Goal: Information Seeking & Learning: Learn about a topic

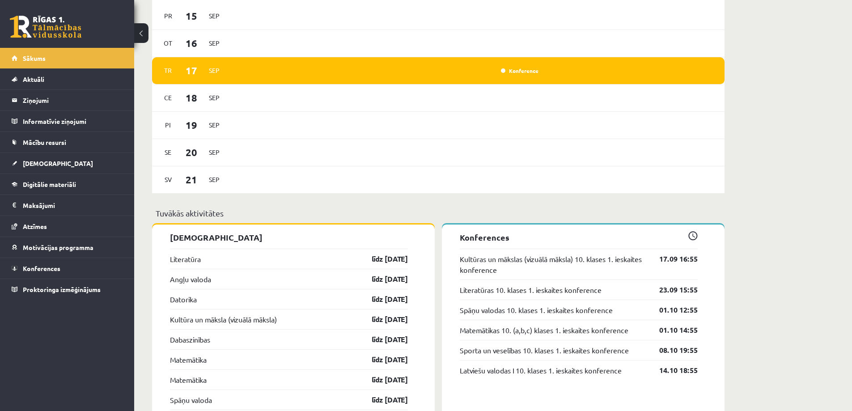
scroll to position [522, 0]
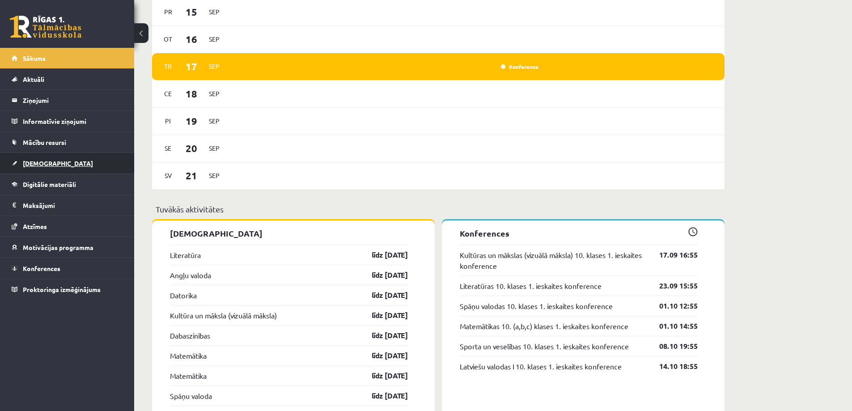
click at [49, 165] on span "[DEMOGRAPHIC_DATA]" at bounding box center [58, 163] width 70 height 8
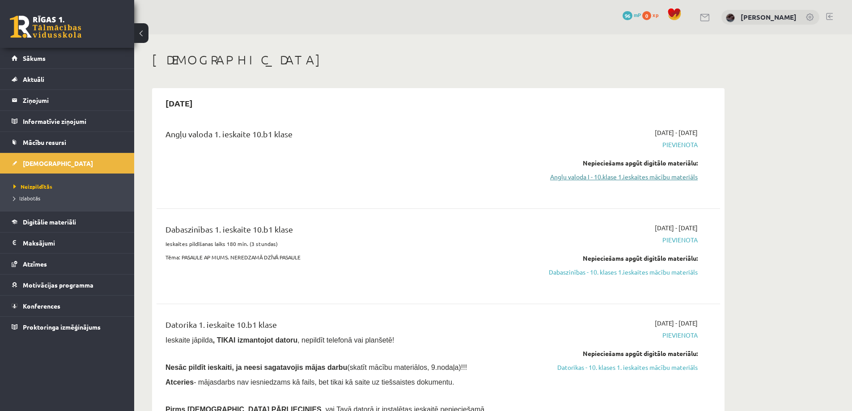
click at [653, 179] on link "Angļu valoda I - 10.klase 1.ieskaites mācību materiāls" at bounding box center [613, 176] width 169 height 9
click at [655, 176] on link "Angļu valoda I - 10.klase 1.ieskaites mācību materiāls" at bounding box center [613, 176] width 169 height 9
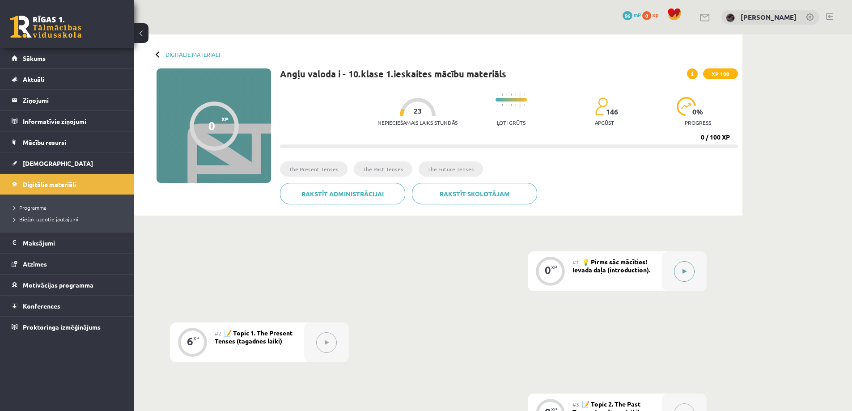
click at [677, 267] on button at bounding box center [684, 271] width 21 height 21
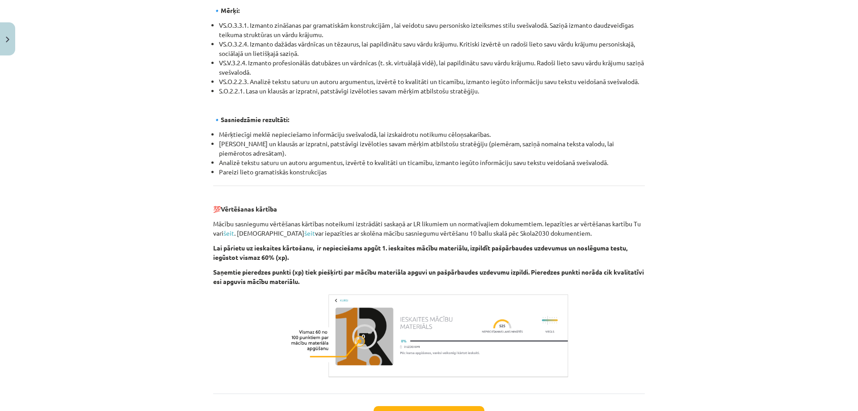
scroll to position [934, 0]
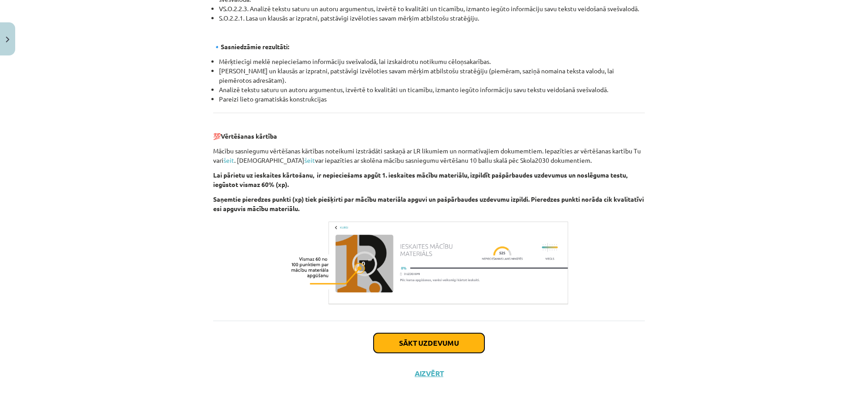
click at [447, 338] on button "Sākt uzdevumu" at bounding box center [429, 343] width 111 height 20
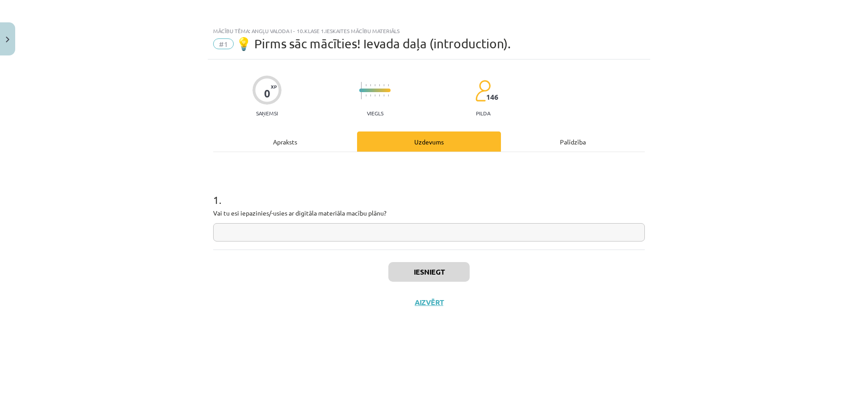
scroll to position [0, 0]
click at [270, 233] on input "text" at bounding box center [429, 232] width 432 height 18
type input "**"
click at [438, 275] on button "Iesniegt" at bounding box center [429, 272] width 81 height 20
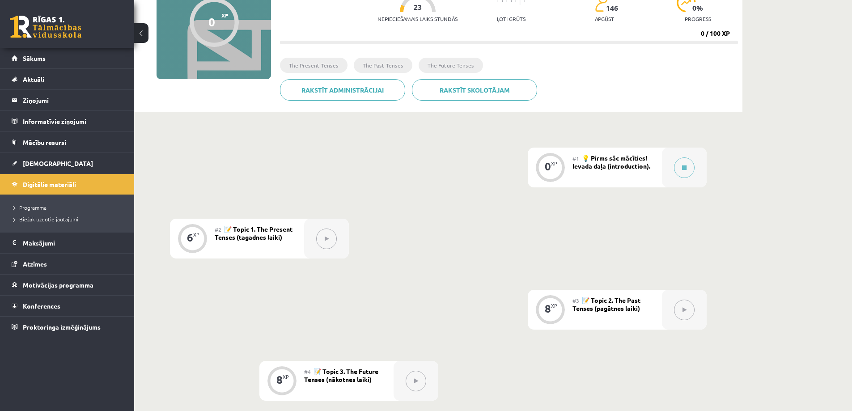
scroll to position [104, 0]
click at [599, 163] on span "💡 Pirms sāc mācīties! Ievada daļa (introduction)." at bounding box center [611, 161] width 78 height 16
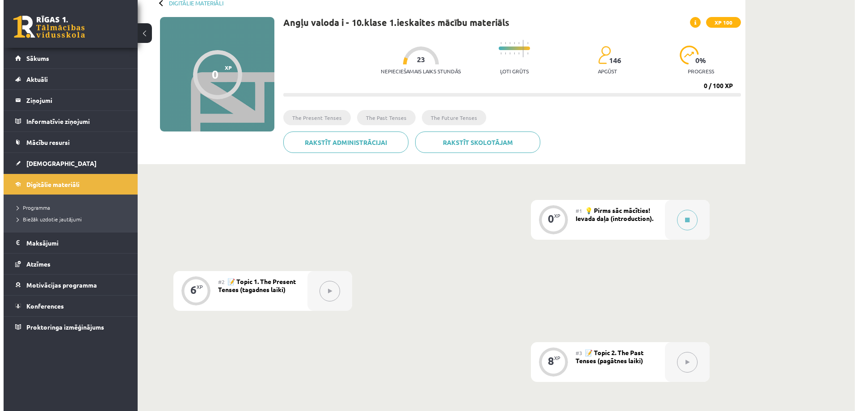
scroll to position [0, 0]
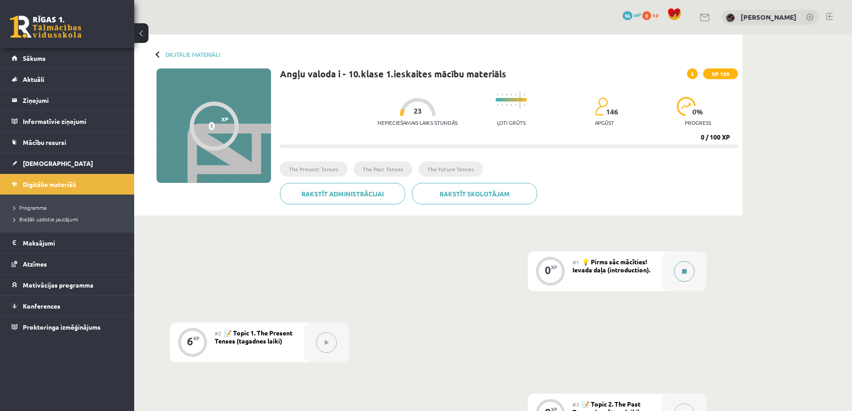
click at [694, 275] on div at bounding box center [684, 271] width 45 height 40
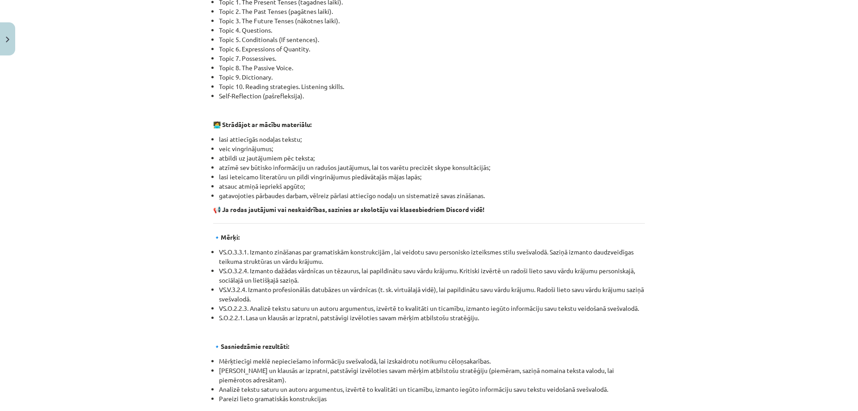
scroll to position [621, 0]
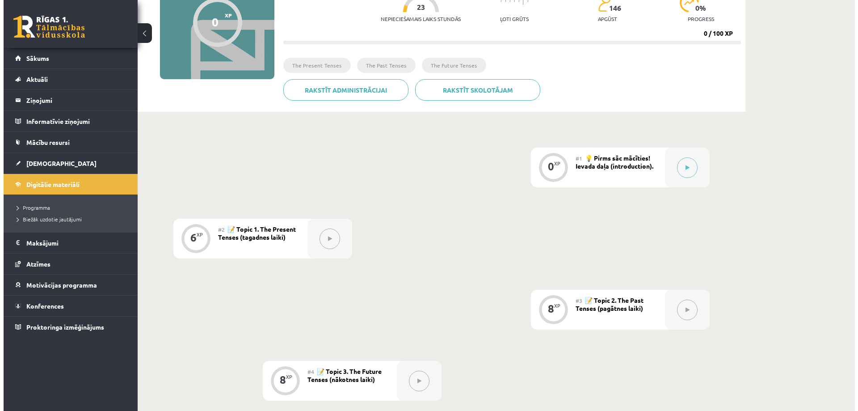
scroll to position [104, 0]
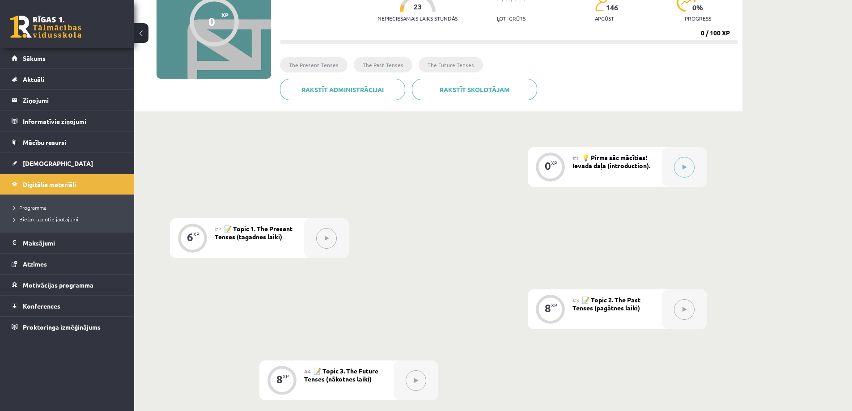
click at [254, 236] on span "📝 Topic 1. The Present Tenses (tagadnes laiki)" at bounding box center [254, 232] width 78 height 16
click at [599, 160] on span "💡 Pirms sāc mācīties! Ievada daļa (introduction)." at bounding box center [611, 161] width 78 height 16
click at [691, 176] on div at bounding box center [684, 167] width 45 height 40
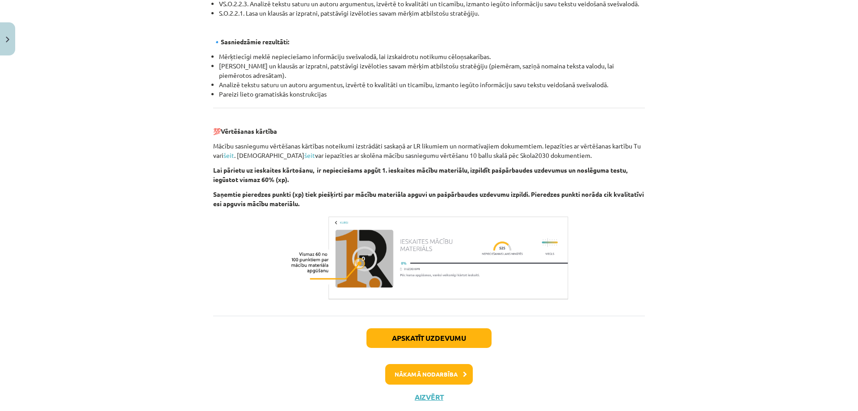
scroll to position [939, 0]
click at [439, 385] on div "Apskatīt uzdevumu Nākamā nodarbība Aizvērt" at bounding box center [429, 360] width 432 height 91
click at [450, 382] on button "Nākamā nodarbība" at bounding box center [429, 374] width 88 height 21
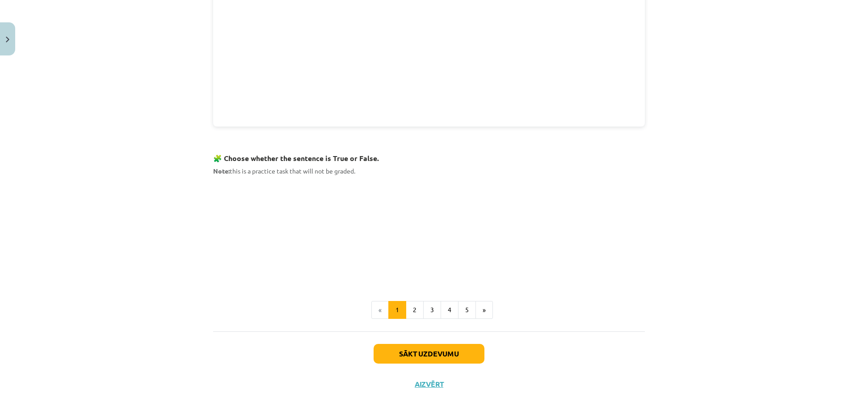
scroll to position [467, 0]
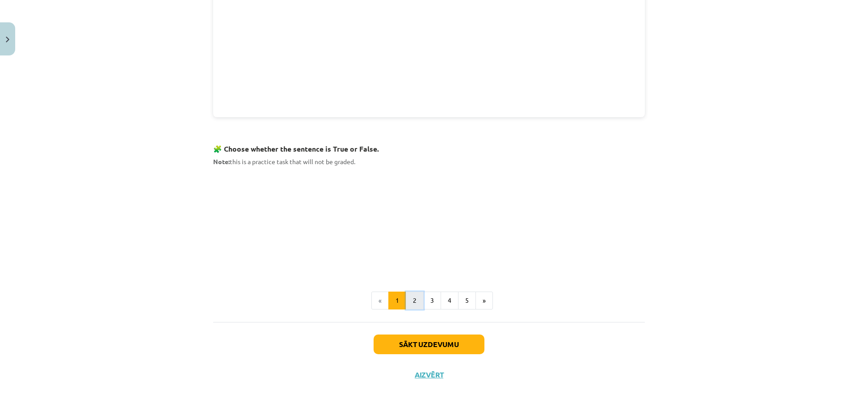
click at [411, 300] on button "2" at bounding box center [415, 301] width 18 height 18
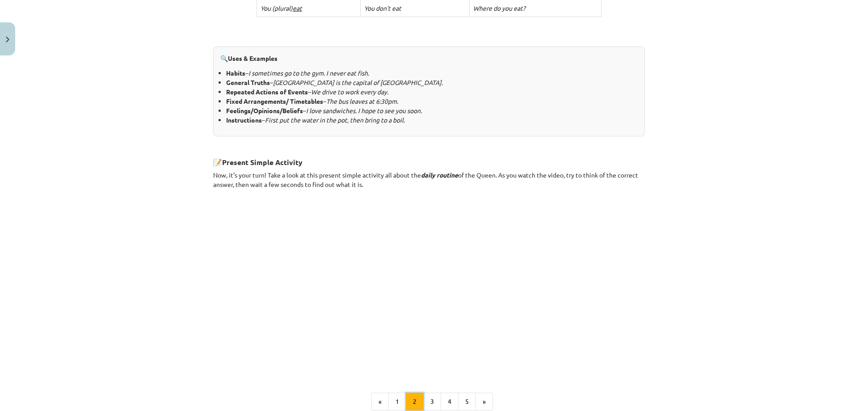
scroll to position [471, 0]
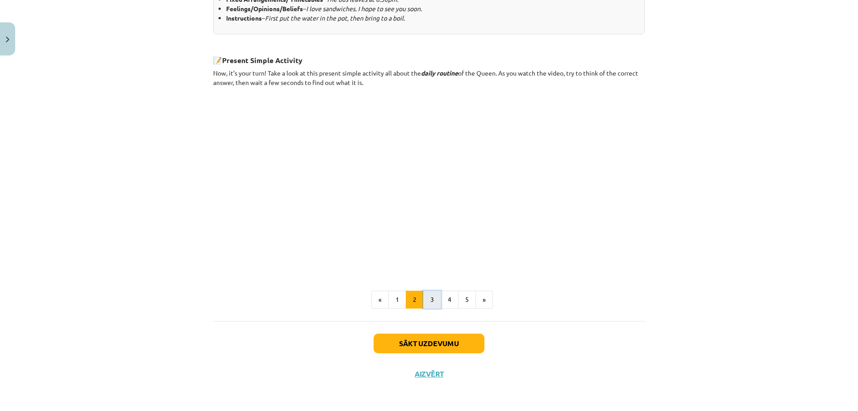
click at [424, 307] on button "3" at bounding box center [432, 300] width 18 height 18
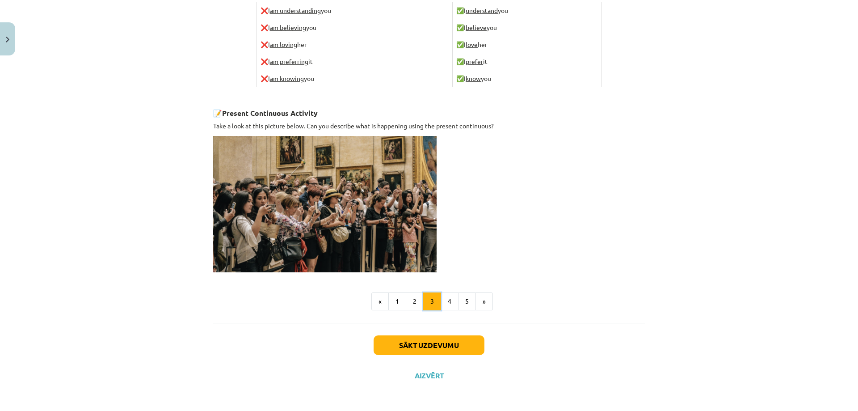
scroll to position [539, 0]
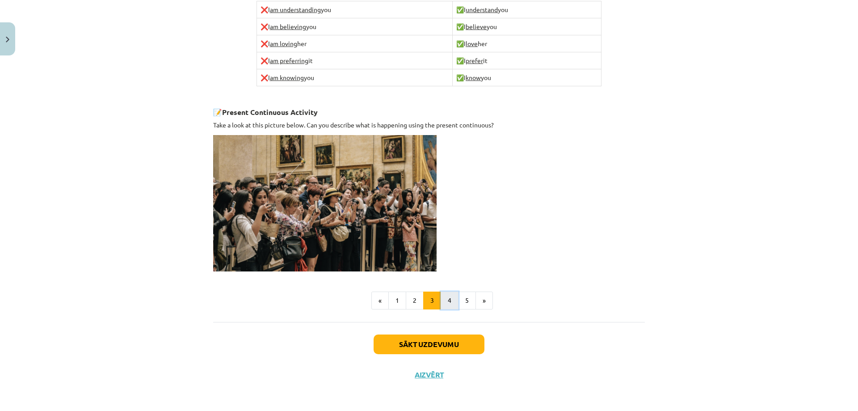
click at [452, 303] on button "4" at bounding box center [450, 301] width 18 height 18
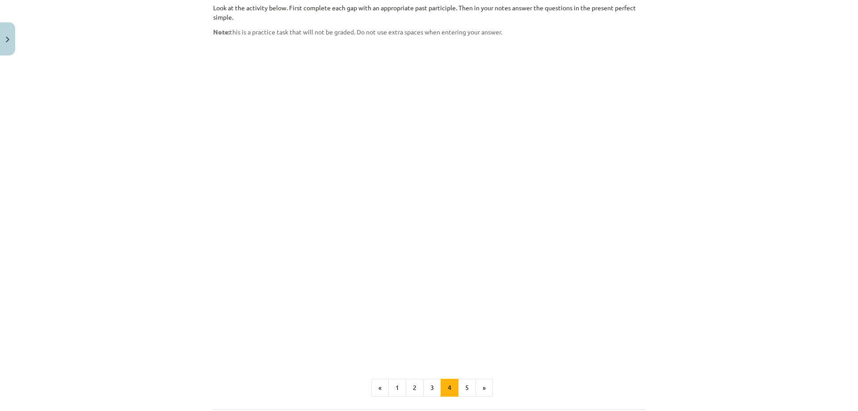
scroll to position [682, 0]
click at [464, 377] on button "5" at bounding box center [467, 386] width 18 height 18
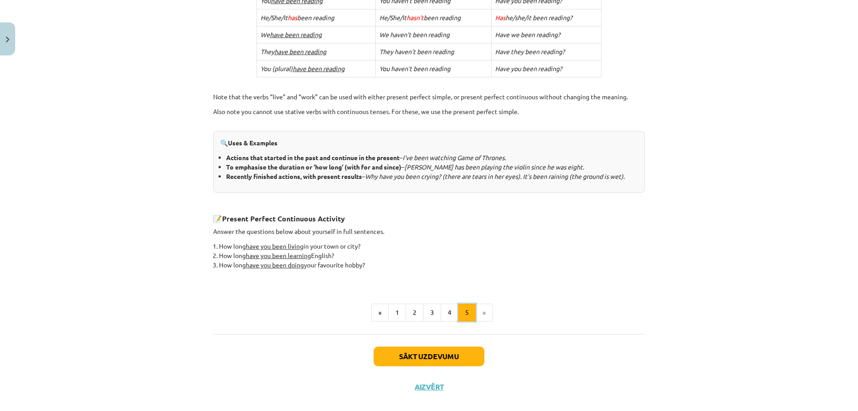
scroll to position [297, 0]
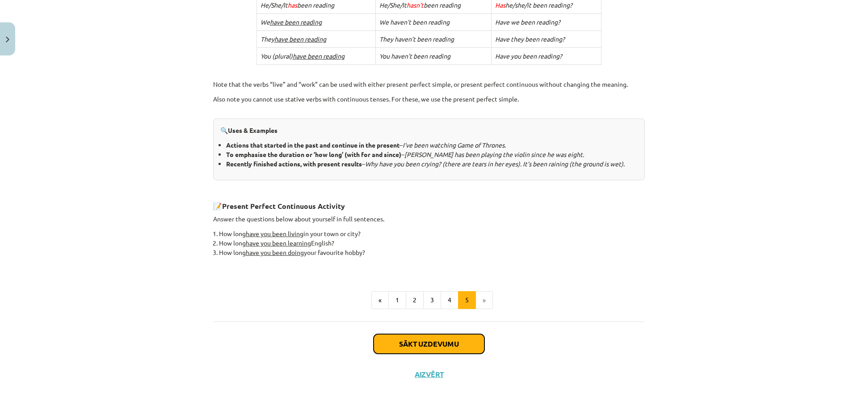
click at [417, 347] on button "Sākt uzdevumu" at bounding box center [429, 344] width 111 height 20
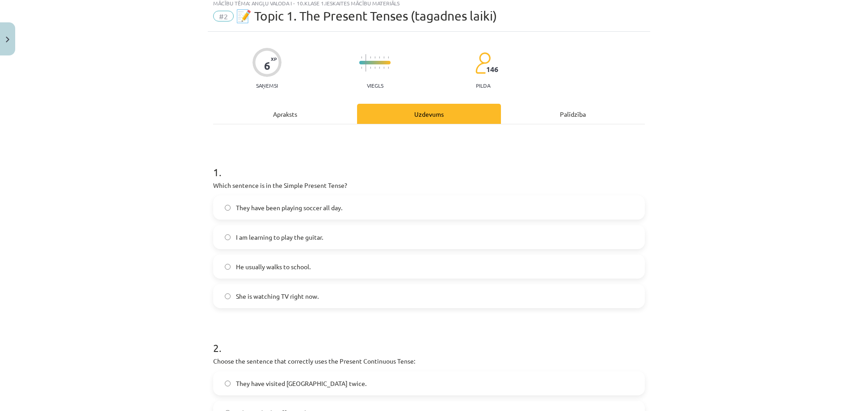
scroll to position [22, 0]
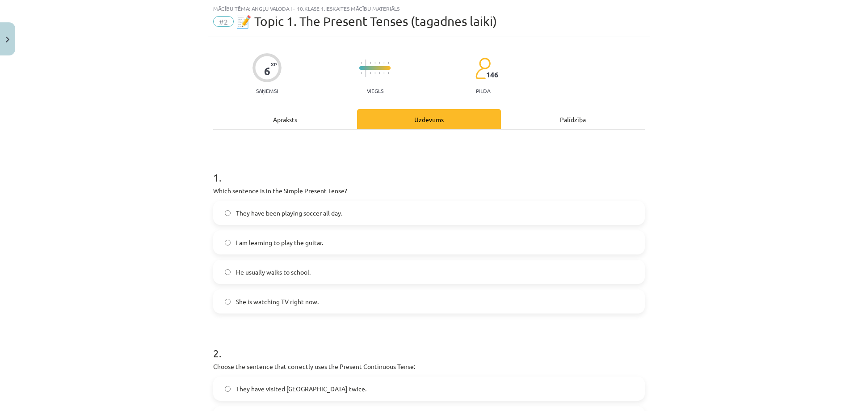
click at [283, 275] on span "He usually walks to school." at bounding box center [273, 271] width 75 height 9
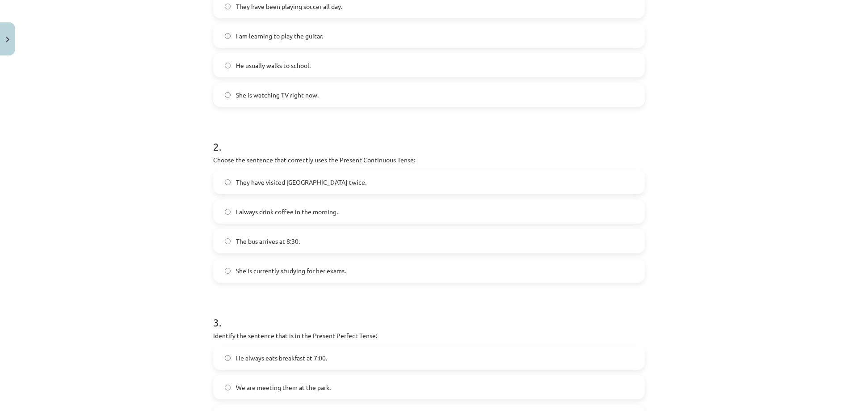
scroll to position [231, 0]
click at [295, 269] on span "She is currently studying for her exams." at bounding box center [291, 268] width 110 height 9
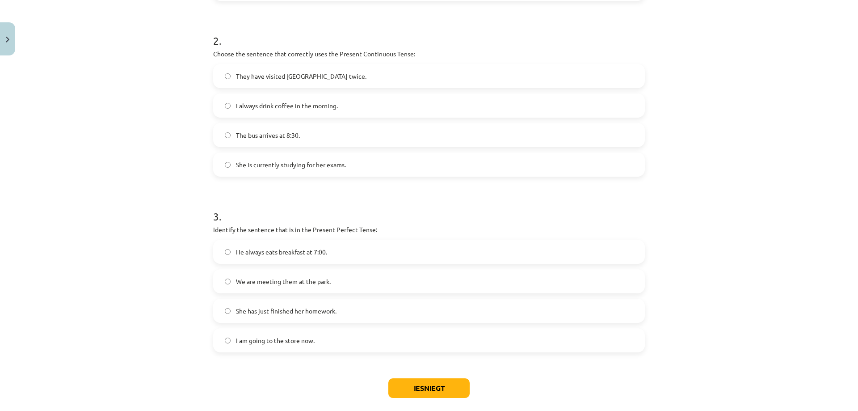
scroll to position [335, 0]
click at [225, 305] on label "She has just finished her homework." at bounding box center [429, 310] width 430 height 22
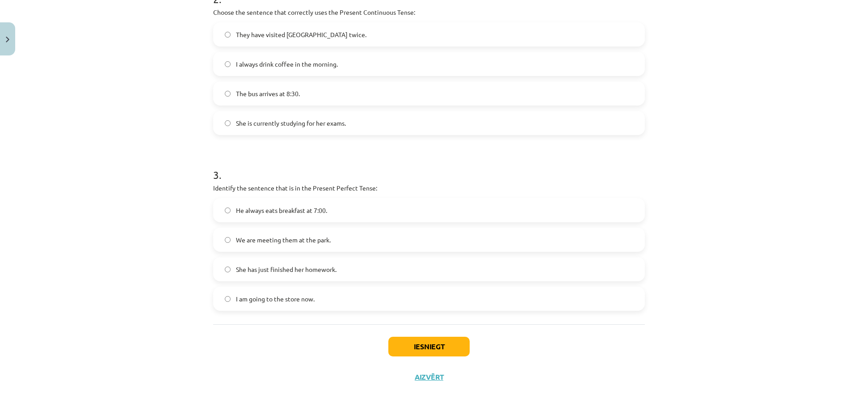
scroll to position [380, 0]
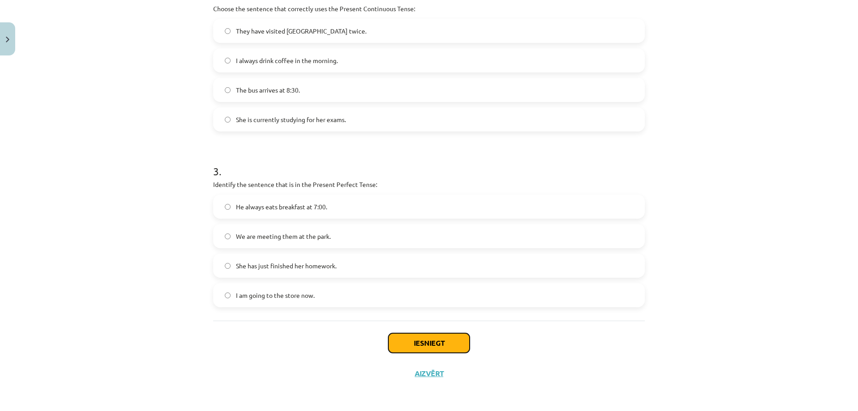
click at [455, 341] on button "Iesniegt" at bounding box center [429, 343] width 81 height 20
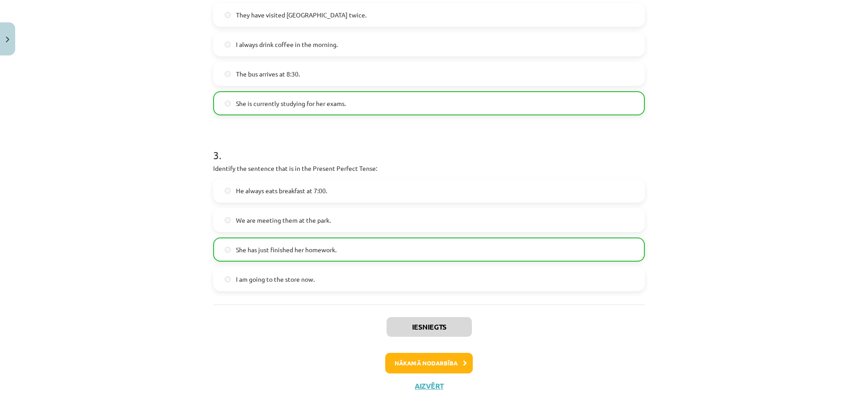
scroll to position [409, 0]
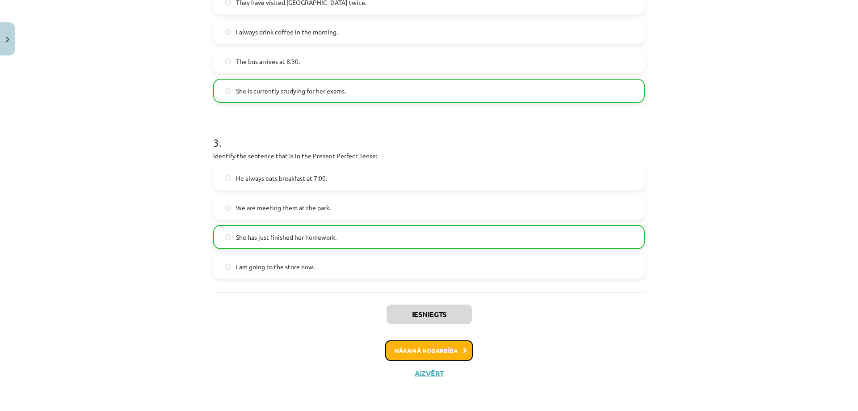
click at [409, 344] on button "Nākamā nodarbība" at bounding box center [429, 350] width 88 height 21
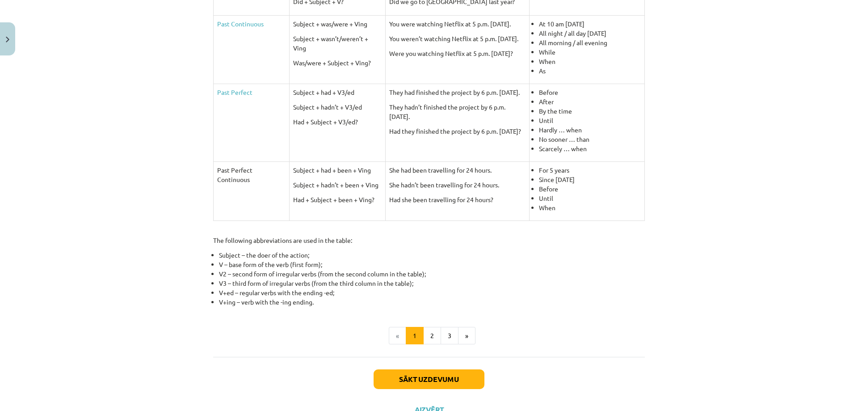
scroll to position [335, 0]
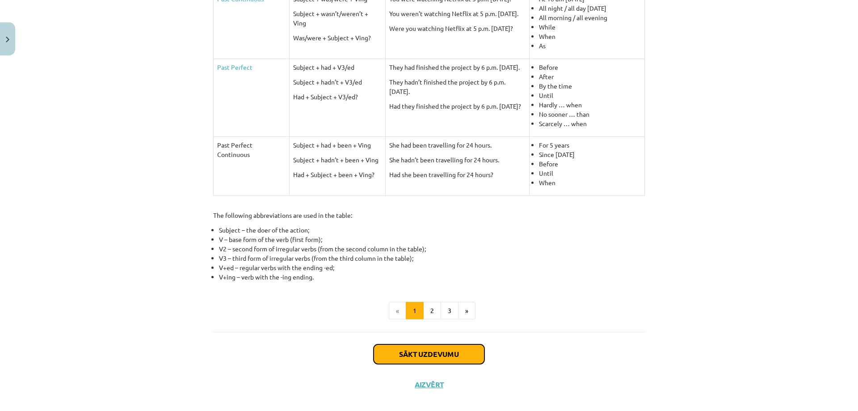
click at [409, 344] on button "Sākt uzdevumu" at bounding box center [429, 354] width 111 height 20
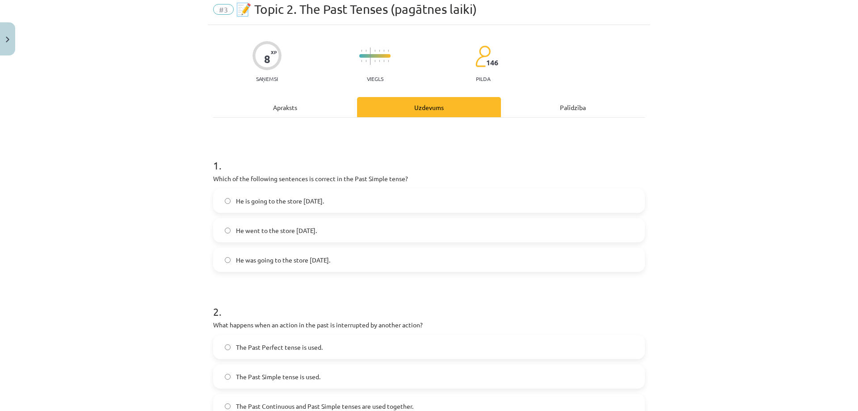
scroll to position [22, 0]
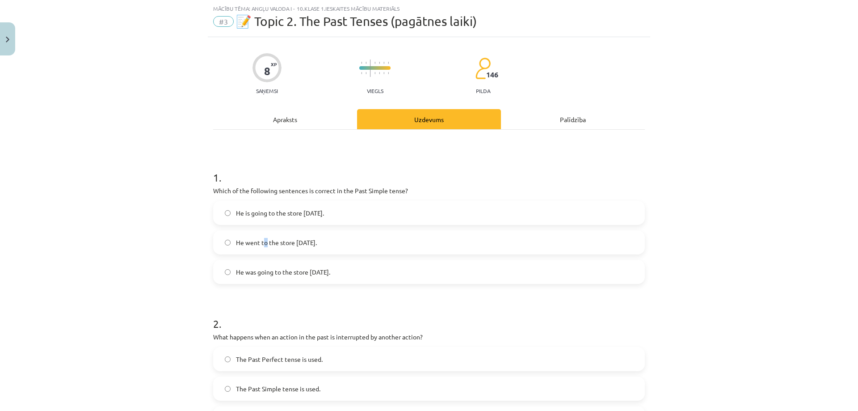
drag, startPoint x: 262, startPoint y: 239, endPoint x: 264, endPoint y: 247, distance: 8.4
type textarea "*"
click at [264, 247] on label "He went to the store yesterday." at bounding box center [429, 242] width 430 height 22
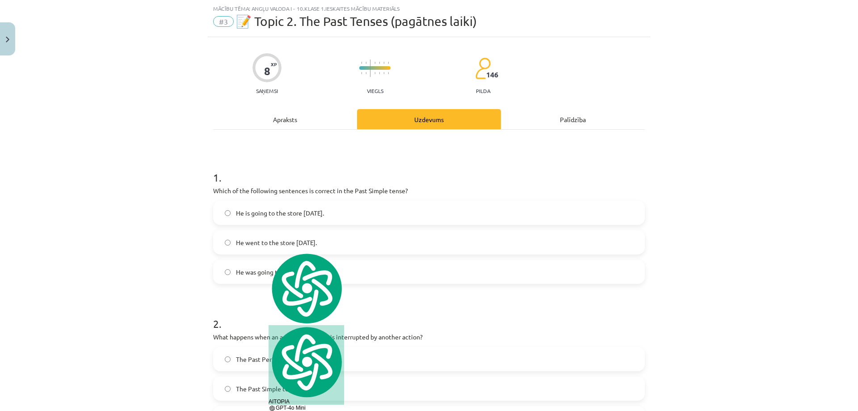
click at [236, 245] on span "He went to the store yesterday." at bounding box center [276, 242] width 81 height 9
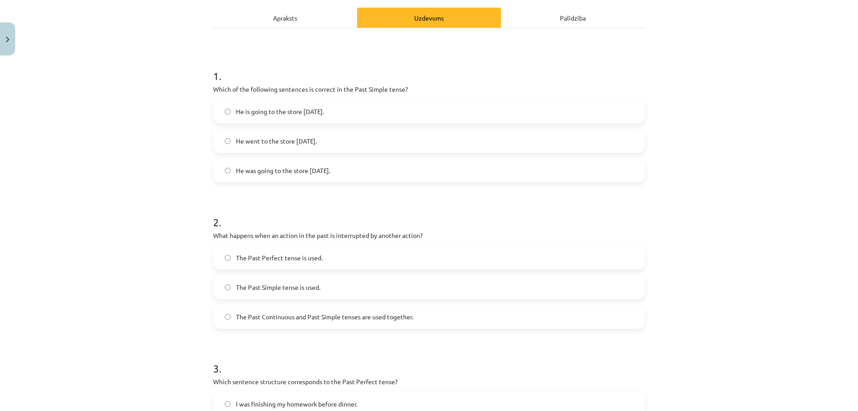
scroll to position [127, 0]
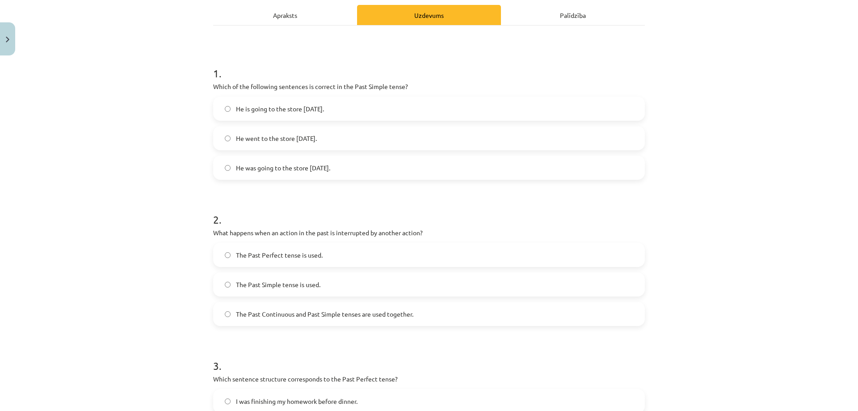
click at [260, 309] on span "The Past Continuous and Past Simple tenses are used together." at bounding box center [325, 313] width 178 height 9
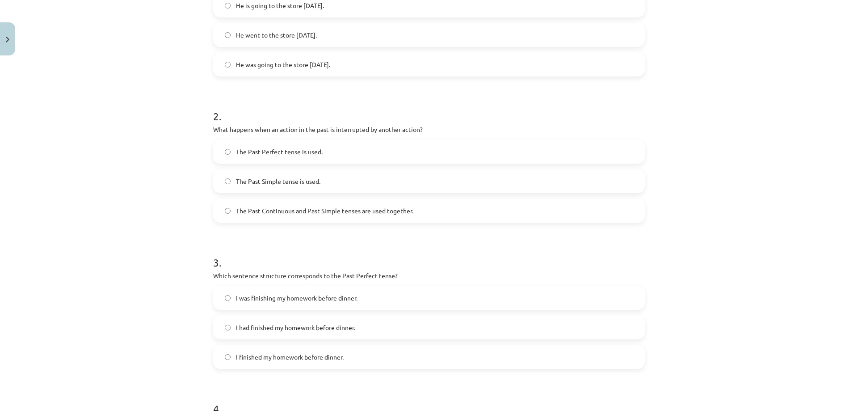
scroll to position [231, 0]
click at [431, 333] on label "I had finished my homework before dinner." at bounding box center [429, 326] width 430 height 22
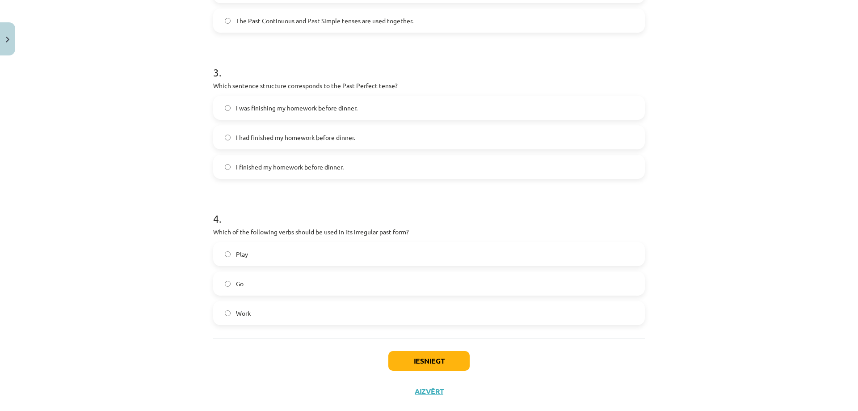
scroll to position [438, 0]
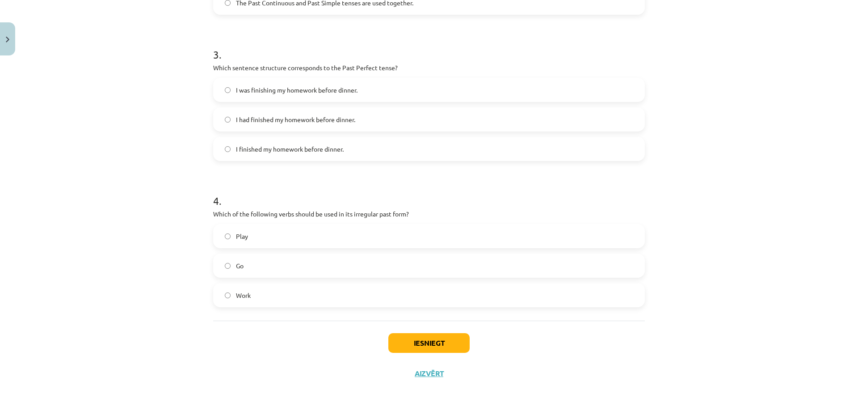
click at [228, 242] on label "Play" at bounding box center [429, 236] width 430 height 22
click at [410, 339] on button "Iesniegt" at bounding box center [429, 343] width 81 height 20
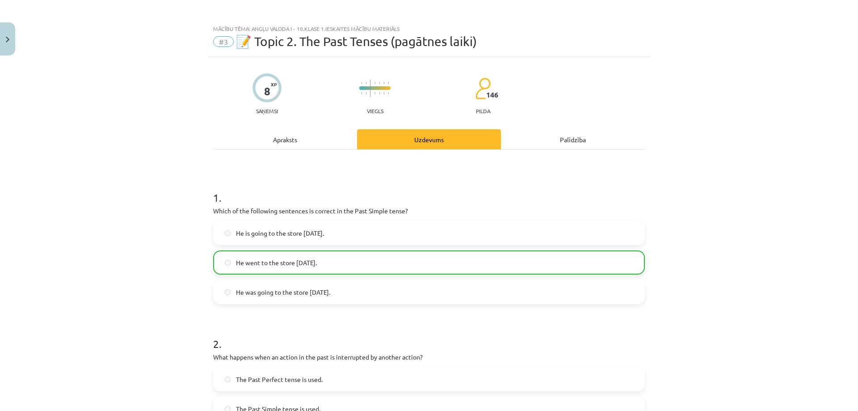
scroll to position [0, 0]
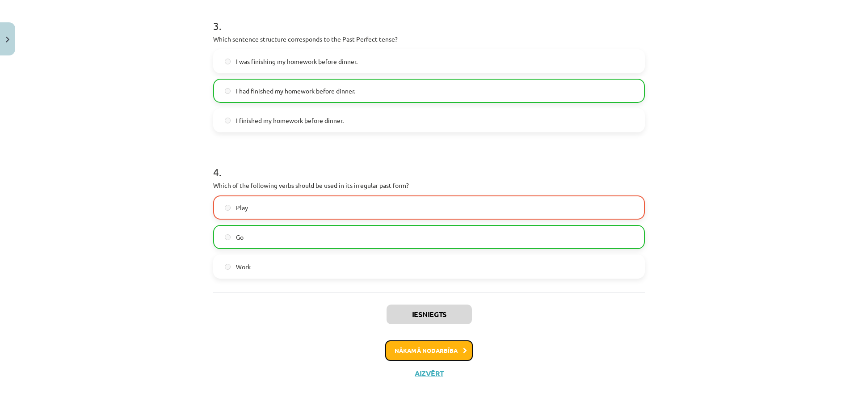
click at [424, 345] on button "Nākamā nodarbība" at bounding box center [429, 350] width 88 height 21
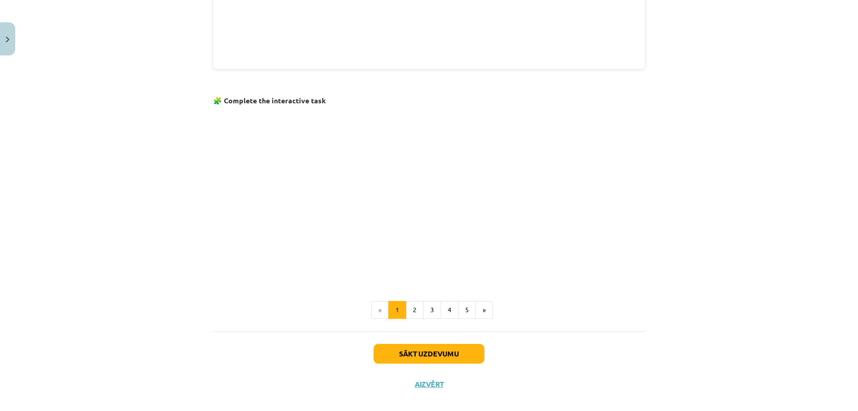
scroll to position [496, 0]
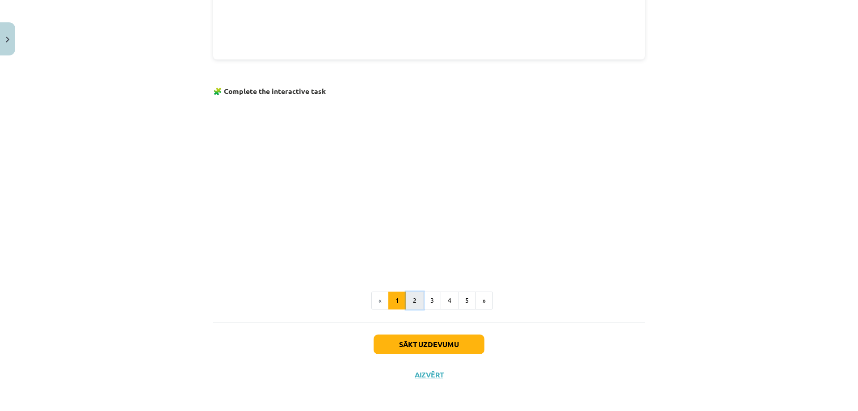
click at [414, 303] on button "2" at bounding box center [415, 301] width 18 height 18
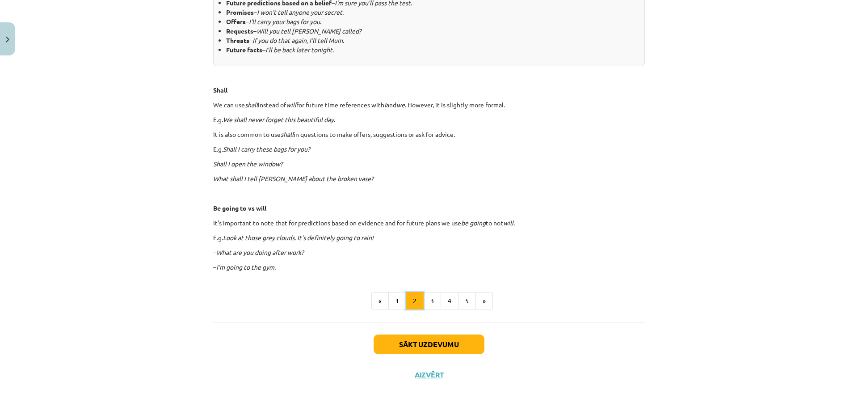
scroll to position [445, 0]
click at [436, 303] on button "3" at bounding box center [432, 300] width 18 height 18
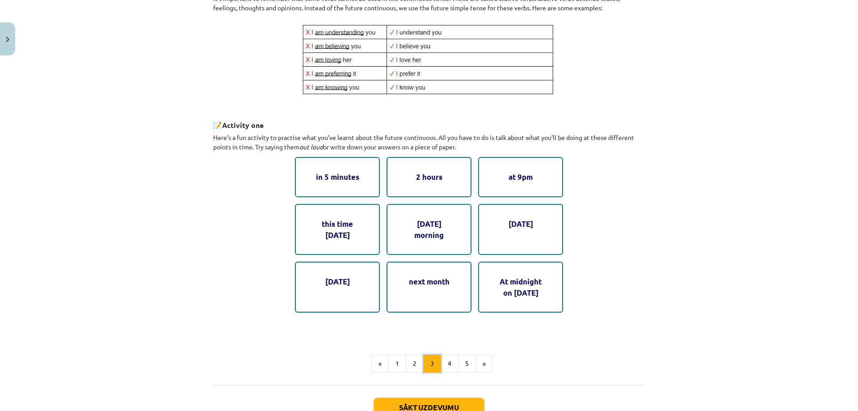
scroll to position [369, 0]
click at [448, 366] on button "4" at bounding box center [450, 363] width 18 height 18
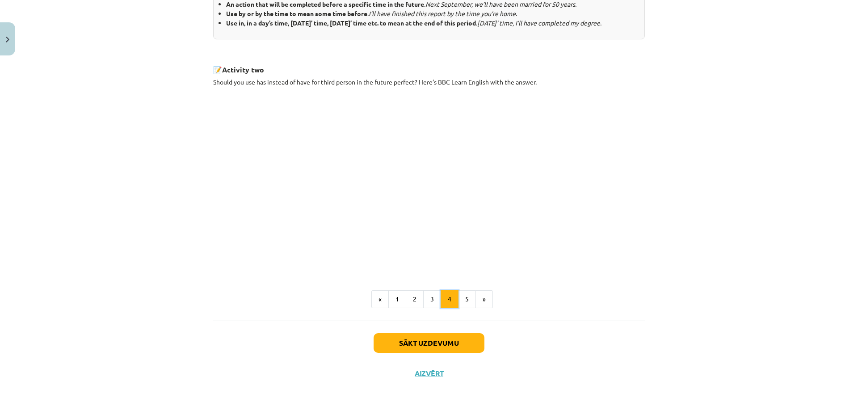
scroll to position [424, 0]
click at [467, 306] on button "5" at bounding box center [467, 299] width 18 height 18
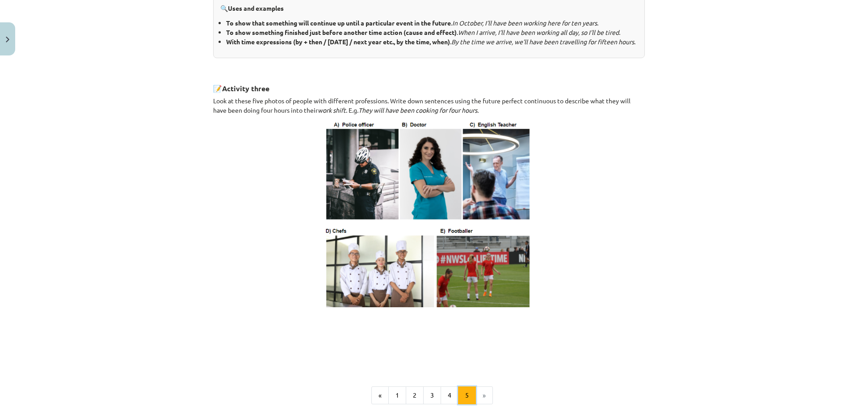
scroll to position [473, 0]
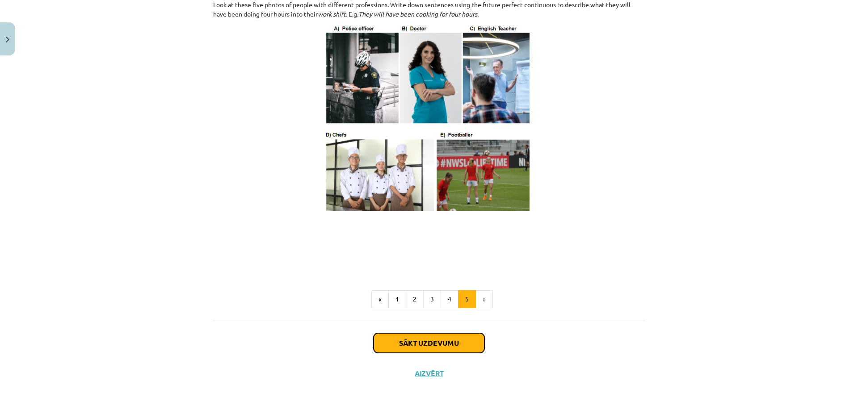
click at [431, 346] on button "Sākt uzdevumu" at bounding box center [429, 343] width 111 height 20
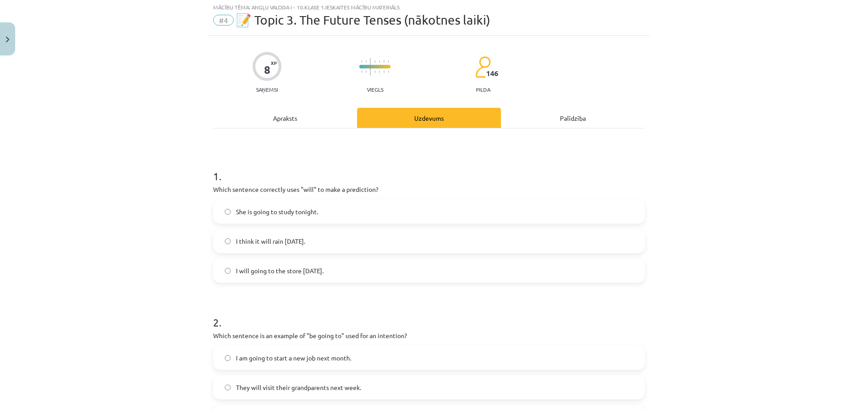
scroll to position [22, 0]
click at [317, 242] on label "I think it will rain tomorrow." at bounding box center [429, 242] width 430 height 22
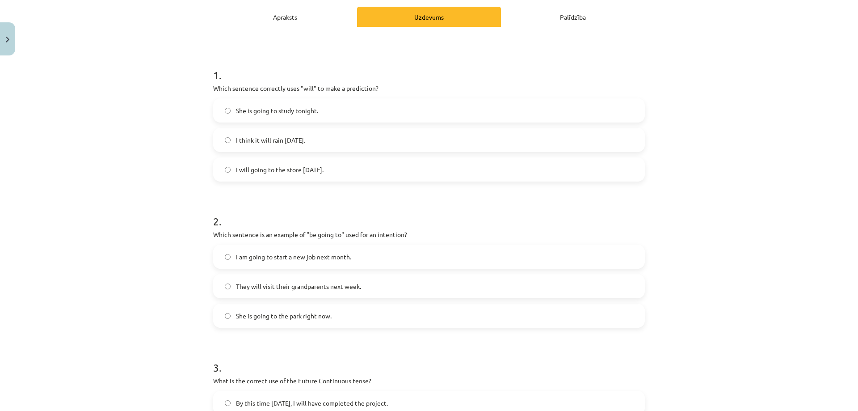
scroll to position [127, 0]
click at [304, 258] on span "I am going to start a new job next month." at bounding box center [293, 254] width 115 height 9
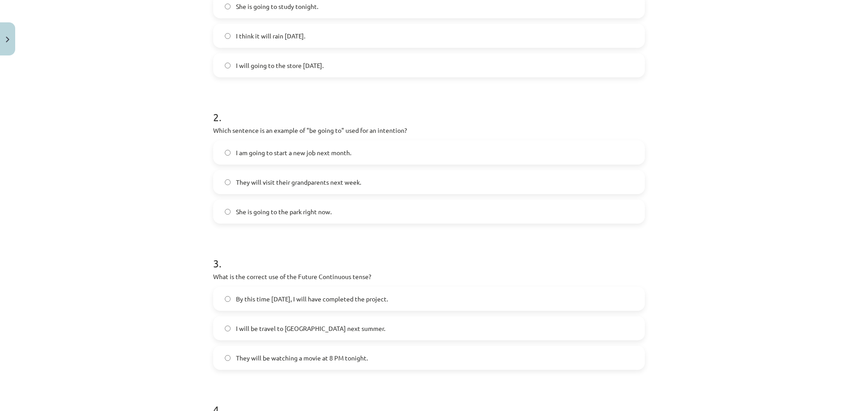
scroll to position [231, 0]
click at [257, 360] on label "They will be watching a movie at 8 PM tonight." at bounding box center [429, 355] width 430 height 22
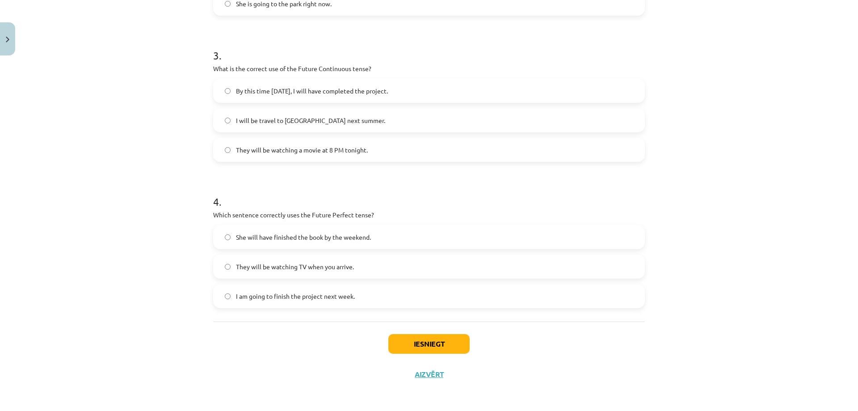
scroll to position [438, 0]
click at [326, 237] on span "She will have finished the book by the weekend." at bounding box center [303, 236] width 135 height 9
click at [399, 344] on button "Iesniegt" at bounding box center [429, 343] width 81 height 20
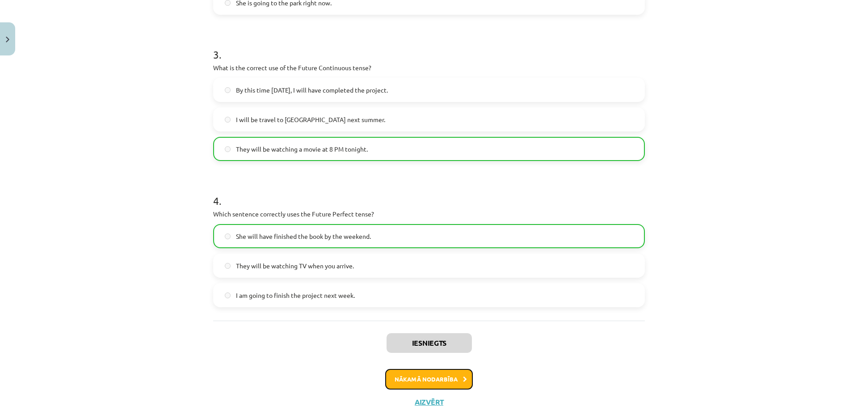
click at [418, 383] on button "Nākamā nodarbība" at bounding box center [429, 379] width 88 height 21
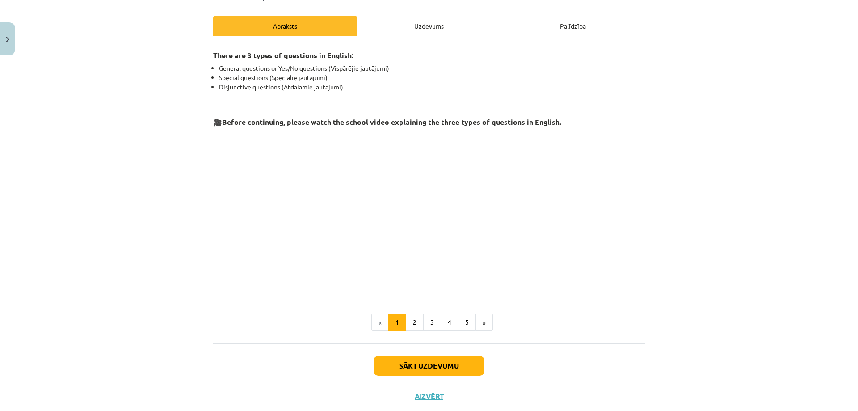
scroll to position [138, 0]
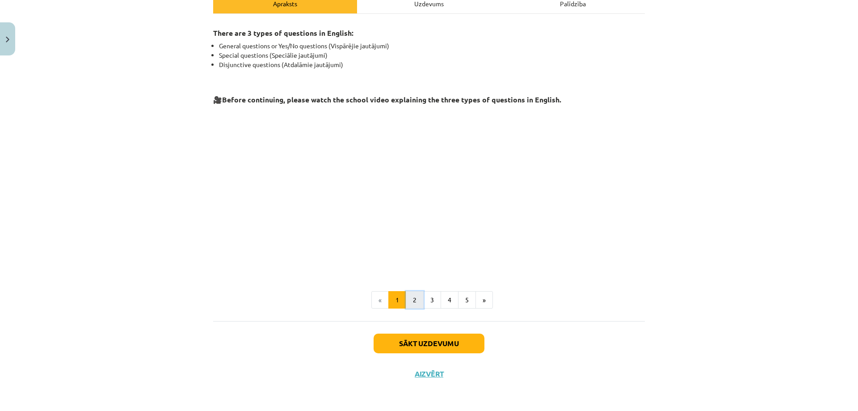
click at [406, 306] on button "2" at bounding box center [415, 300] width 18 height 18
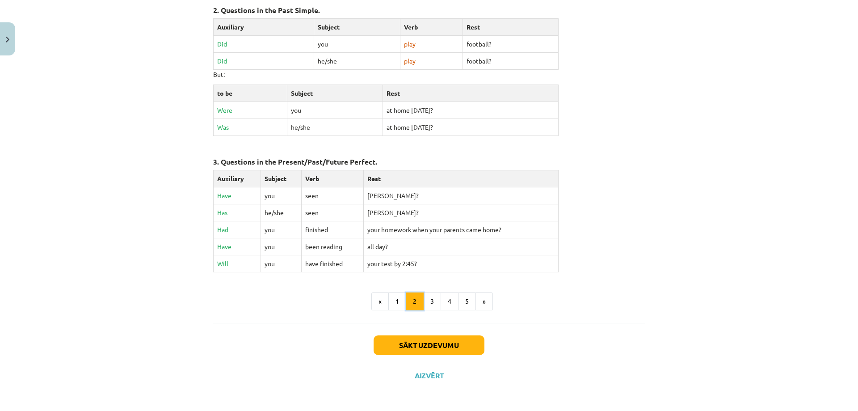
scroll to position [350, 0]
click at [383, 336] on button "Sākt uzdevumu" at bounding box center [429, 344] width 111 height 20
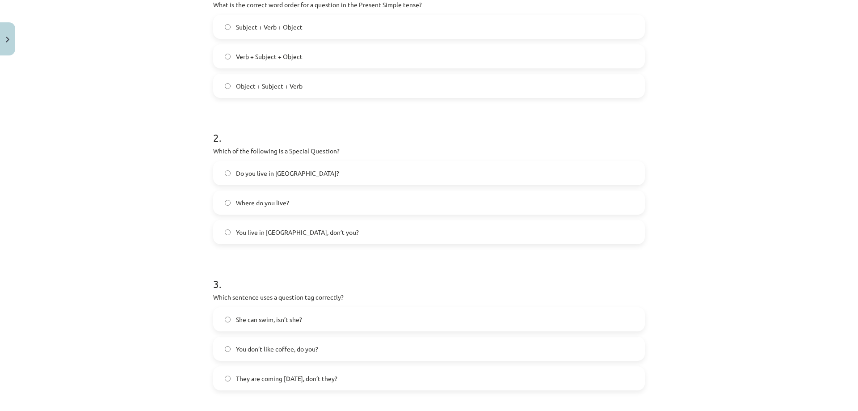
scroll to position [210, 0]
click at [282, 85] on span "Object + Subject + Verb" at bounding box center [269, 84] width 67 height 9
click at [266, 33] on label "Subject + Verb + Object" at bounding box center [429, 25] width 430 height 22
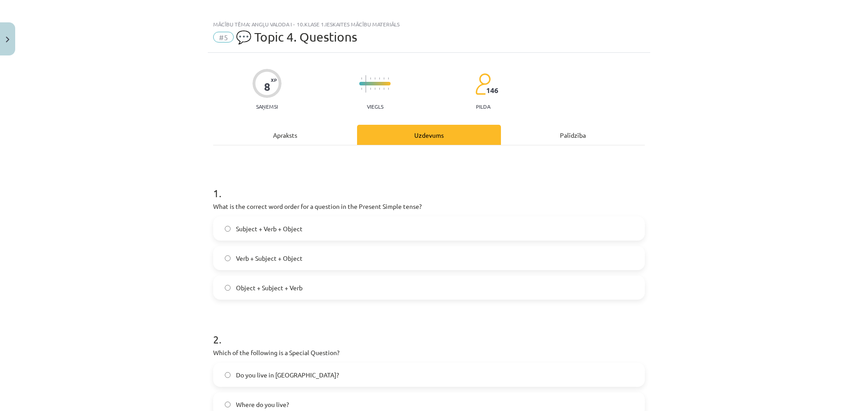
scroll to position [0, 0]
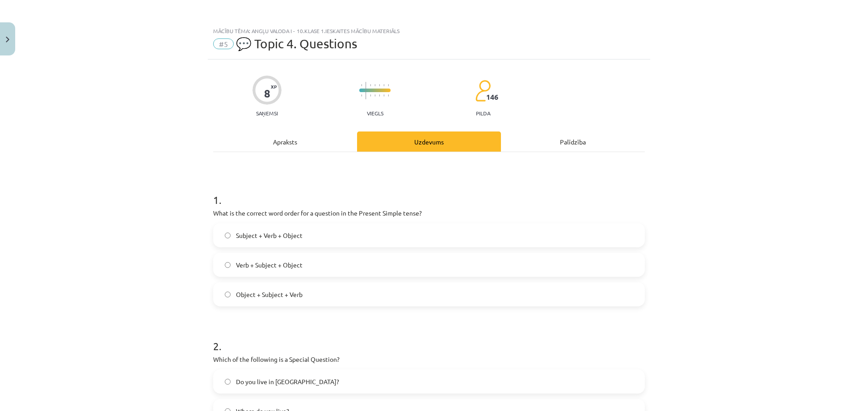
click at [317, 146] on div "Apraksts" at bounding box center [285, 141] width 144 height 20
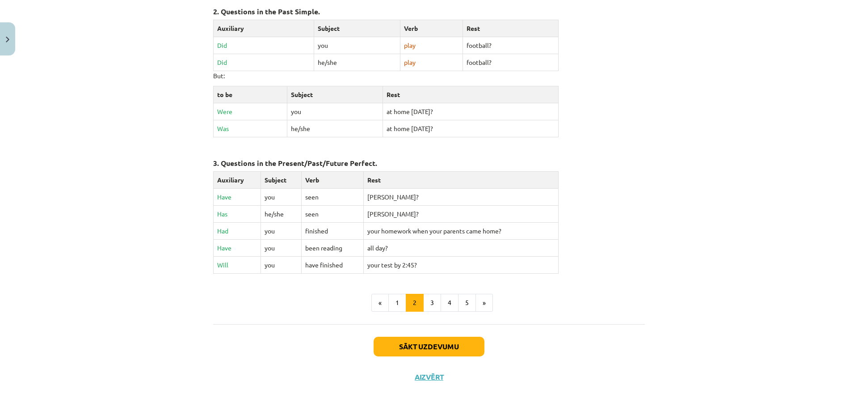
scroll to position [350, 0]
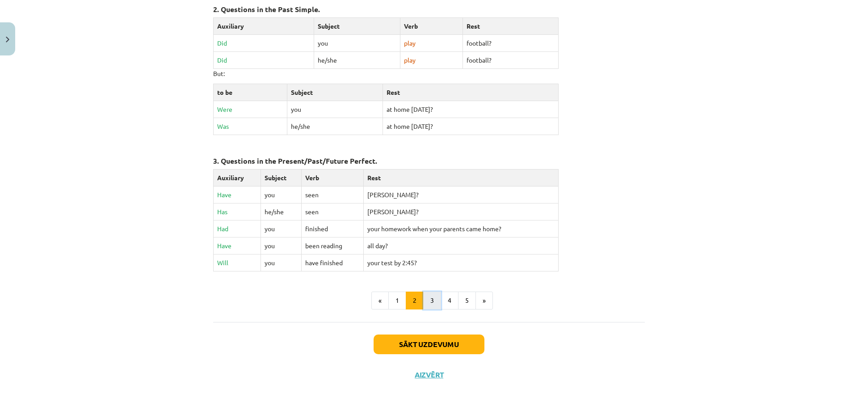
click at [425, 295] on button "3" at bounding box center [432, 301] width 18 height 18
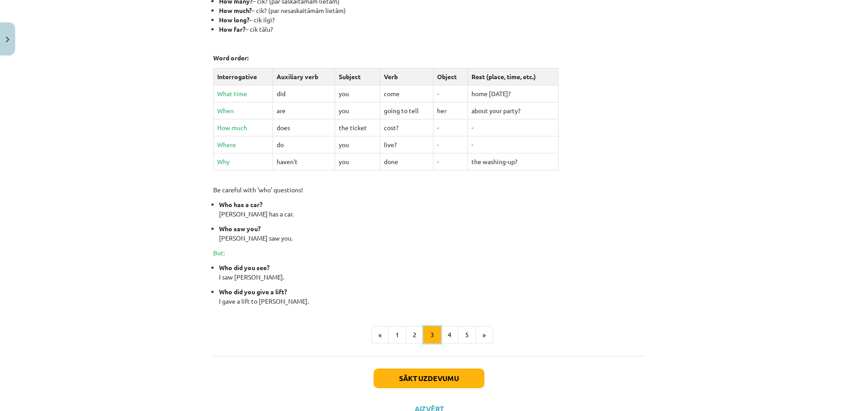
scroll to position [313, 0]
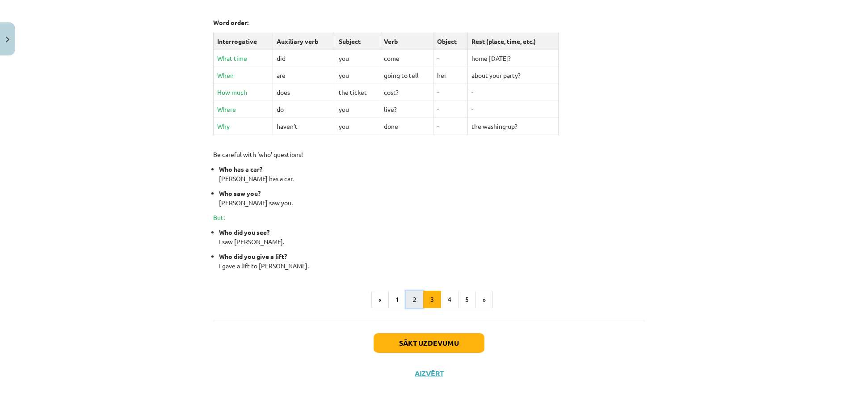
click at [417, 293] on button "2" at bounding box center [415, 300] width 18 height 18
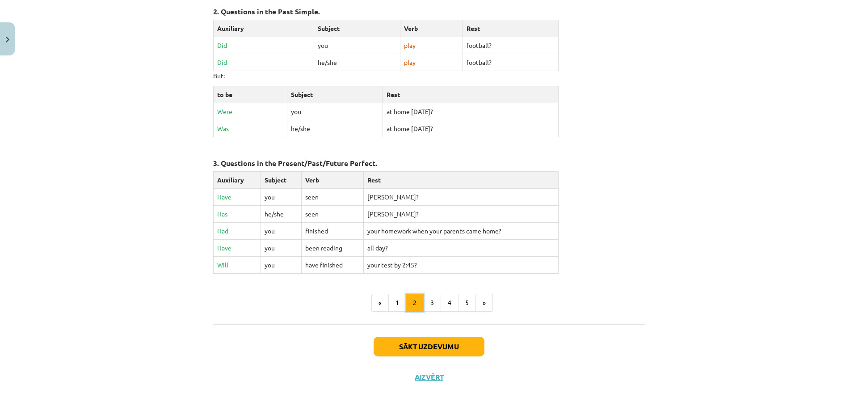
scroll to position [350, 0]
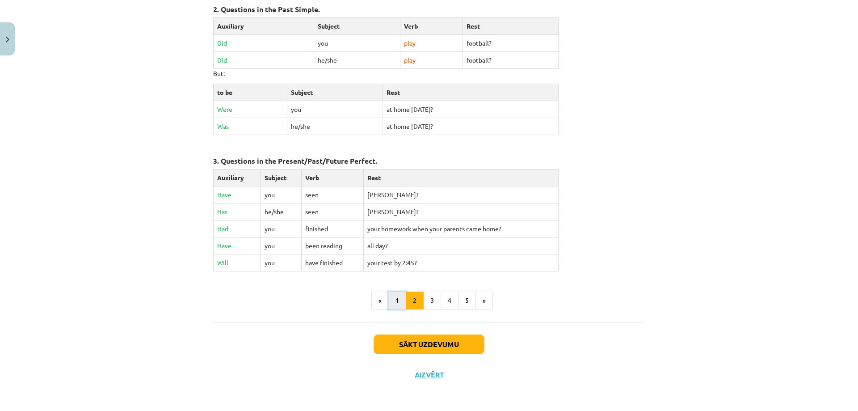
click at [389, 301] on button "1" at bounding box center [398, 301] width 18 height 18
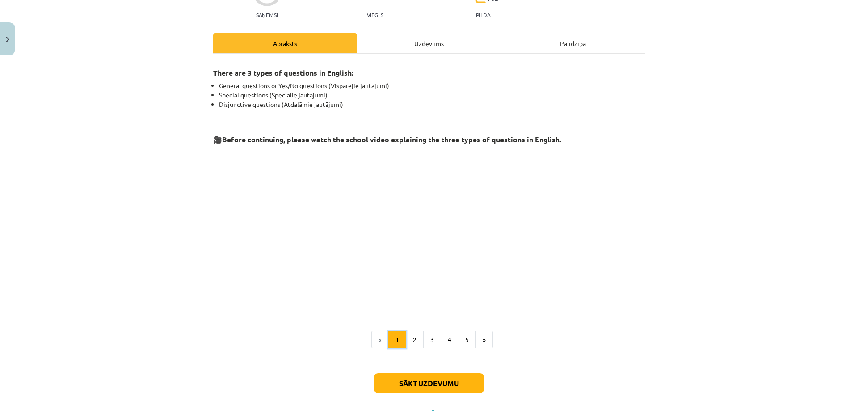
scroll to position [0, 0]
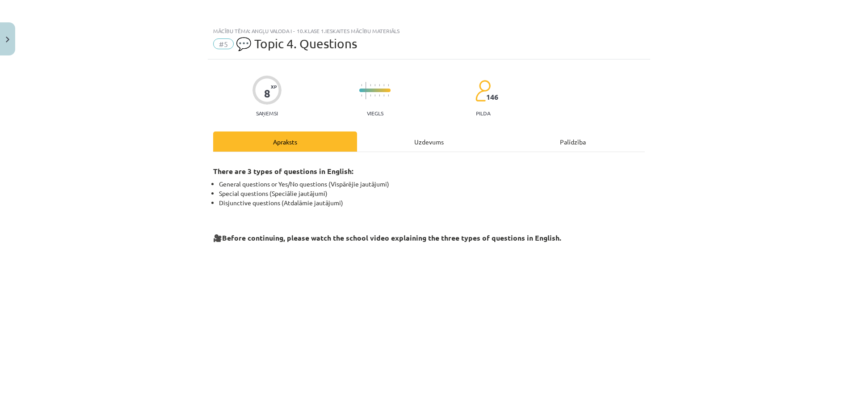
click at [424, 154] on div "There are 3 types of questions in English: General questions or Yes/No question…" at bounding box center [429, 305] width 432 height 307
click at [445, 126] on div "8 XP Saņemsi Viegls 146 pilda Apraksts Uzdevums Palīdzība There are 3 types of …" at bounding box center [429, 293] width 443 height 468
click at [447, 136] on div "Uzdevums" at bounding box center [429, 141] width 144 height 20
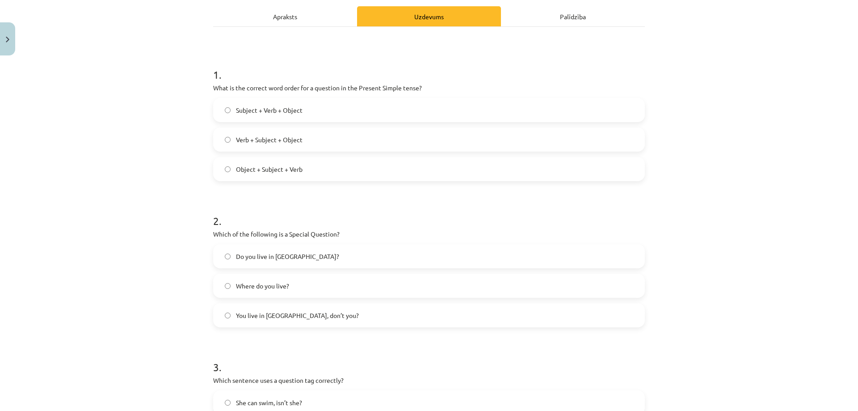
scroll to position [127, 0]
click at [238, 250] on span "Do you live in Riga?" at bounding box center [287, 254] width 103 height 9
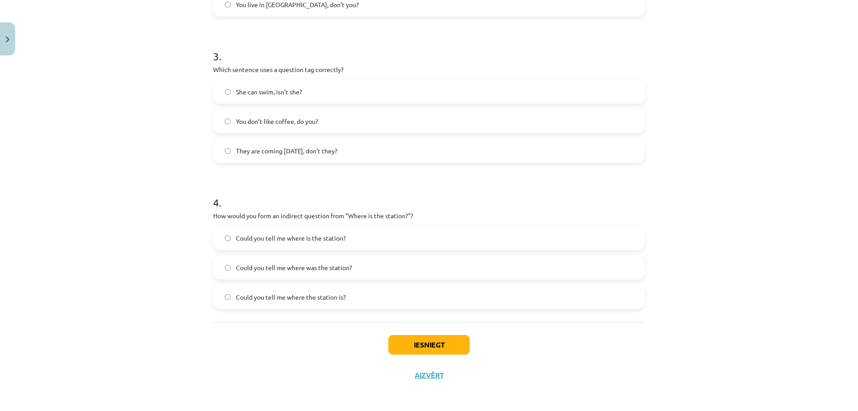
scroll to position [438, 0]
click at [340, 307] on div "Could you tell me where the station is?" at bounding box center [429, 295] width 432 height 24
click at [334, 302] on label "Could you tell me where the station is?" at bounding box center [429, 295] width 430 height 22
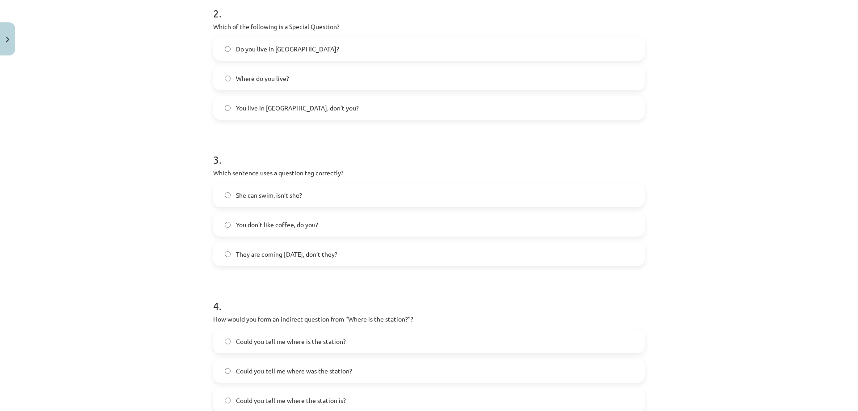
scroll to position [334, 0]
click at [307, 228] on span "You don’t like coffee, do you?" at bounding box center [277, 223] width 82 height 9
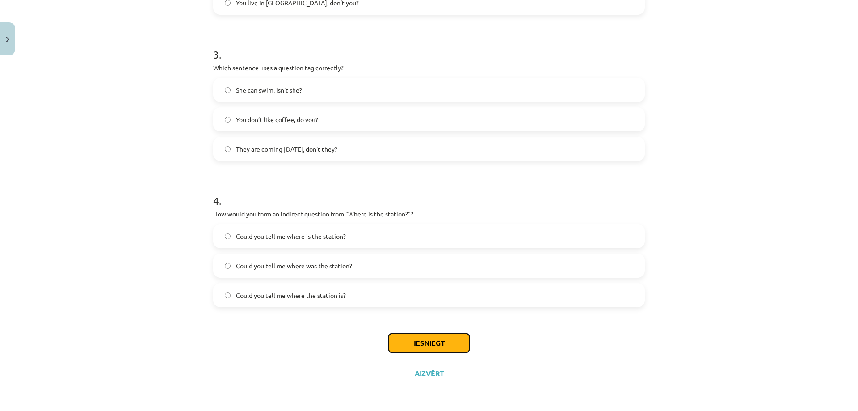
click at [421, 352] on button "Iesniegt" at bounding box center [429, 343] width 81 height 20
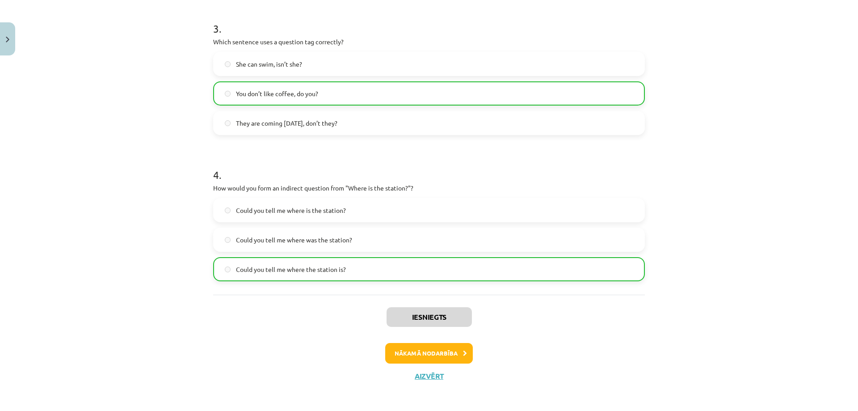
scroll to position [466, 0]
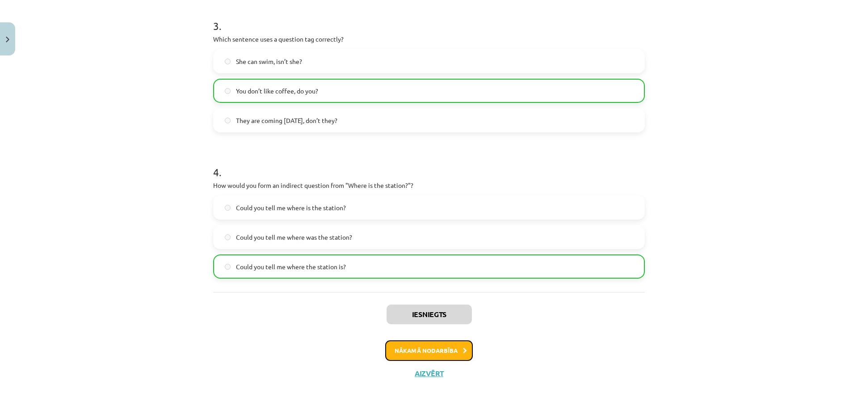
click at [421, 345] on button "Nākamā nodarbība" at bounding box center [429, 350] width 88 height 21
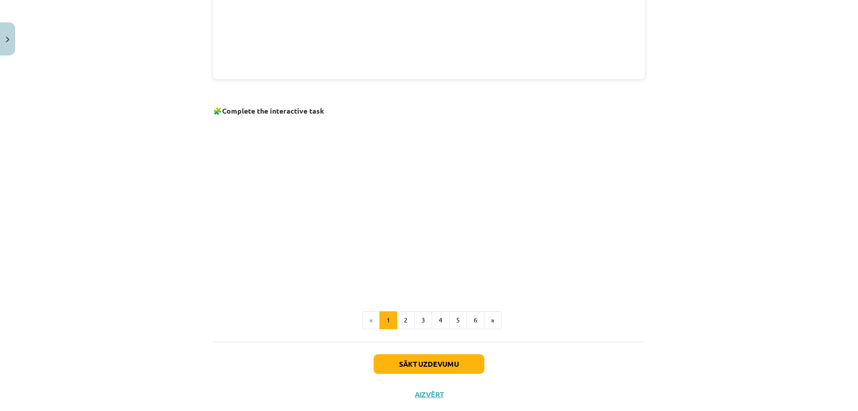
scroll to position [525, 0]
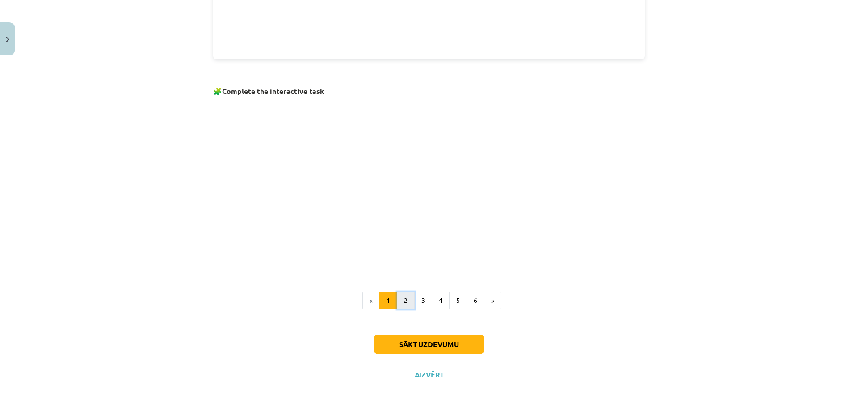
click at [402, 300] on button "2" at bounding box center [406, 301] width 18 height 18
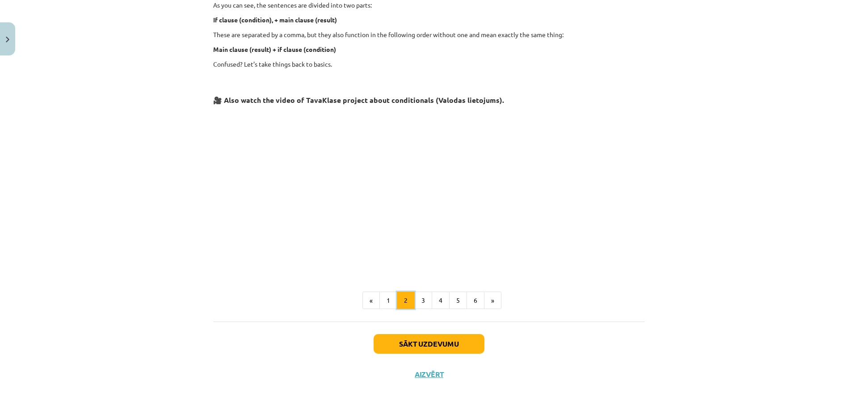
scroll to position [313, 0]
click at [417, 295] on button "3" at bounding box center [423, 300] width 18 height 18
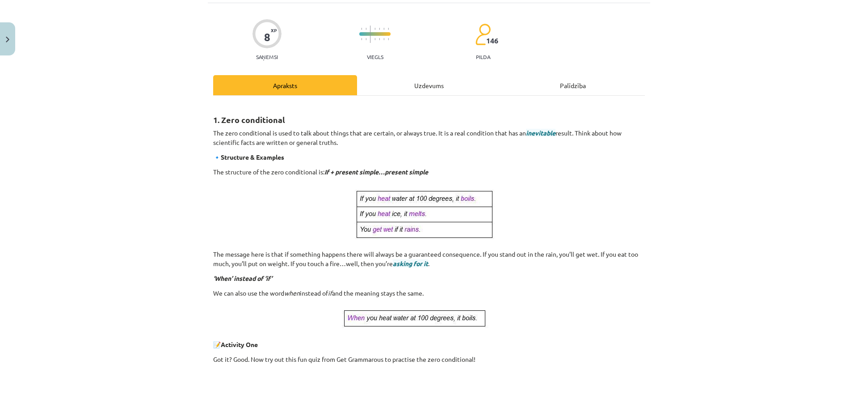
scroll to position [56, 0]
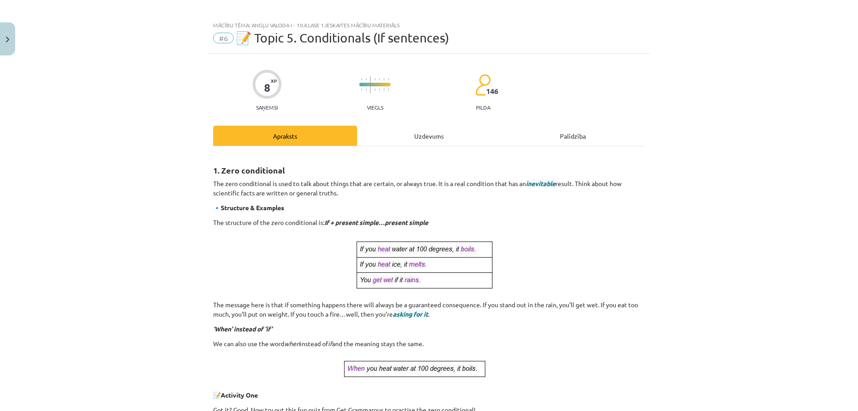
click at [432, 134] on div "Uzdevums" at bounding box center [429, 136] width 144 height 20
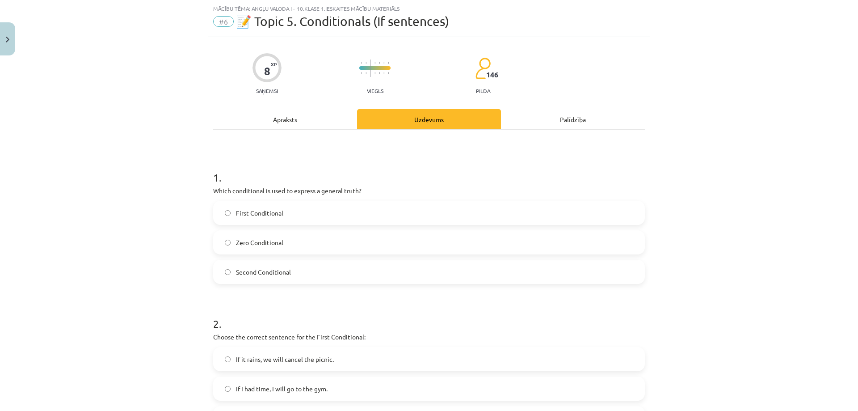
click at [325, 124] on div "Apraksts" at bounding box center [285, 119] width 144 height 20
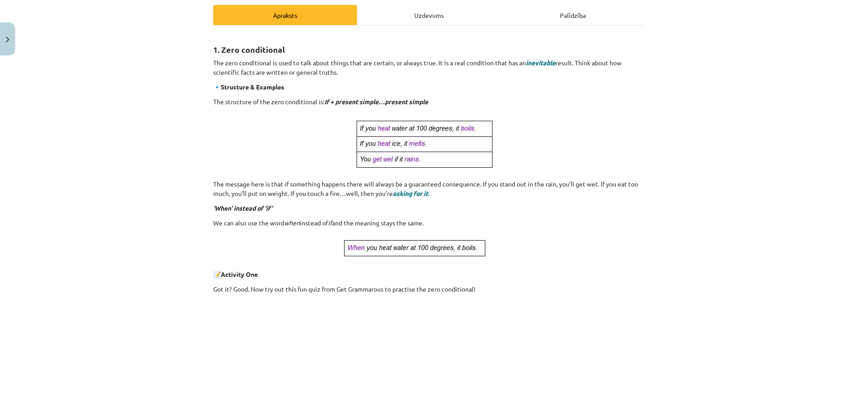
click at [441, 13] on div "Uzdevums" at bounding box center [429, 15] width 144 height 20
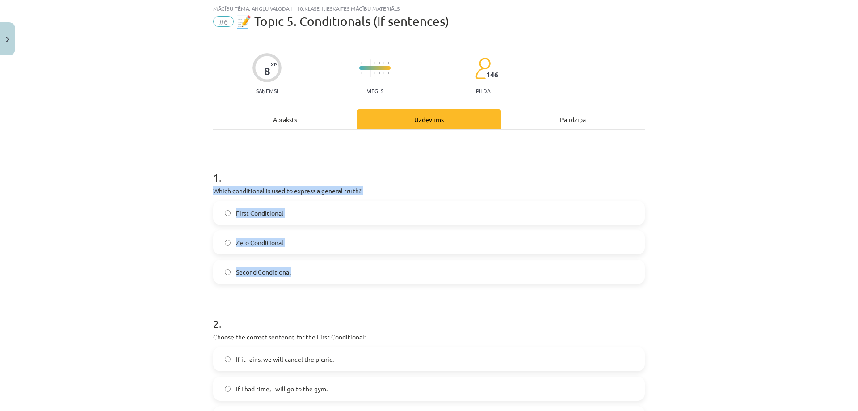
drag, startPoint x: 208, startPoint y: 192, endPoint x: 405, endPoint y: 267, distance: 211.0
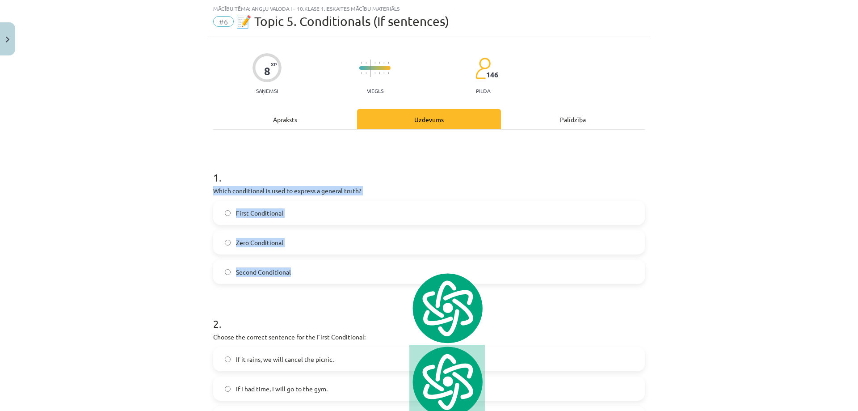
copy div "Which conditional is used to express a general truth? First Conditional Zero Co…"
click at [310, 243] on label "Zero Conditional" at bounding box center [429, 242] width 430 height 22
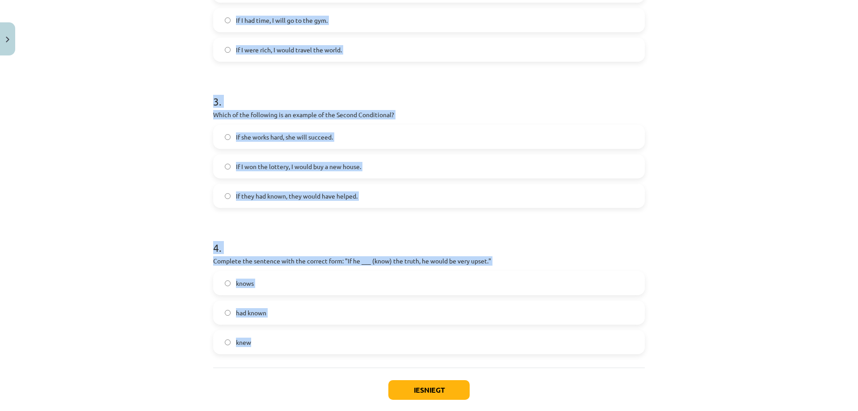
scroll to position [438, 0]
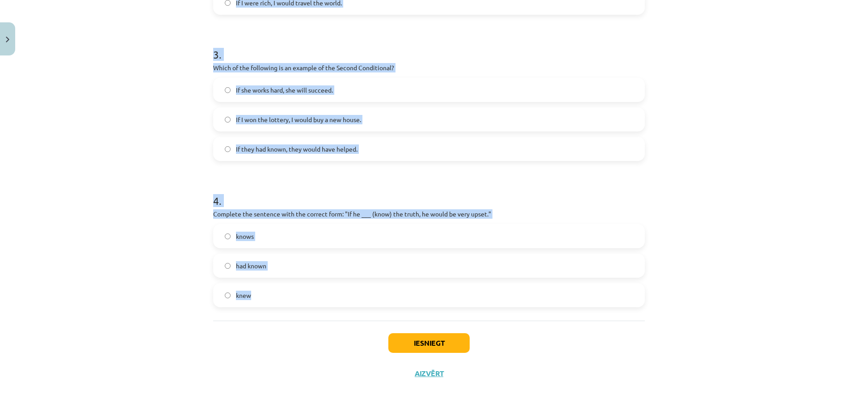
drag, startPoint x: 207, startPoint y: 125, endPoint x: 354, endPoint y: 319, distance: 243.6
click at [354, 319] on div "8 XP Saņemsi Viegls 146 pilda Apraksts Uzdevums Palīdzība 1 . Which conditional…" at bounding box center [429, 5] width 443 height 767
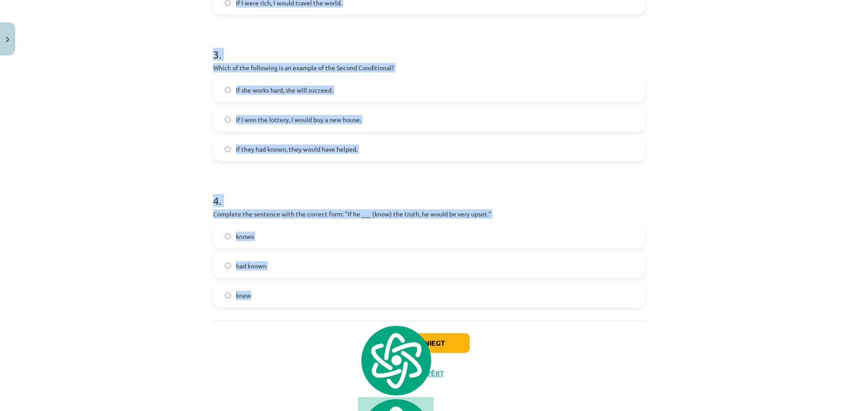
copy form "Choose the correct sentence for the First Conditional: If it rains, we will can…"
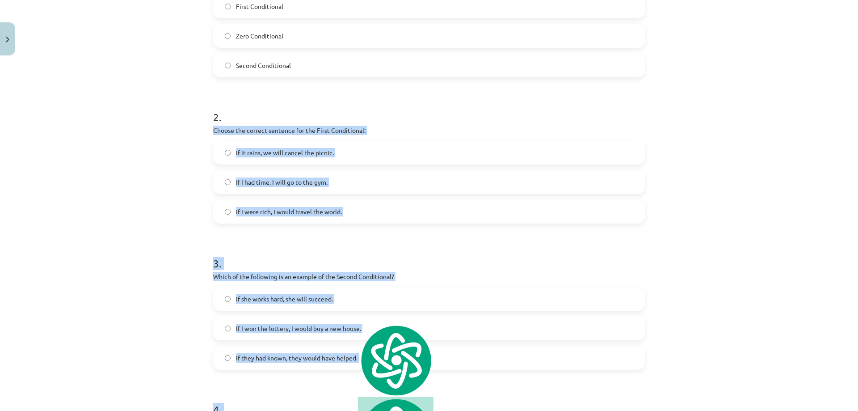
click at [171, 186] on div "Mācību tēma: Angļu valoda i - 10.klase 1.ieskaites mācību materiāls #6 📝 Topic …" at bounding box center [429, 205] width 858 height 411
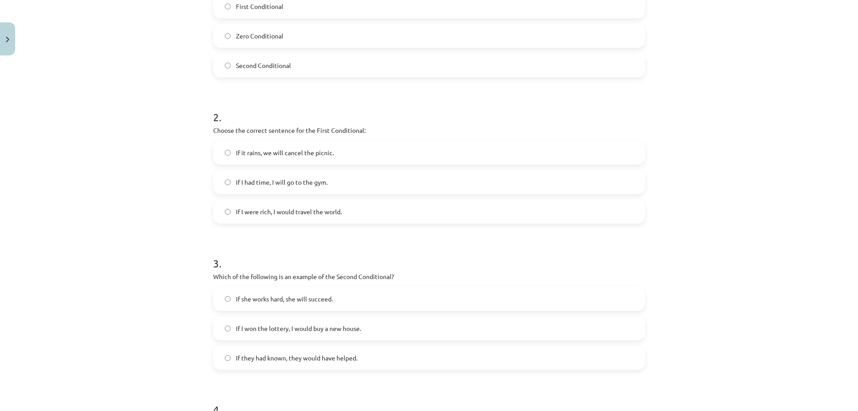
click at [272, 159] on label "If it rains, we will cancel the picnic." at bounding box center [429, 152] width 430 height 22
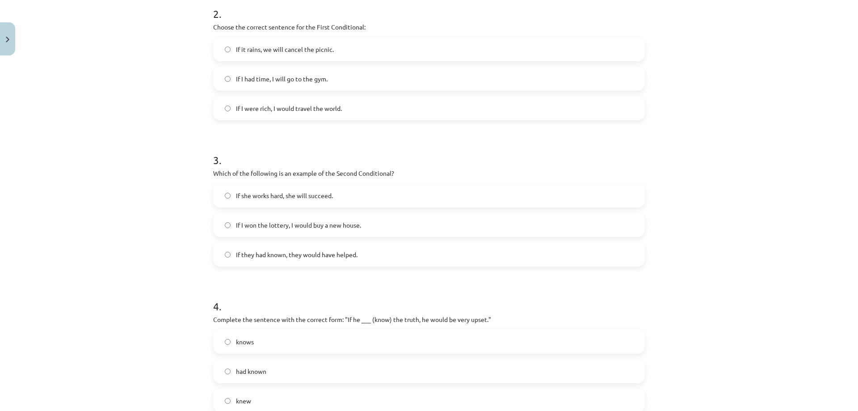
scroll to position [334, 0]
click at [283, 229] on label "If I won the lottery, I would buy a new house." at bounding box center [429, 223] width 430 height 22
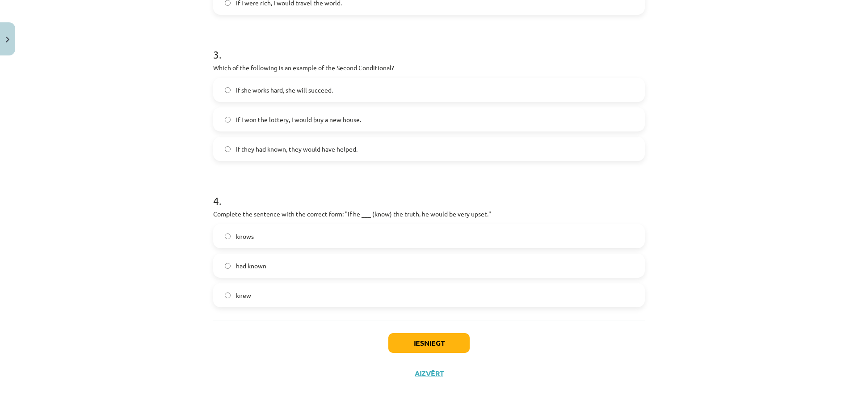
click at [288, 290] on label "knew" at bounding box center [429, 295] width 430 height 22
click at [424, 350] on button "Iesniegt" at bounding box center [429, 343] width 81 height 20
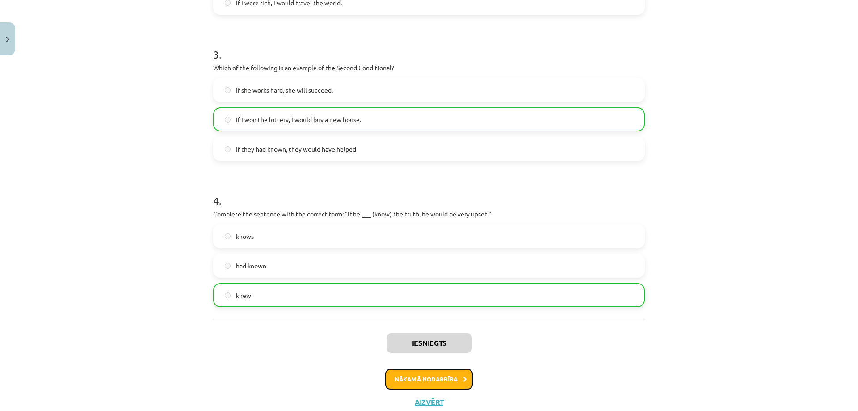
click at [448, 388] on button "Nākamā nodarbība" at bounding box center [429, 379] width 88 height 21
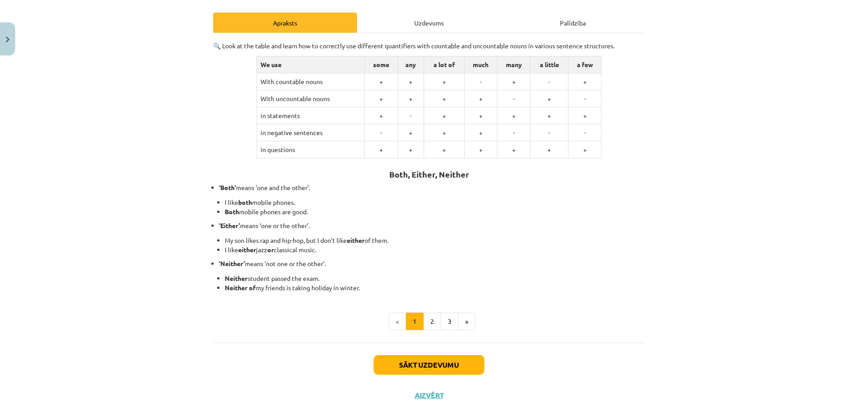
scroll to position [127, 0]
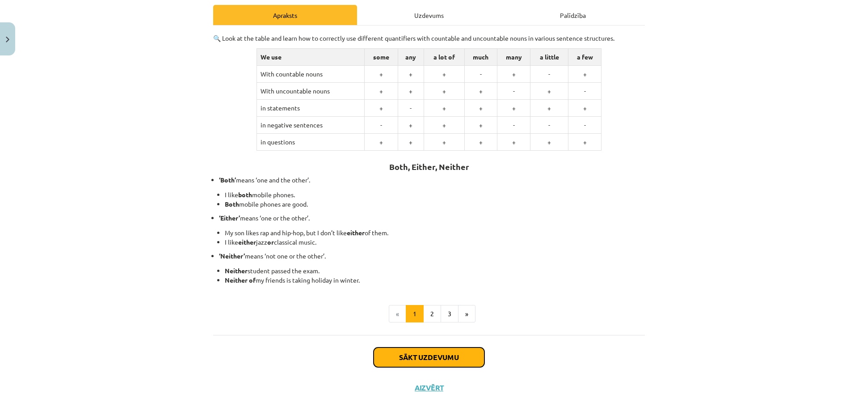
click at [413, 350] on button "Sākt uzdevumu" at bounding box center [429, 357] width 111 height 20
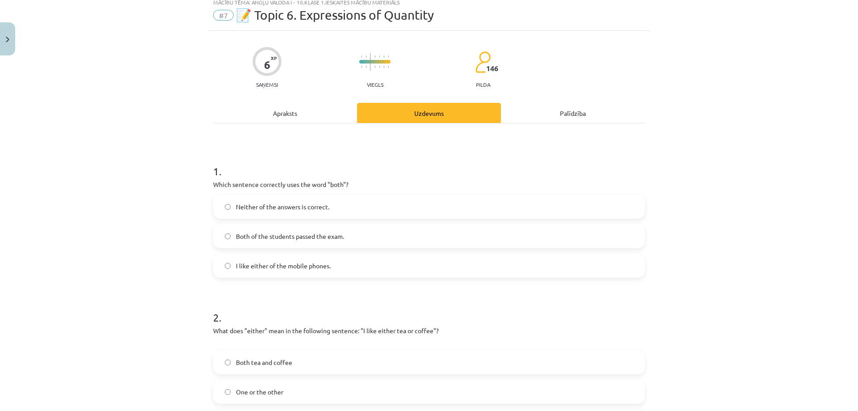
scroll to position [22, 0]
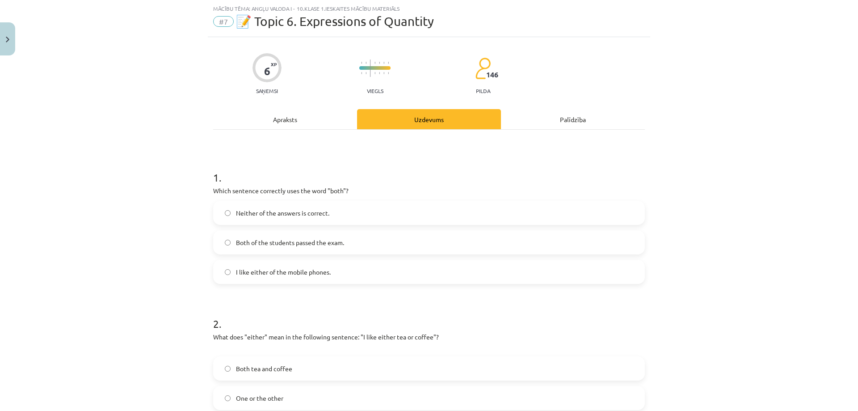
click at [358, 245] on label "Both of the students passed the exam." at bounding box center [429, 242] width 430 height 22
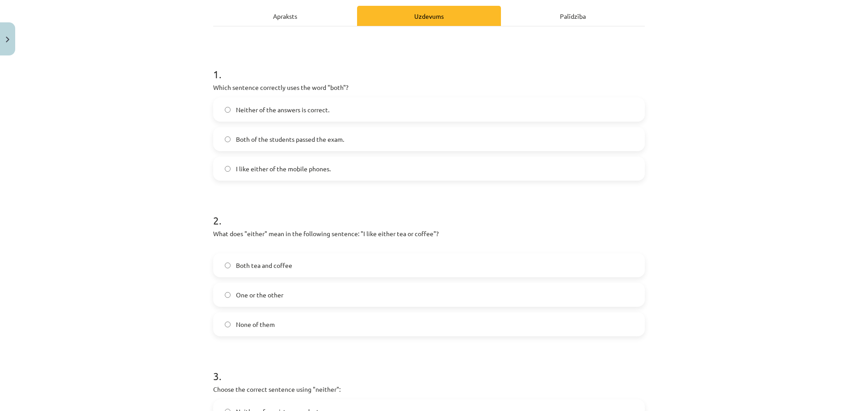
scroll to position [127, 0]
click at [293, 295] on label "One or the other" at bounding box center [429, 294] width 430 height 22
click at [316, 271] on label "Both tea and coffee" at bounding box center [429, 264] width 430 height 22
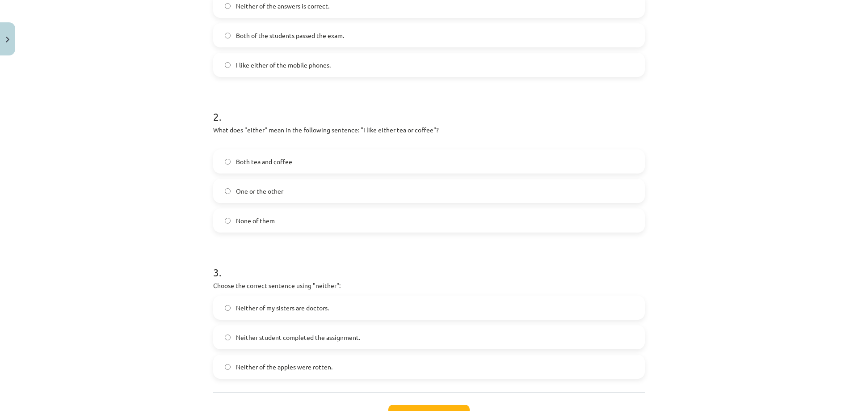
scroll to position [231, 0]
click at [332, 313] on label "Neither of my sisters are doctors." at bounding box center [429, 306] width 430 height 22
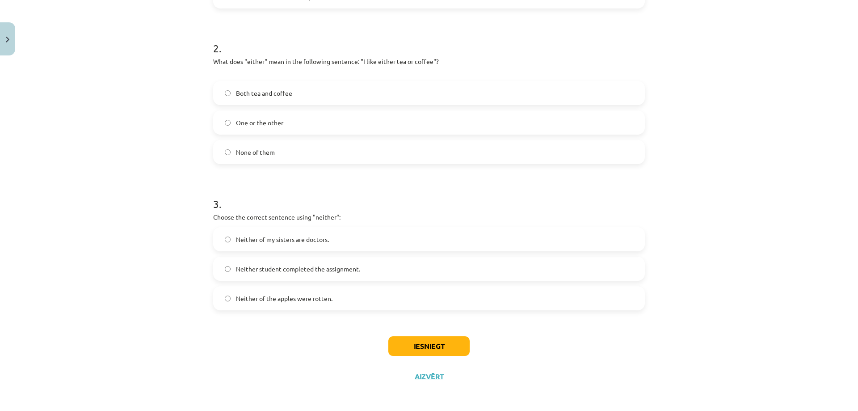
scroll to position [301, 0]
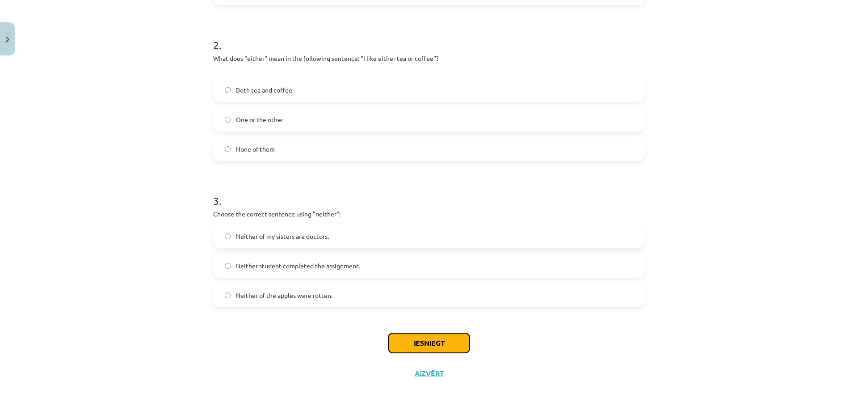
click at [441, 343] on button "Iesniegt" at bounding box center [429, 343] width 81 height 20
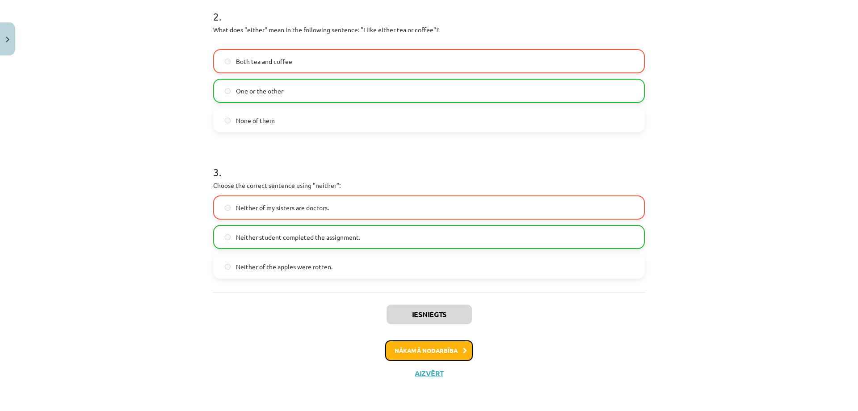
click at [442, 345] on button "Nākamā nodarbība" at bounding box center [429, 350] width 88 height 21
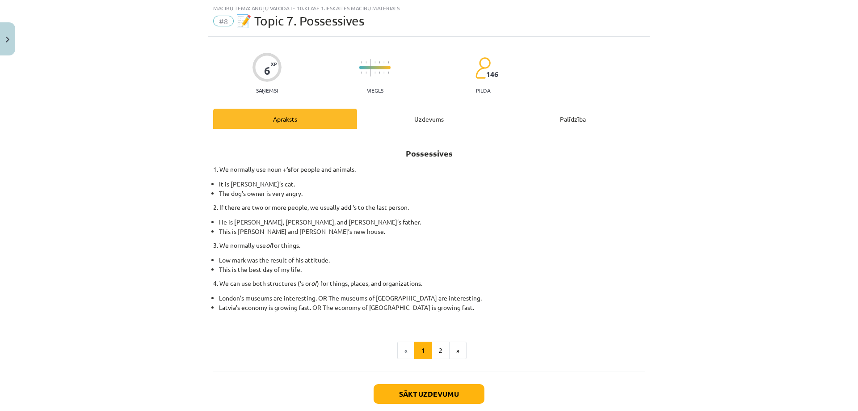
scroll to position [22, 0]
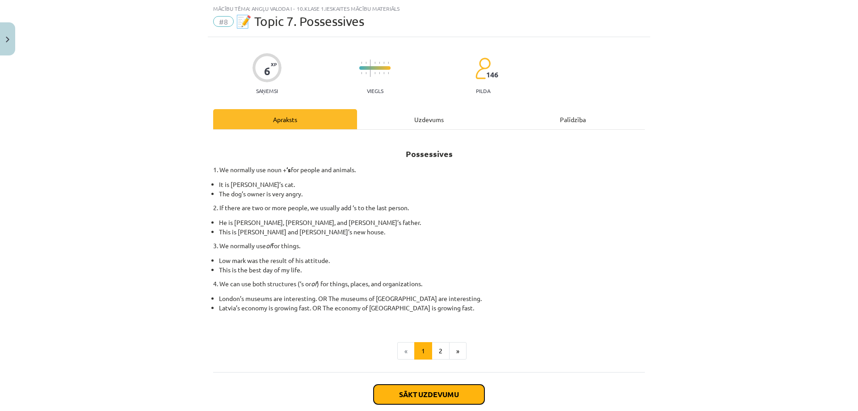
click at [423, 402] on button "Sākt uzdevumu" at bounding box center [429, 395] width 111 height 20
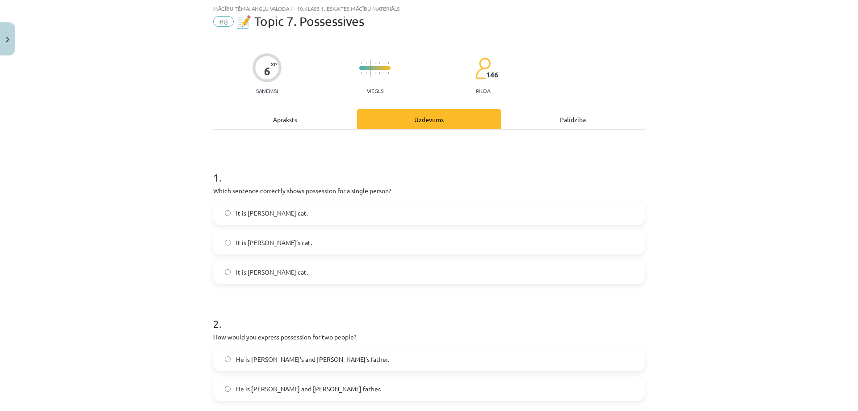
click at [317, 237] on label "It is Jane’s cat." at bounding box center [429, 242] width 430 height 22
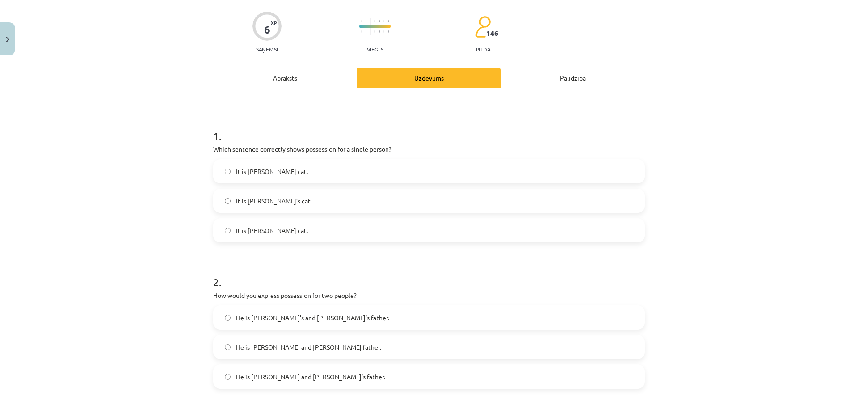
scroll to position [127, 0]
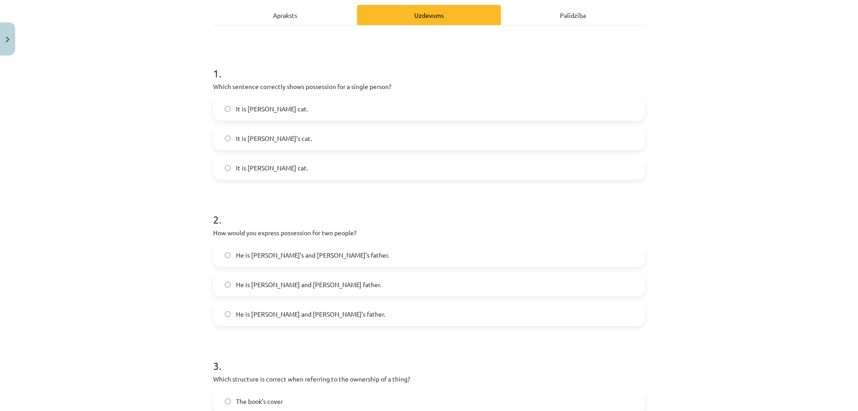
click at [341, 307] on label "He is Alice and James’s father." at bounding box center [429, 314] width 430 height 22
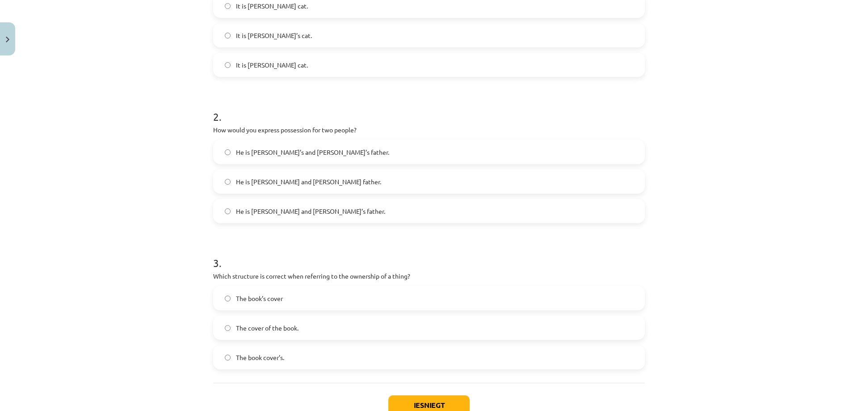
scroll to position [231, 0]
click at [364, 332] on label "The cover of the book." at bounding box center [429, 326] width 430 height 22
click at [414, 398] on button "Iesniegt" at bounding box center [429, 403] width 81 height 20
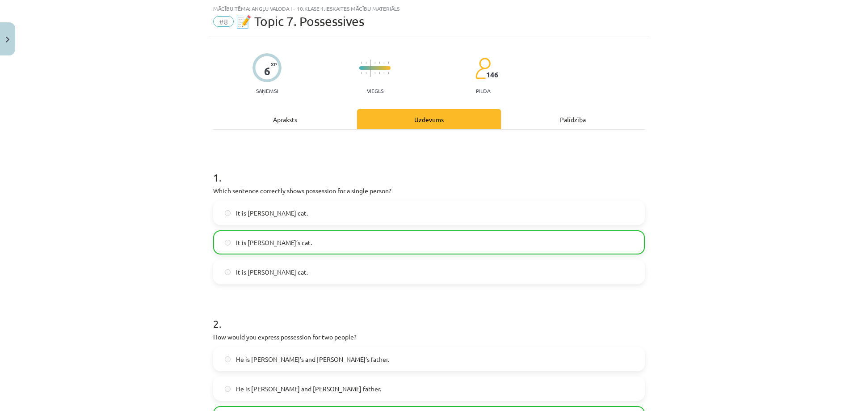
scroll to position [320, 0]
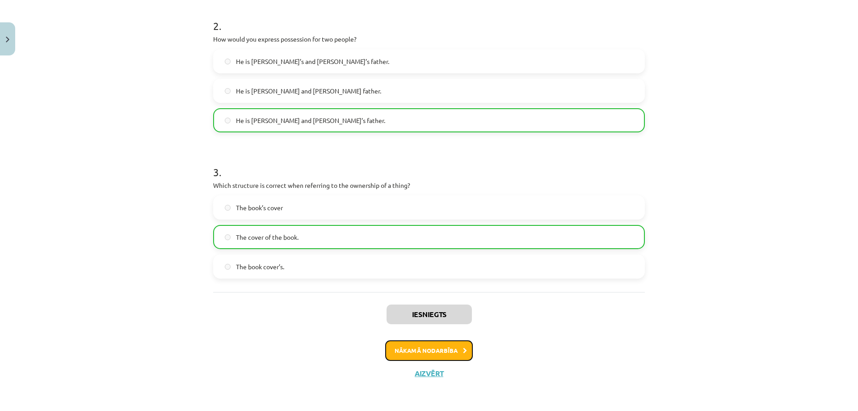
click at [436, 352] on button "Nākamā nodarbība" at bounding box center [429, 350] width 88 height 21
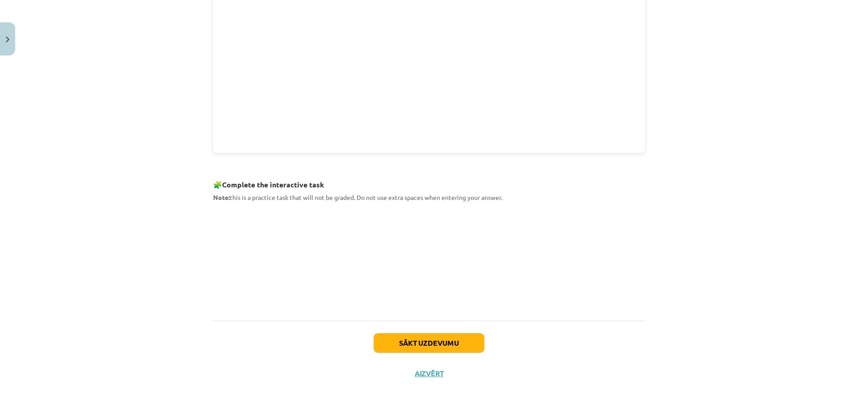
scroll to position [306, 0]
click at [452, 335] on button "Sākt uzdevumu" at bounding box center [429, 344] width 111 height 20
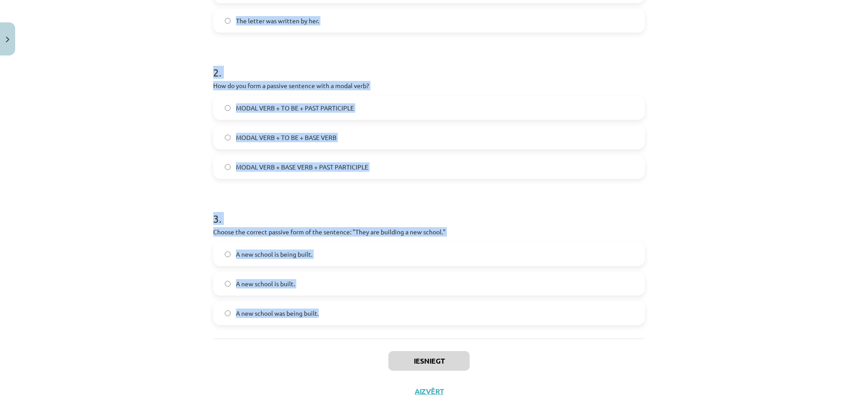
scroll to position [292, 0]
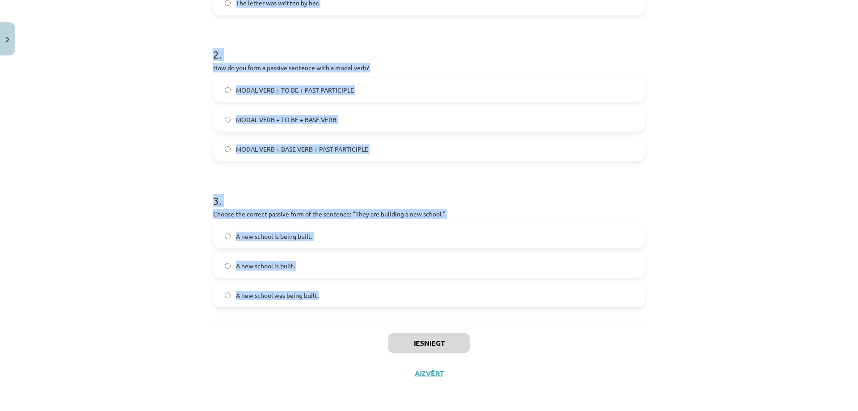
drag, startPoint x: 210, startPoint y: 190, endPoint x: 335, endPoint y: 297, distance: 164.9
click at [335, 297] on form "1 . Which of the following sentences is in the passive voice? They will write a…" at bounding box center [429, 96] width 432 height 421
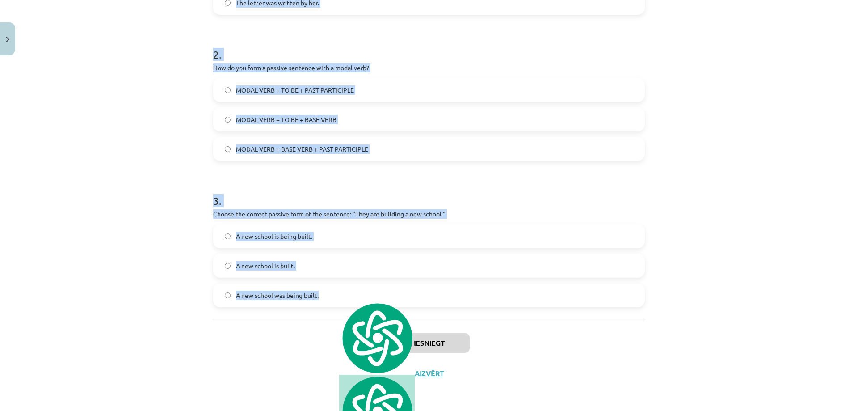
copy form "Which of the following sentences is in the passive voice? They will write a let…"
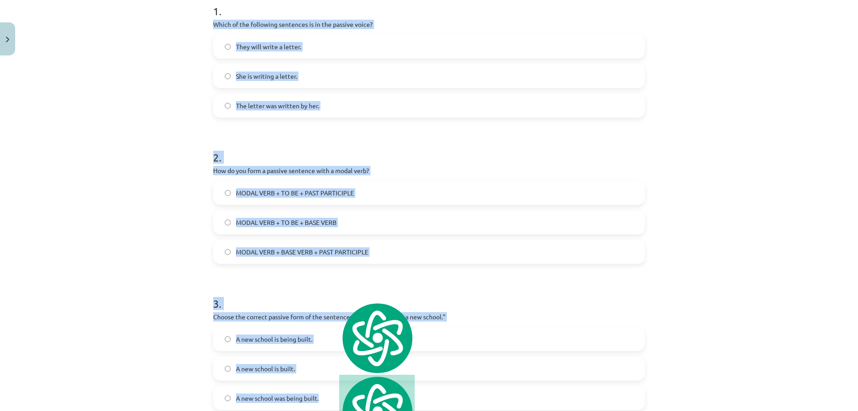
scroll to position [187, 0]
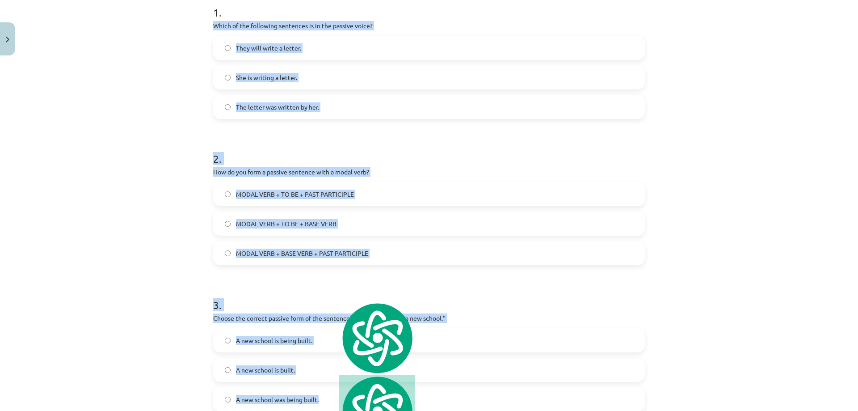
click at [217, 108] on label "The letter was written by her." at bounding box center [429, 107] width 430 height 22
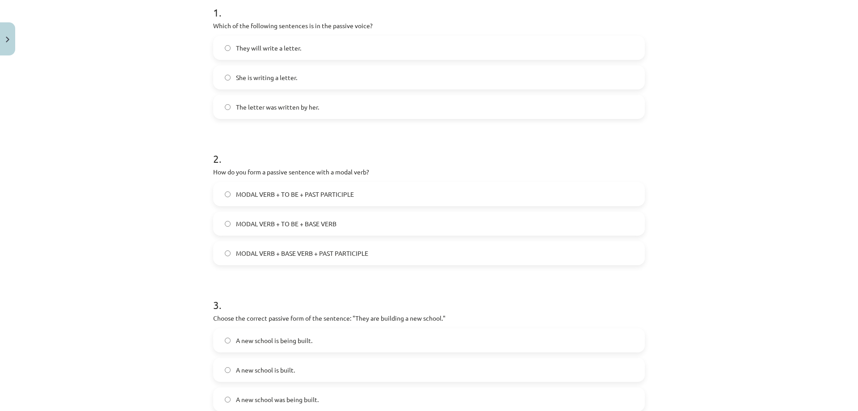
click at [245, 188] on label "MODAL VERB + TO BE + PAST PARTICIPLE" at bounding box center [429, 194] width 430 height 22
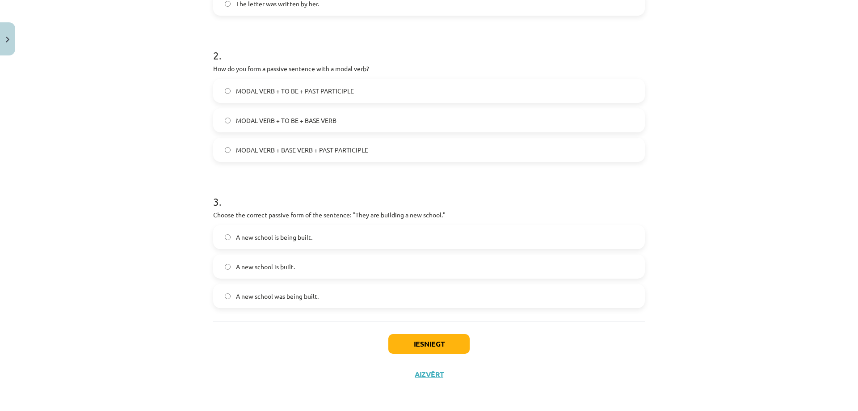
scroll to position [292, 0]
click at [316, 268] on label "A new school is built." at bounding box center [429, 265] width 430 height 22
click at [319, 230] on label "A new school is being built." at bounding box center [429, 236] width 430 height 22
click at [434, 343] on button "Iesniegt" at bounding box center [429, 343] width 81 height 20
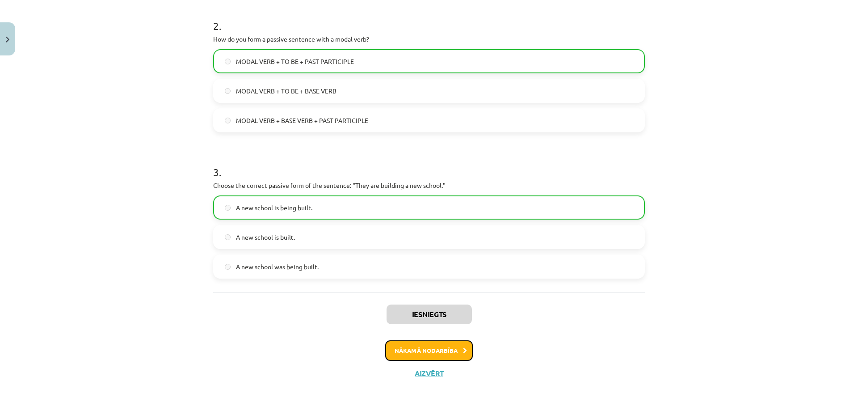
click at [428, 354] on button "Nākamā nodarbība" at bounding box center [429, 350] width 88 height 21
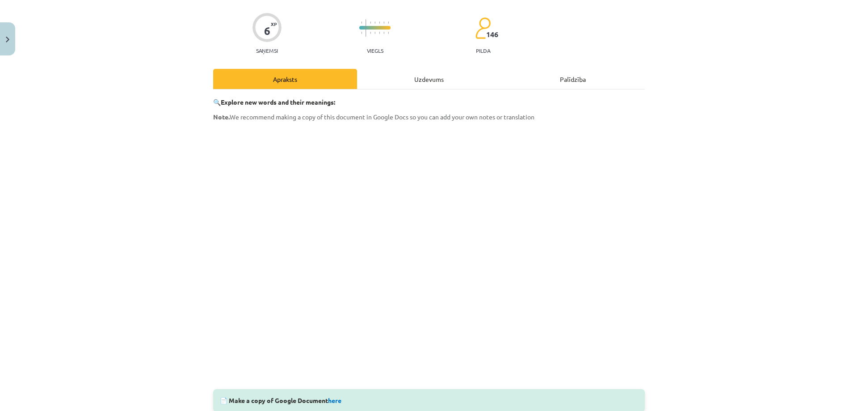
scroll to position [167, 0]
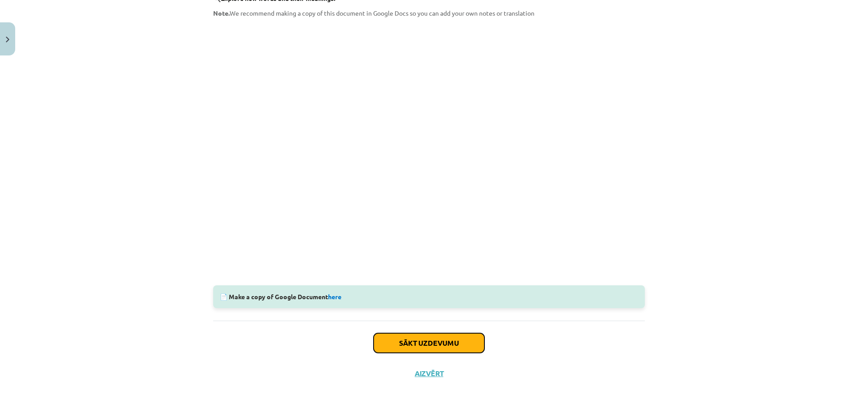
click at [468, 336] on button "Sākt uzdevumu" at bounding box center [429, 343] width 111 height 20
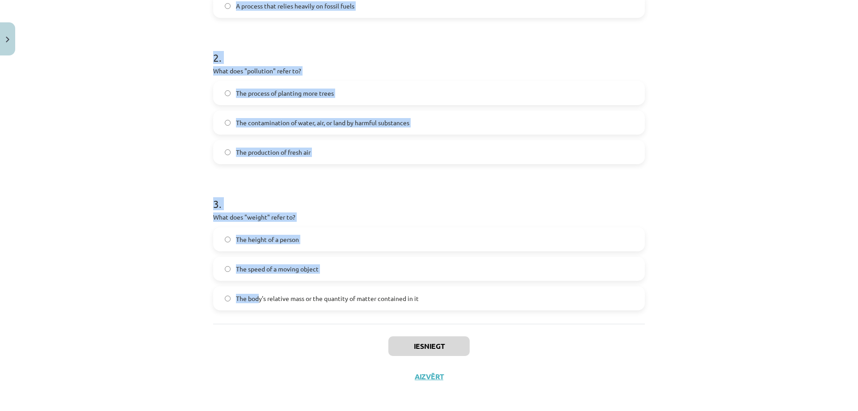
scroll to position [292, 0]
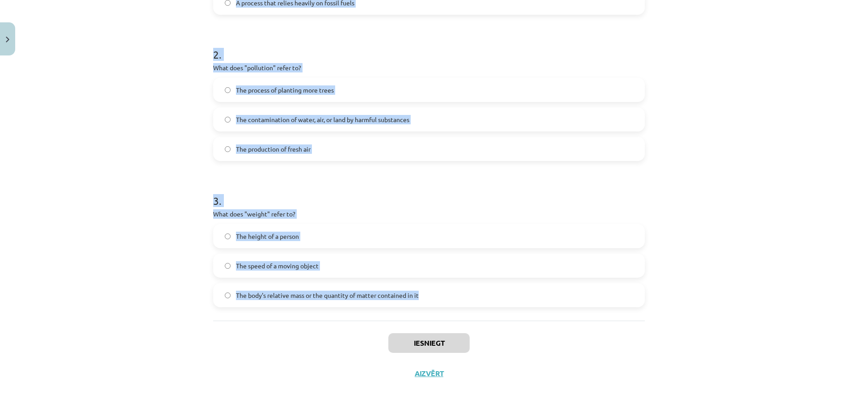
drag, startPoint x: 205, startPoint y: 193, endPoint x: 429, endPoint y: 299, distance: 247.8
click at [429, 299] on div "6 XP Saņemsi Viegls 146 pilda Apraksts Uzdevums Palīdzība 1 . What does "sustai…" at bounding box center [429, 78] width 443 height 621
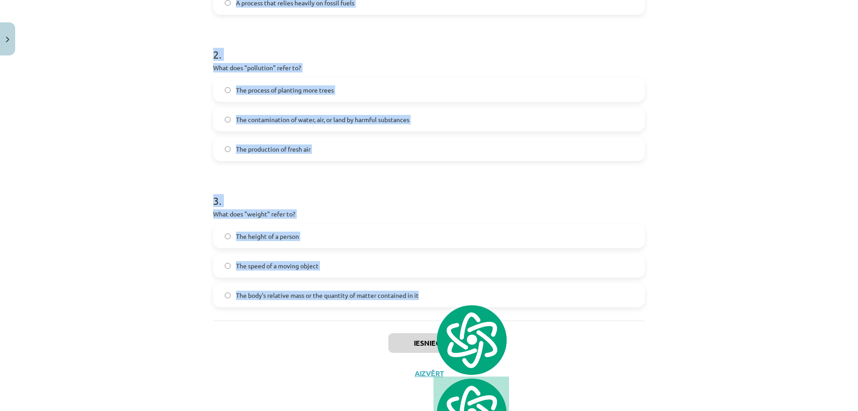
copy form "What does "sustainable" mean? Methods that do not deplete or destroy natural re…"
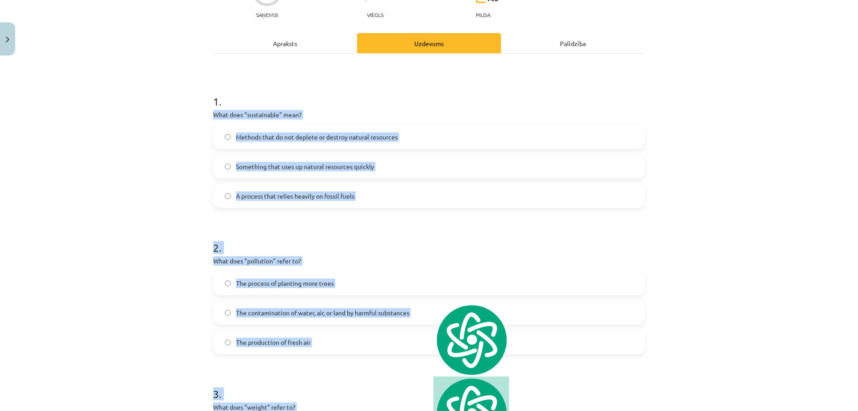
scroll to position [83, 0]
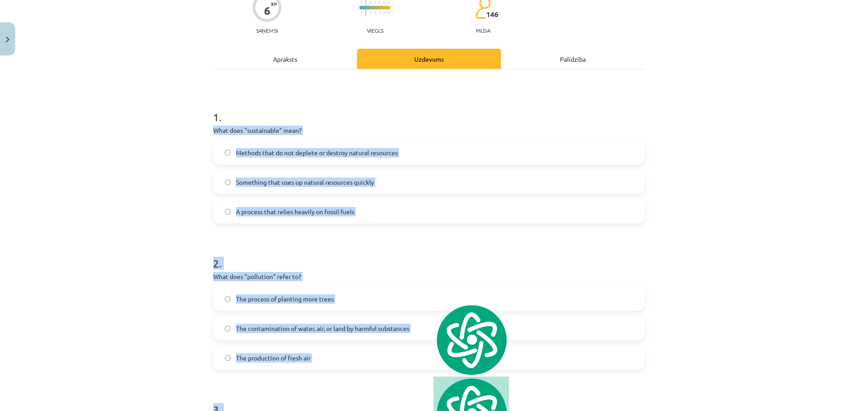
click at [187, 210] on div "Mācību tēma: Angļu valoda i - 10.klase 1.ieskaites mācību materiāls #10 🔤 Topic…" at bounding box center [429, 205] width 858 height 411
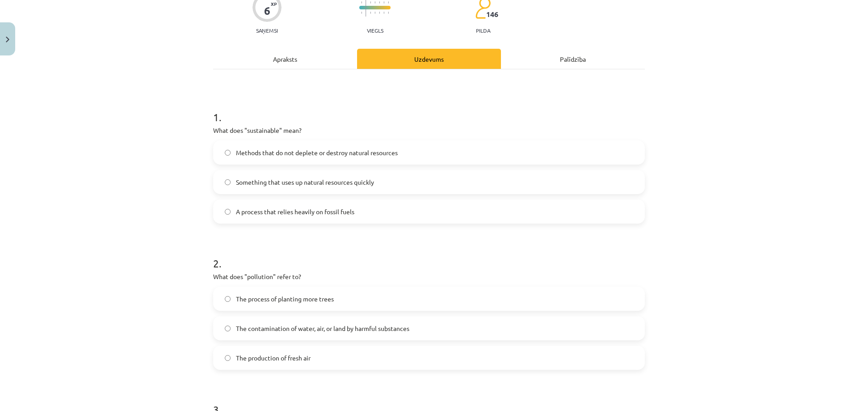
click at [247, 140] on div "1 . What does "sustainable" mean? Methods that do not deplete or destroy natura…" at bounding box center [429, 159] width 432 height 128
click at [243, 148] on span "Methods that do not deplete or destroy natural resources" at bounding box center [317, 152] width 162 height 9
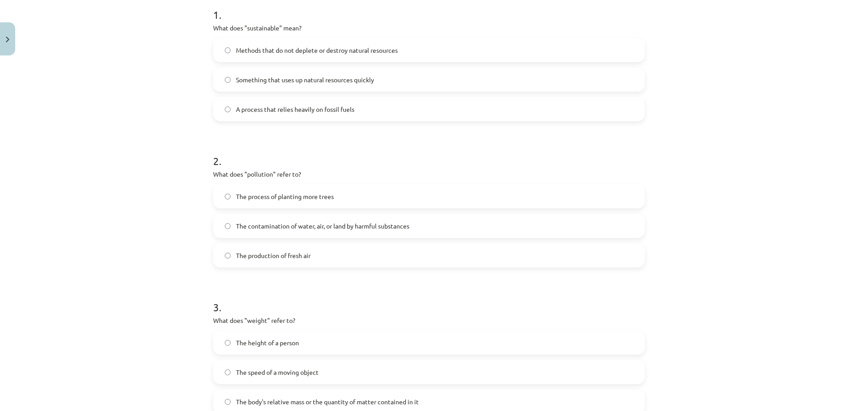
scroll to position [187, 0]
click at [251, 226] on span "The contamination of water, air, or land by harmful substances" at bounding box center [322, 223] width 173 height 9
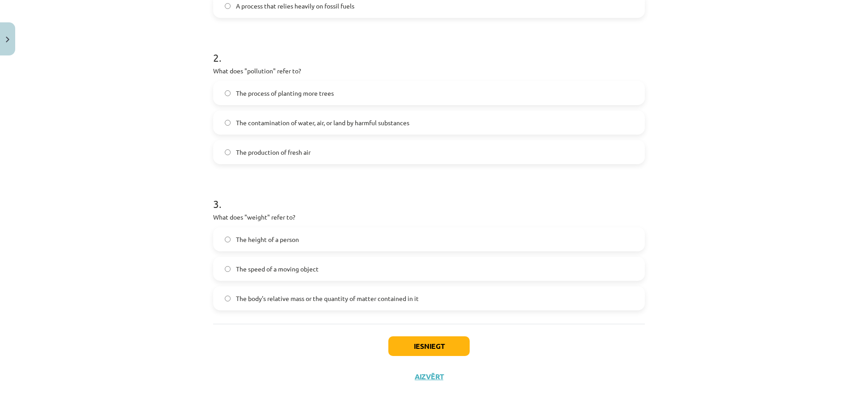
scroll to position [292, 0]
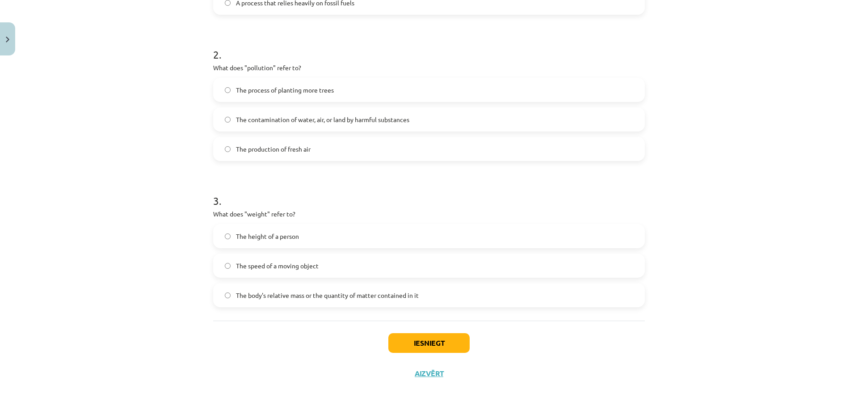
click at [296, 297] on span "The body's relative mass or the quantity of matter contained in it" at bounding box center [327, 295] width 183 height 9
click at [418, 347] on button "Iesniegt" at bounding box center [429, 343] width 81 height 20
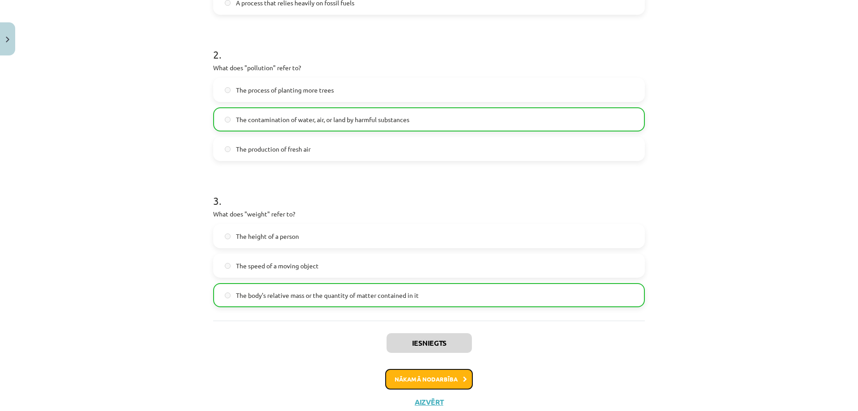
click at [430, 378] on button "Nākamā nodarbība" at bounding box center [429, 379] width 88 height 21
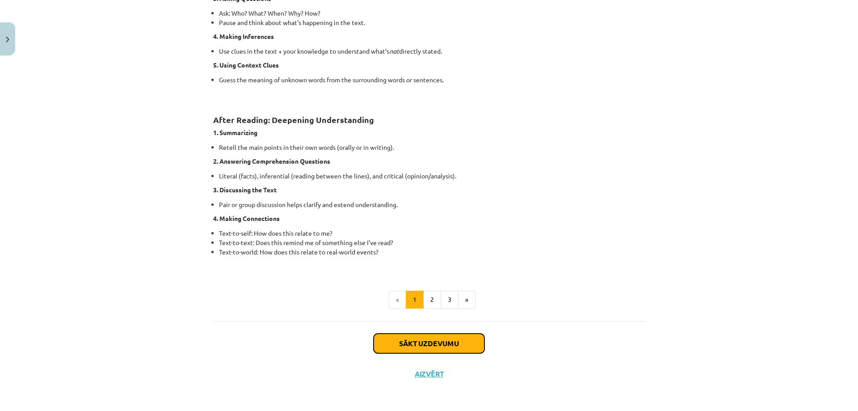
click at [441, 339] on button "Sākt uzdevumu" at bounding box center [429, 344] width 111 height 20
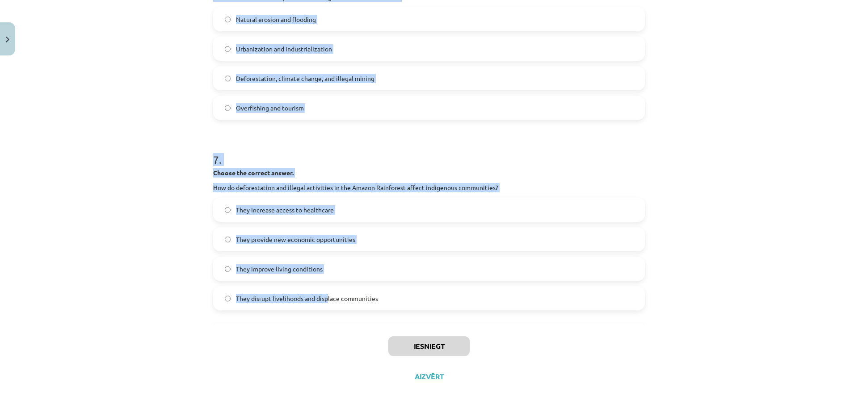
scroll to position [950, 0]
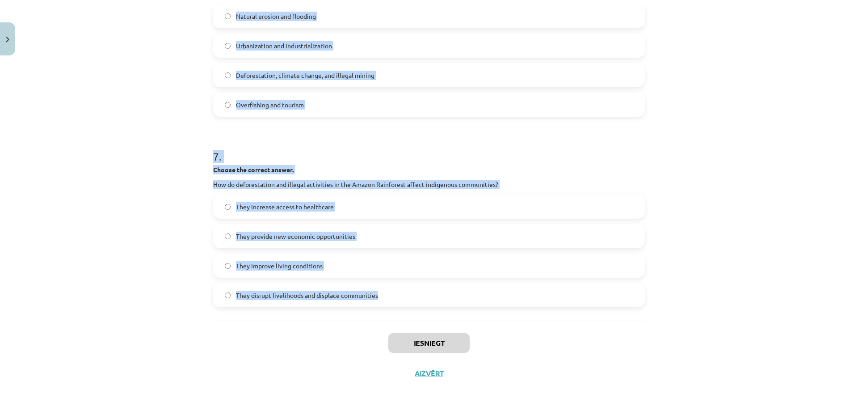
drag, startPoint x: 207, startPoint y: 195, endPoint x: 375, endPoint y: 289, distance: 192.4
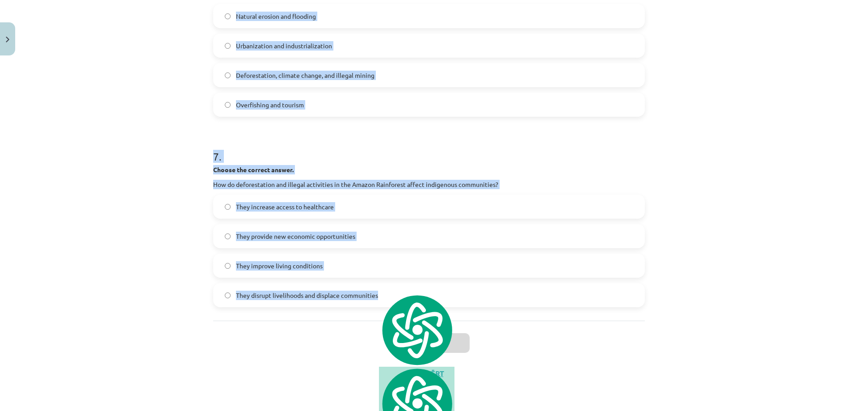
copy form "Choose whether the sentence is True or False. The Amazon Rainforest is often ca…"
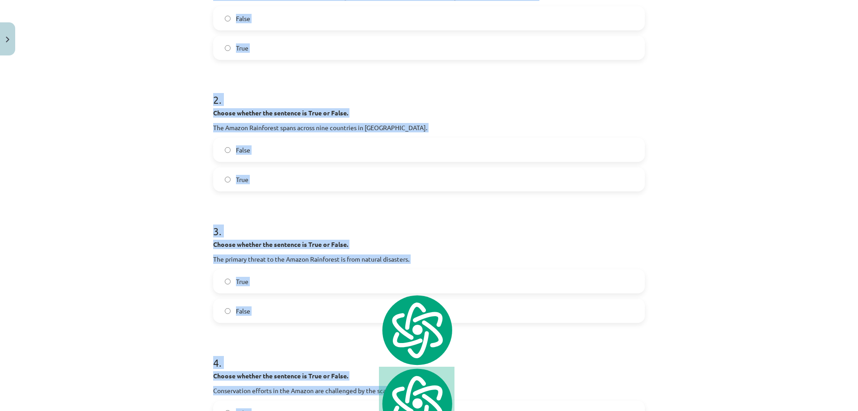
scroll to position [115, 0]
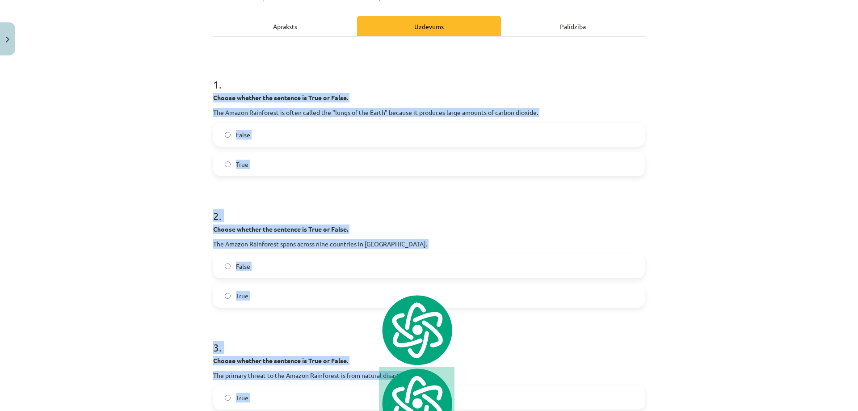
drag, startPoint x: 289, startPoint y: 132, endPoint x: 274, endPoint y: 122, distance: 19.0
click at [289, 131] on label "False" at bounding box center [429, 134] width 430 height 22
click at [258, 288] on label "True" at bounding box center [429, 295] width 430 height 22
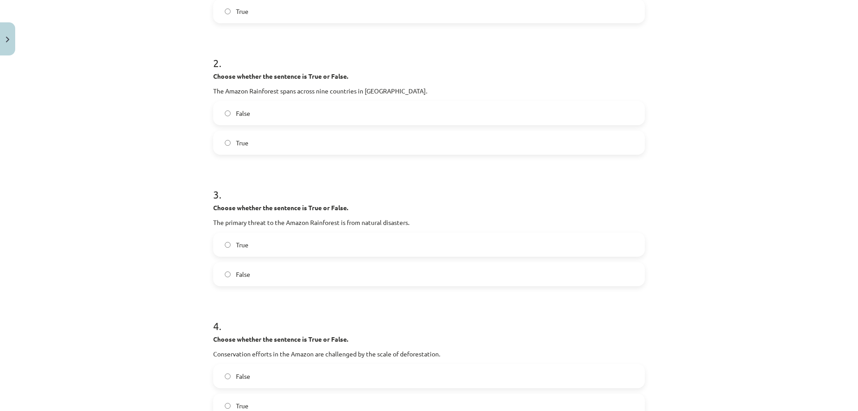
scroll to position [324, 0]
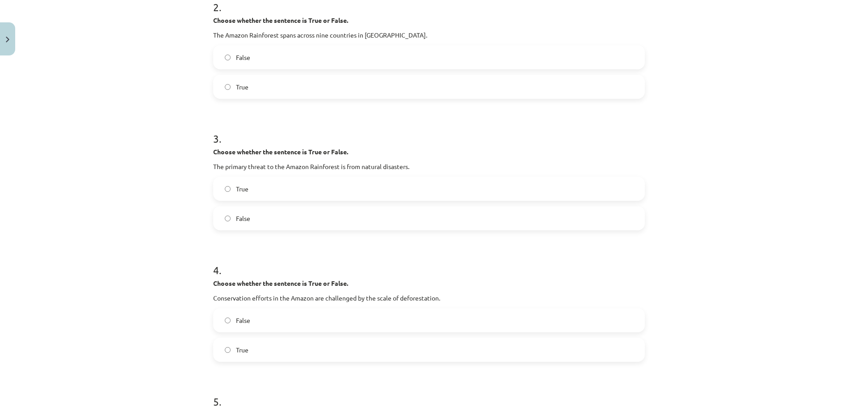
click at [302, 207] on label "False" at bounding box center [429, 218] width 430 height 22
click at [267, 341] on label "True" at bounding box center [429, 349] width 430 height 22
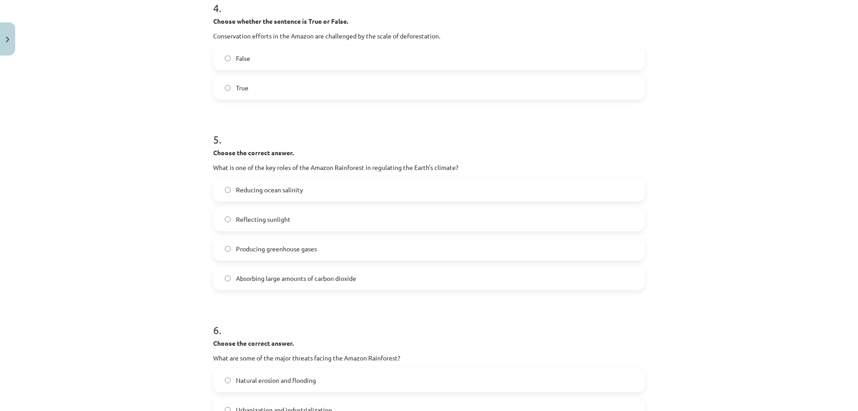
scroll to position [637, 0]
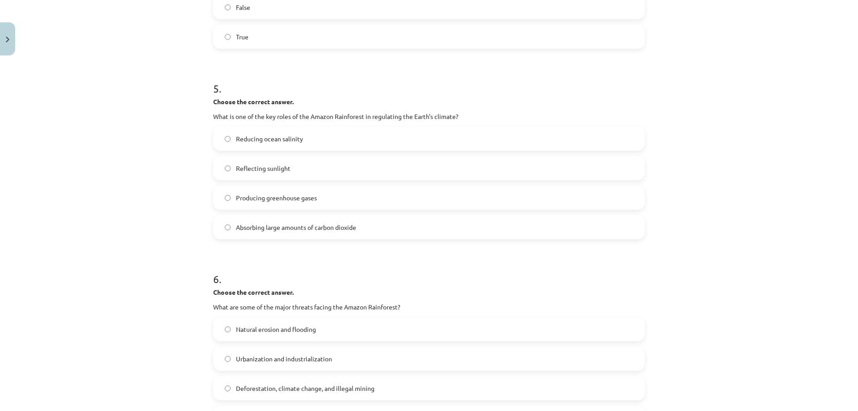
click at [268, 239] on div "Absorbing large amounts of carbon dioxide" at bounding box center [429, 227] width 432 height 24
click at [261, 231] on span "Absorbing large amounts of carbon dioxide" at bounding box center [296, 227] width 120 height 9
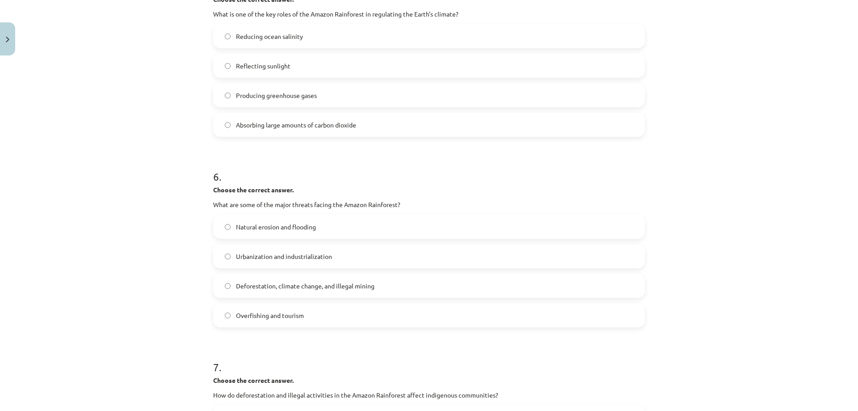
scroll to position [741, 0]
click at [274, 288] on span "Deforestation, climate change, and illegal mining" at bounding box center [305, 283] width 139 height 9
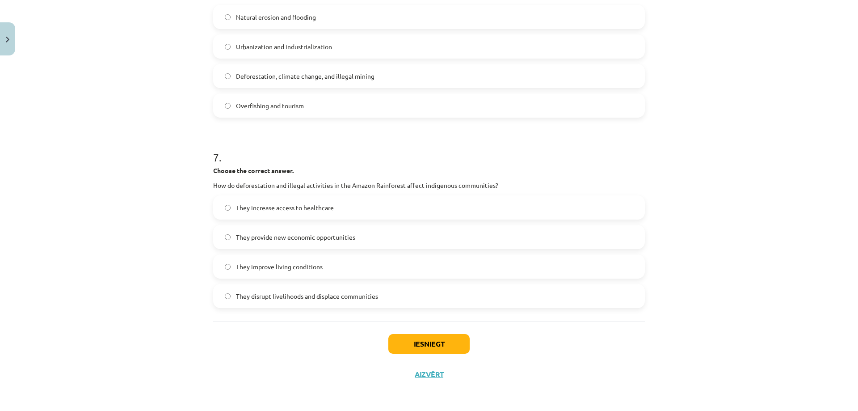
scroll to position [950, 0]
drag, startPoint x: 280, startPoint y: 295, endPoint x: 386, endPoint y: 404, distance: 151.8
click at [282, 297] on span "They disrupt livelihoods and displace communities" at bounding box center [307, 295] width 142 height 9
click at [424, 343] on button "Iesniegt" at bounding box center [429, 343] width 81 height 20
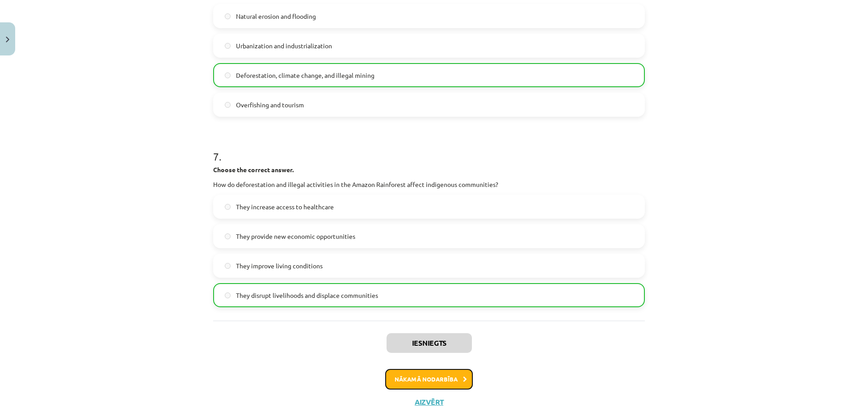
click at [447, 375] on button "Nākamā nodarbība" at bounding box center [429, 379] width 88 height 21
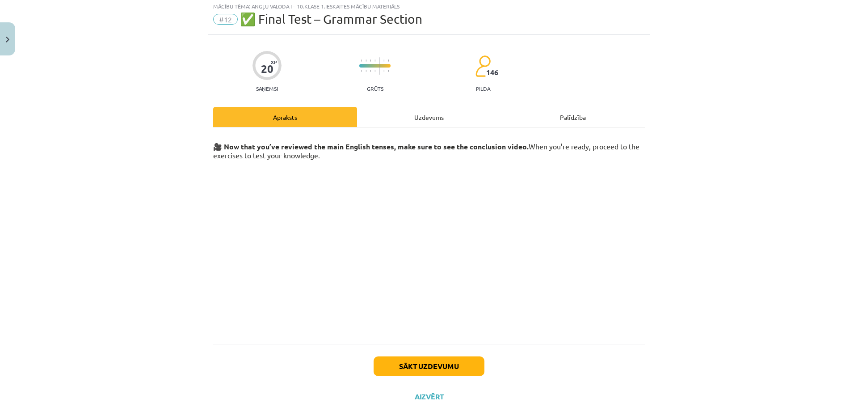
scroll to position [22, 0]
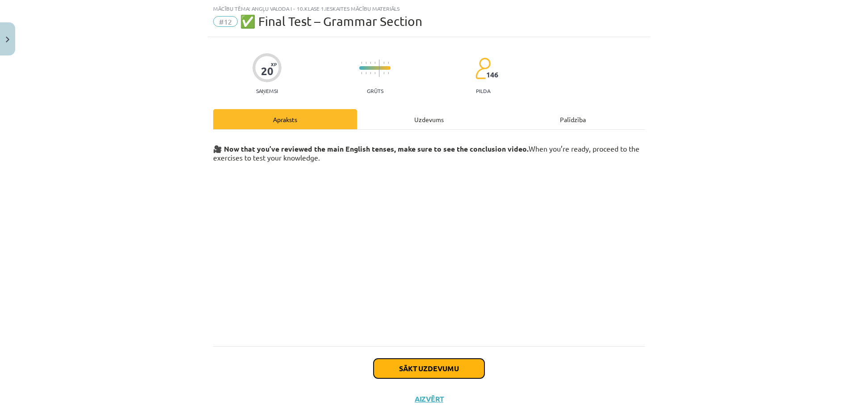
click at [446, 376] on button "Sākt uzdevumu" at bounding box center [429, 369] width 111 height 20
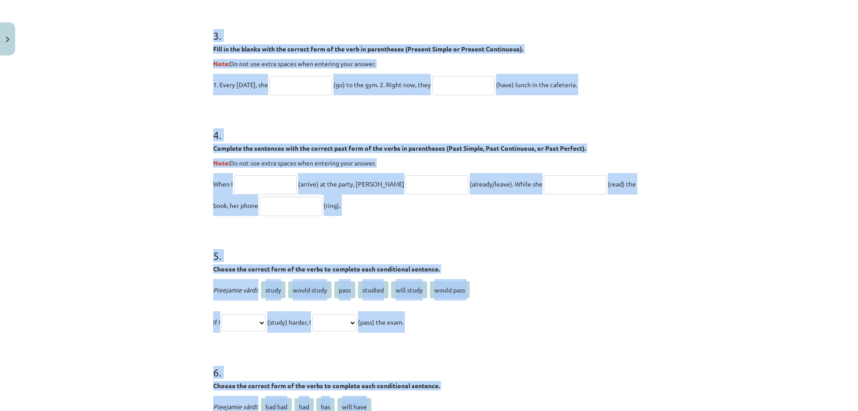
scroll to position [648, 0]
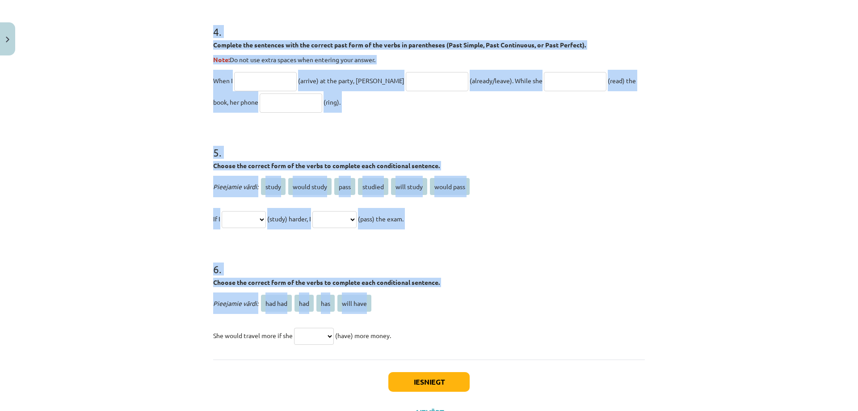
drag, startPoint x: 212, startPoint y: 199, endPoint x: 641, endPoint y: 343, distance: 452.0
click at [641, 343] on div "Mācību tēma: Angļu valoda i - 10.klase 1.ieskaites mācību materiāls #12 ✅ Final…" at bounding box center [429, 205] width 858 height 411
copy form "Choose the correct passive voice form for each sentence. The chef prepares the …"
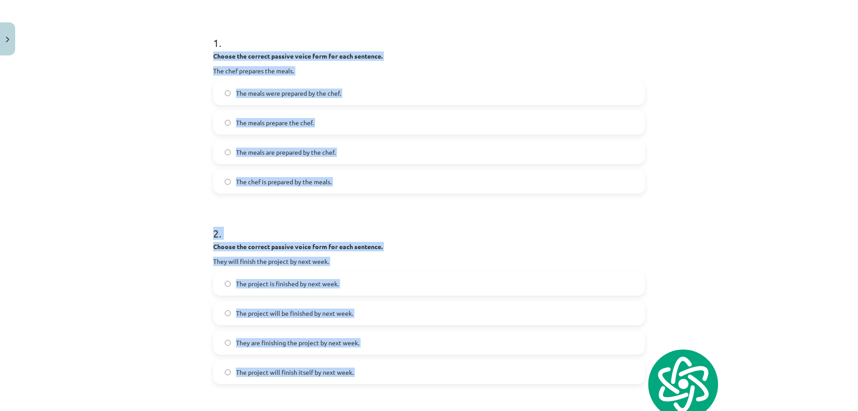
scroll to position [22, 0]
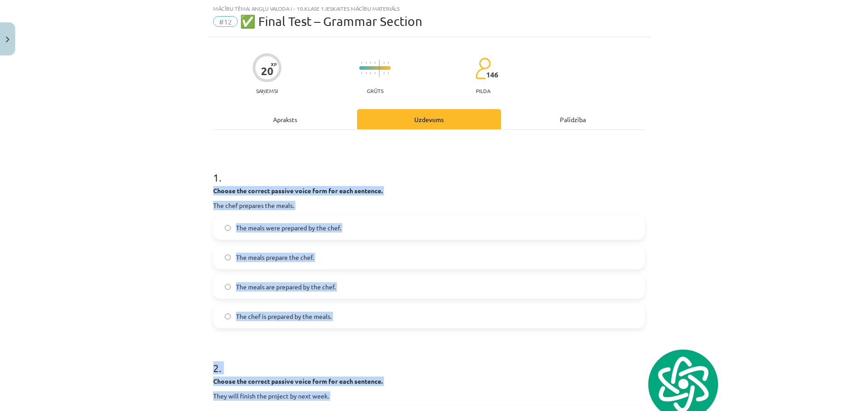
click at [138, 205] on div "Mācību tēma: Angļu valoda i - 10.klase 1.ieskaites mācību materiāls #12 ✅ Final…" at bounding box center [429, 205] width 858 height 411
click at [192, 263] on div "Mācību tēma: Angļu valoda i - 10.klase 1.ieskaites mācību materiāls #12 ✅ Final…" at bounding box center [429, 205] width 858 height 411
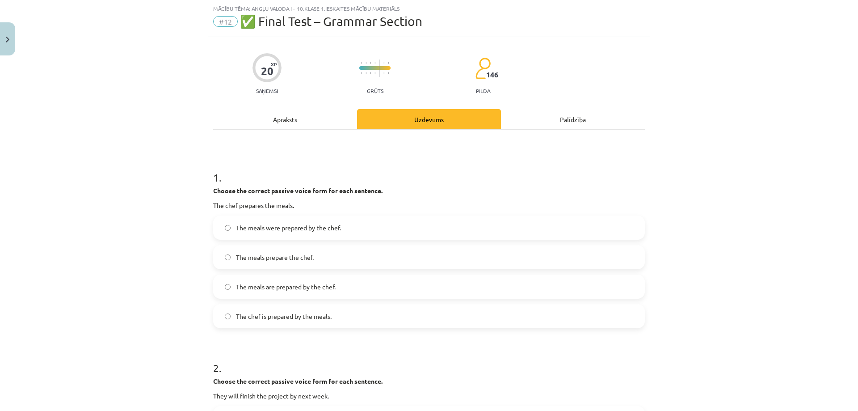
click at [324, 279] on label "The meals are prepared by the chef." at bounding box center [429, 286] width 430 height 22
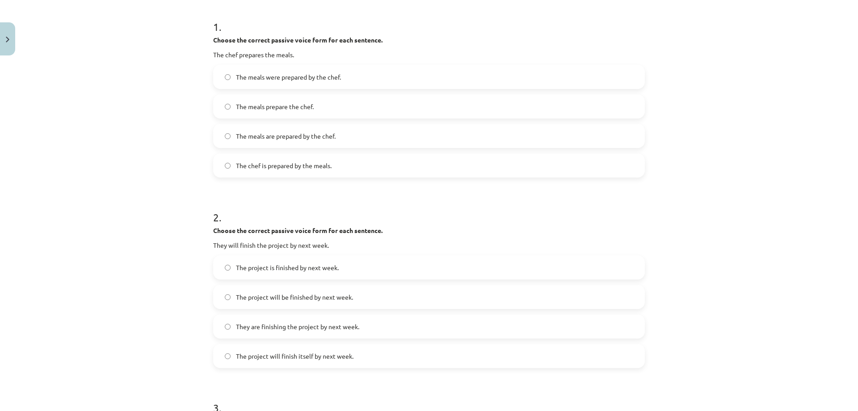
scroll to position [231, 0]
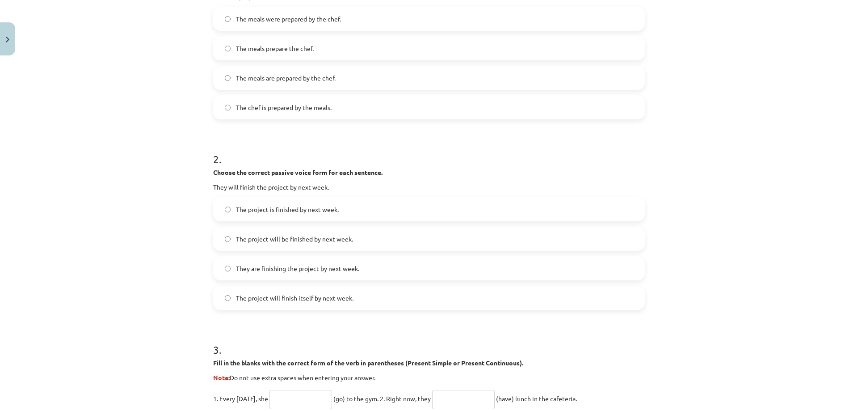
click at [306, 247] on label "The project will be finished by next week." at bounding box center [429, 239] width 430 height 22
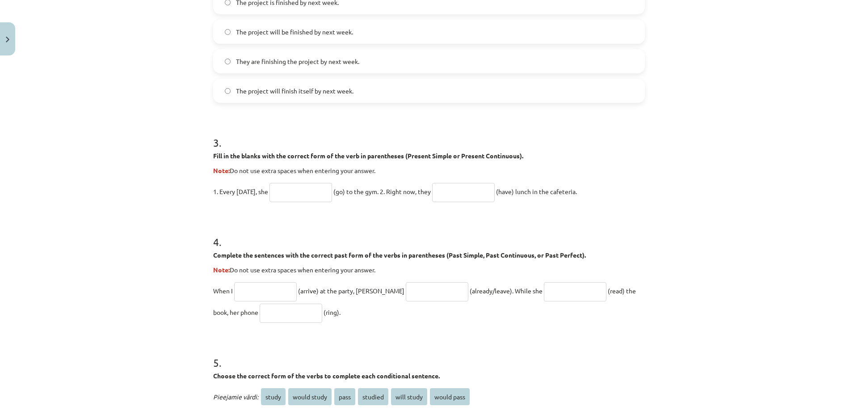
scroll to position [440, 0]
click at [290, 187] on input "text" at bounding box center [301, 191] width 63 height 19
type input "****"
click at [484, 198] on input "text" at bounding box center [463, 191] width 63 height 19
click at [440, 190] on input "**********" at bounding box center [463, 191] width 63 height 19
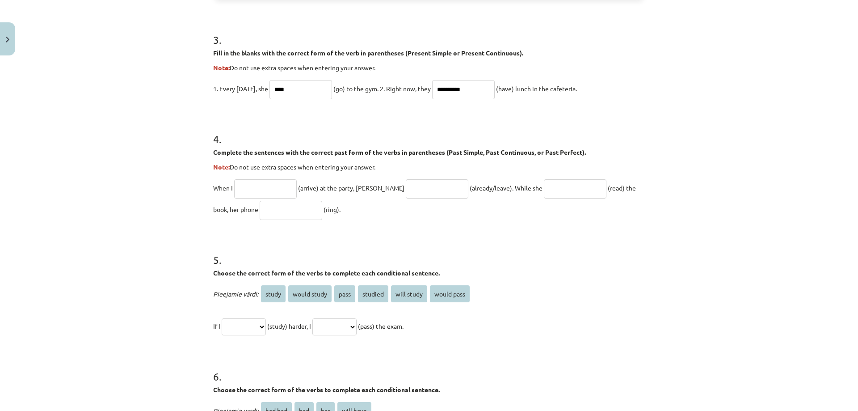
scroll to position [544, 0]
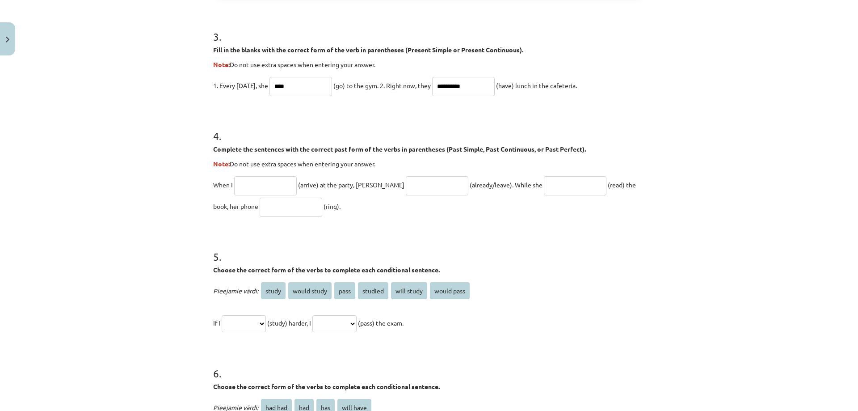
type input "**********"
click at [248, 182] on input "text" at bounding box center [265, 185] width 63 height 19
type input "*******"
click at [406, 185] on input "text" at bounding box center [437, 185] width 63 height 19
type input "**********"
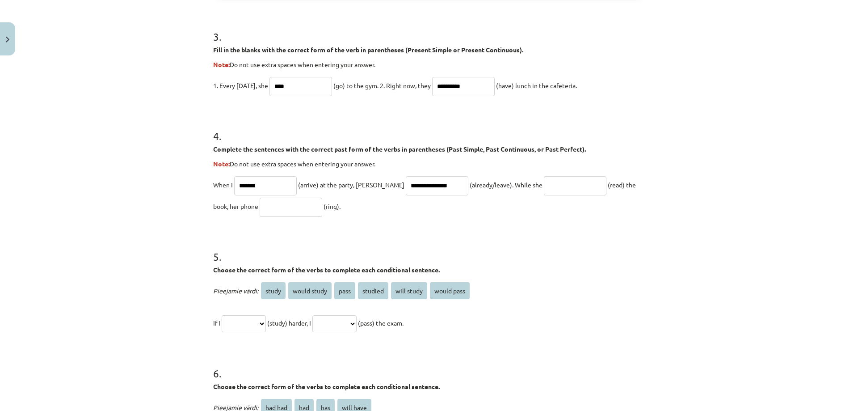
click at [544, 176] on input "text" at bounding box center [575, 185] width 63 height 19
type input "**********"
click at [260, 211] on input "text" at bounding box center [291, 207] width 63 height 19
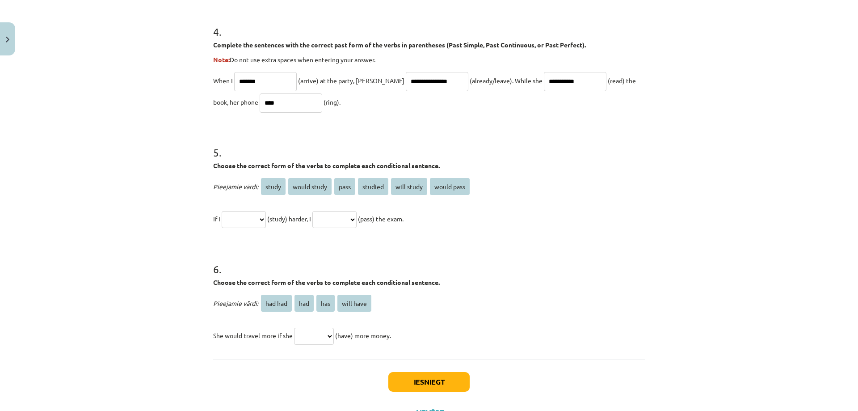
type input "****"
click at [256, 217] on select "**********" at bounding box center [244, 219] width 44 height 17
click at [222, 211] on select "**********" at bounding box center [244, 219] width 44 height 17
click at [341, 220] on select "**********" at bounding box center [335, 219] width 44 height 17
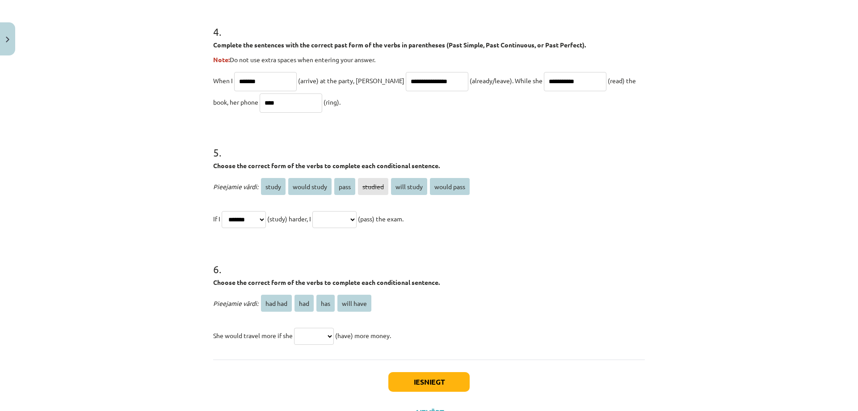
click at [266, 221] on select "**********" at bounding box center [244, 219] width 44 height 17
select select "**********"
click at [222, 211] on select "**********" at bounding box center [244, 219] width 44 height 17
click at [332, 220] on select "**********" at bounding box center [335, 219] width 44 height 17
select select "**********"
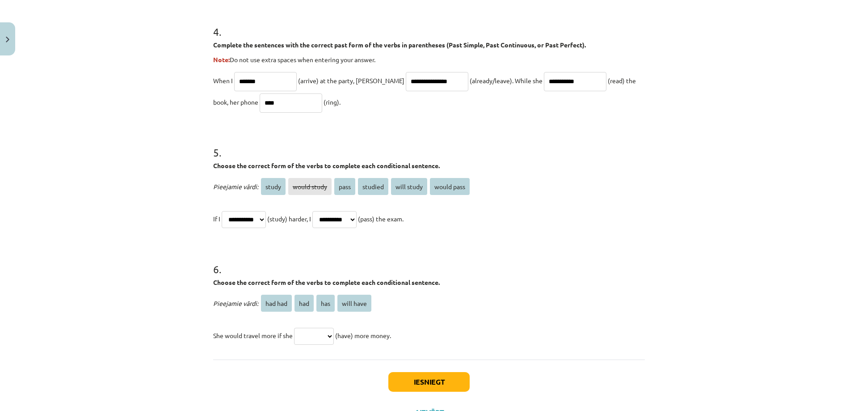
click at [323, 211] on select "**********" at bounding box center [335, 219] width 44 height 17
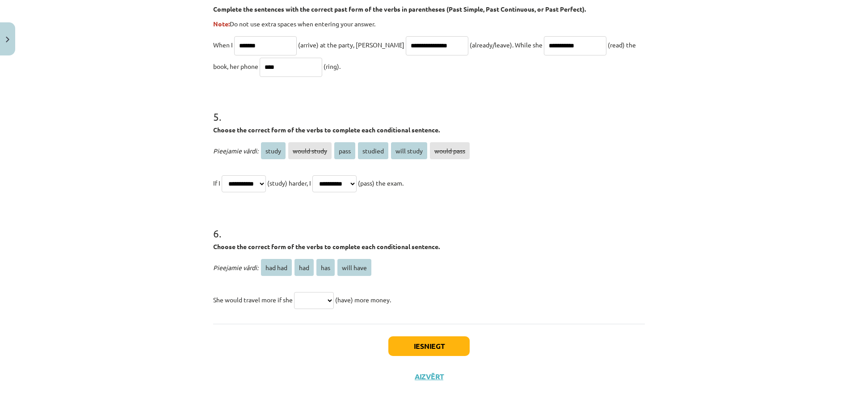
scroll to position [687, 0]
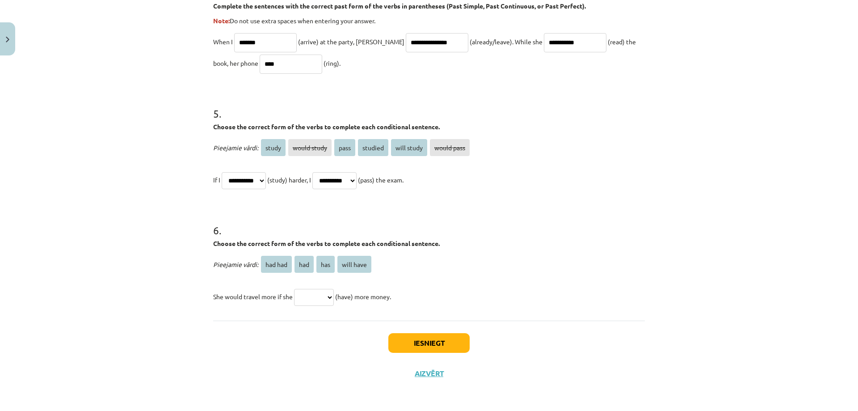
click at [317, 300] on select "******* *** *** *********" at bounding box center [314, 297] width 40 height 17
select select "***"
click at [294, 289] on select "******* *** *** *********" at bounding box center [314, 297] width 40 height 17
click at [453, 345] on button "Iesniegt" at bounding box center [429, 343] width 81 height 20
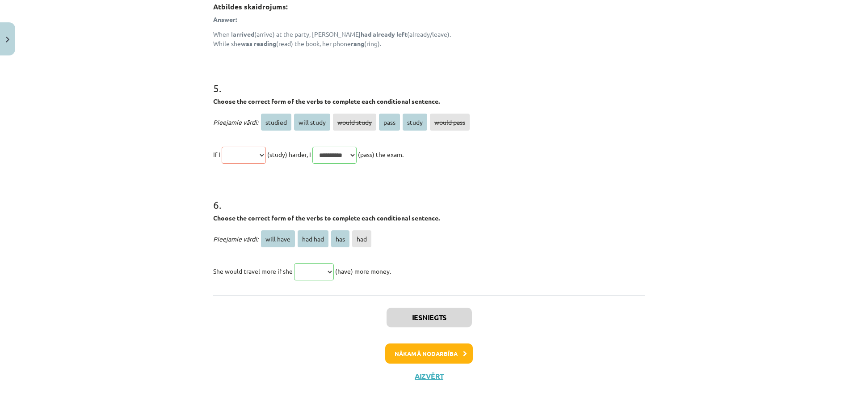
scroll to position [847, 0]
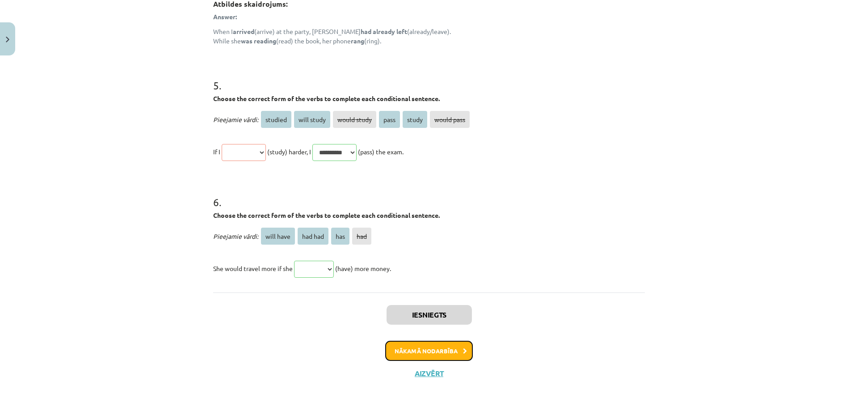
click at [432, 352] on button "Nākamā nodarbība" at bounding box center [429, 351] width 88 height 21
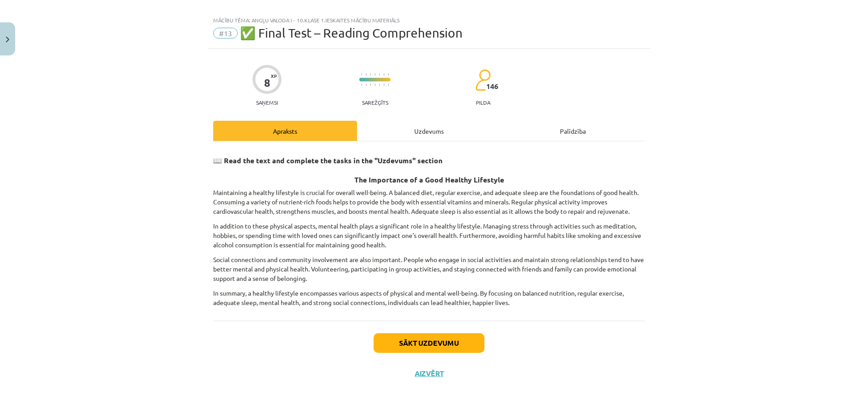
scroll to position [10, 0]
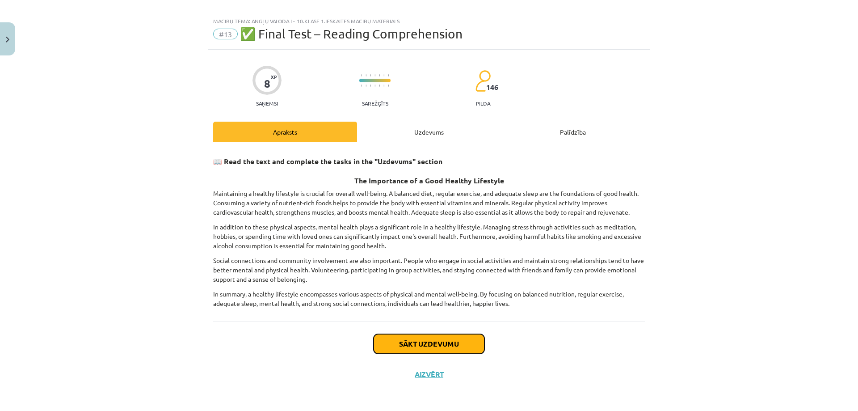
click at [402, 335] on button "Sākt uzdevumu" at bounding box center [429, 344] width 111 height 20
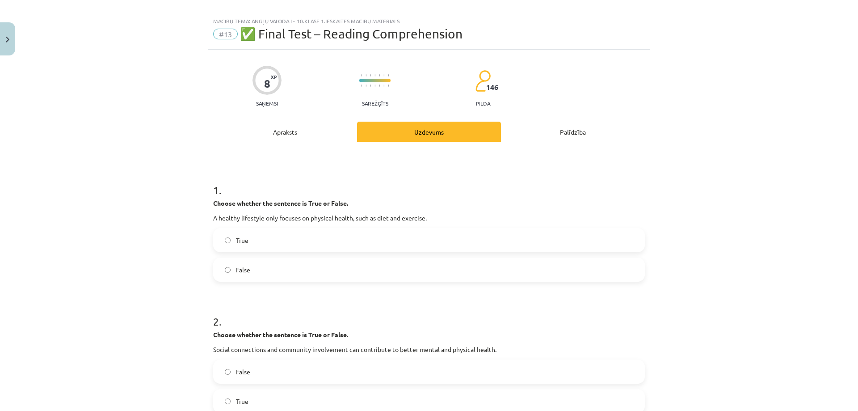
click at [335, 263] on label "False" at bounding box center [429, 269] width 430 height 22
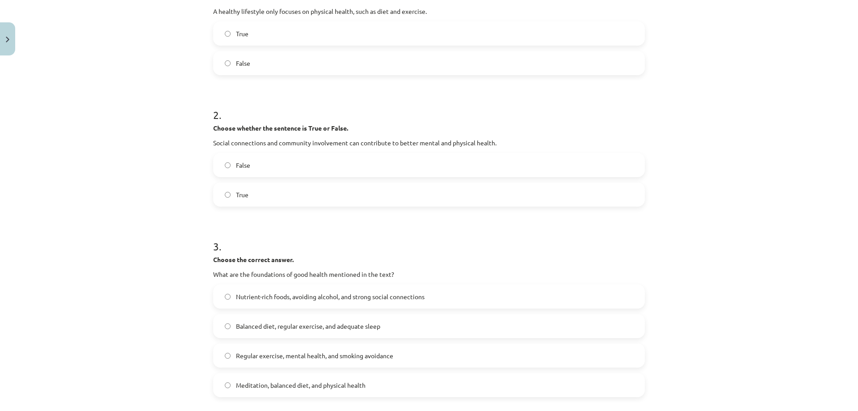
scroll to position [219, 0]
click at [285, 163] on label "False" at bounding box center [429, 163] width 430 height 22
click at [259, 195] on label "True" at bounding box center [429, 192] width 430 height 22
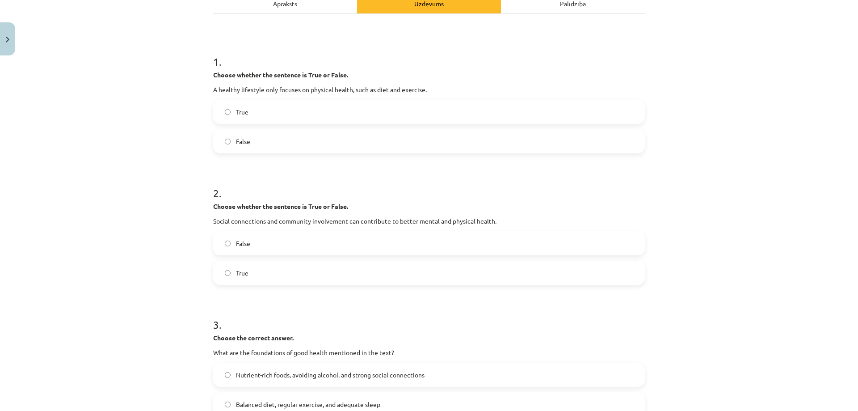
scroll to position [114, 0]
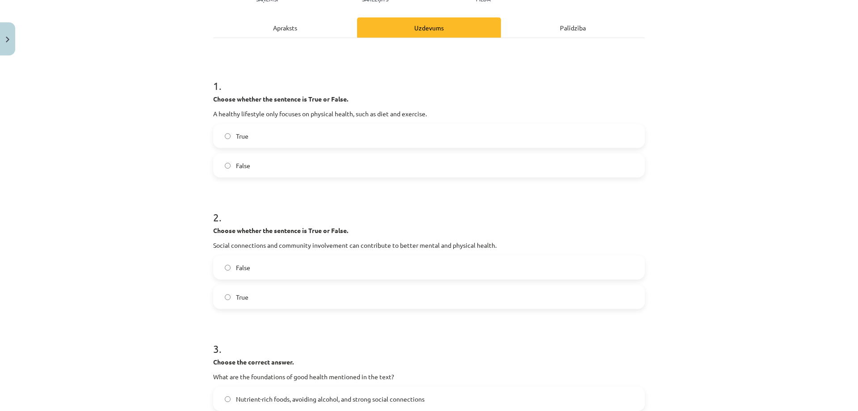
click at [309, 32] on div "Apraksts" at bounding box center [285, 27] width 144 height 20
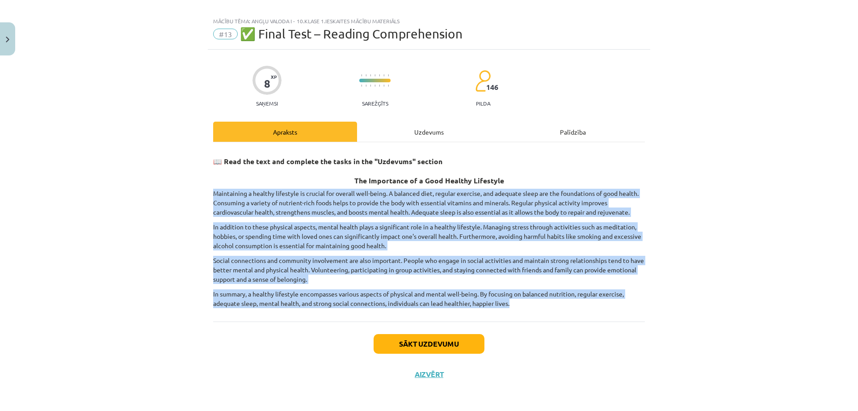
drag, startPoint x: 209, startPoint y: 193, endPoint x: 643, endPoint y: 309, distance: 449.1
click at [643, 309] on div "8 XP Saņemsi Sarežģīts 146 pilda Apraksts Uzdevums Palīdzība 📖 Read the text an…" at bounding box center [429, 220] width 443 height 340
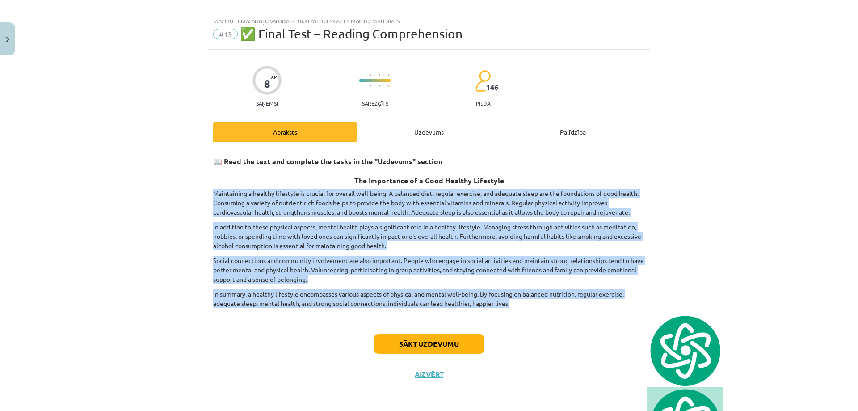
copy div "Maintaining a healthy lifestyle is crucial for overall well-being. A balanced d…"
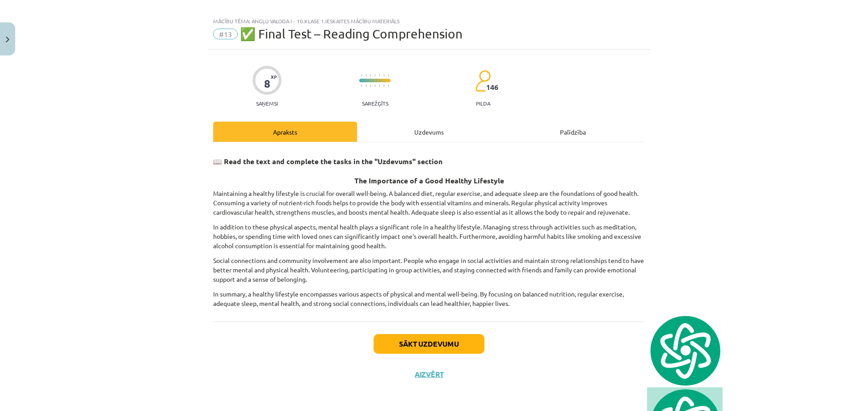
click at [410, 123] on div "Uzdevums" at bounding box center [429, 132] width 144 height 20
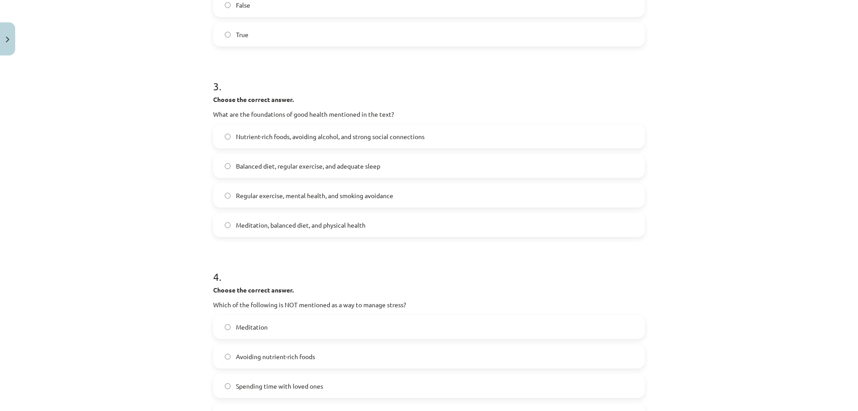
scroll to position [427, 0]
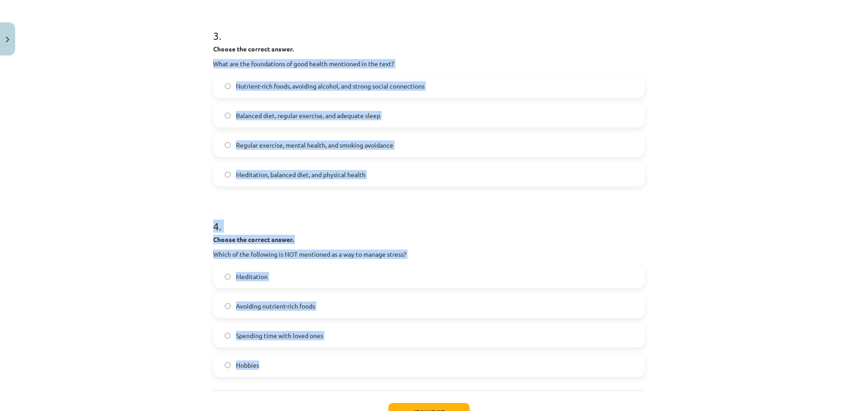
drag, startPoint x: 210, startPoint y: 59, endPoint x: 326, endPoint y: 377, distance: 338.9
click at [326, 377] on div "1 . Choose whether the sentence is True or False. A healthy lifestyle only focu…" at bounding box center [429, 57] width 432 height 665
click at [186, 59] on div "Mācību tēma: Angļu valoda i - 10.klase 1.ieskaites mācību materiāls #13 ✅ Final…" at bounding box center [429, 205] width 858 height 411
drag, startPoint x: 205, startPoint y: 47, endPoint x: 340, endPoint y: 376, distance: 354.9
click at [340, 376] on div "8 XP Saņemsi Sarežģīts 146 pilda Apraksts Uzdevums Palīdzība 1 . Choose whether…" at bounding box center [429, 45] width 443 height 826
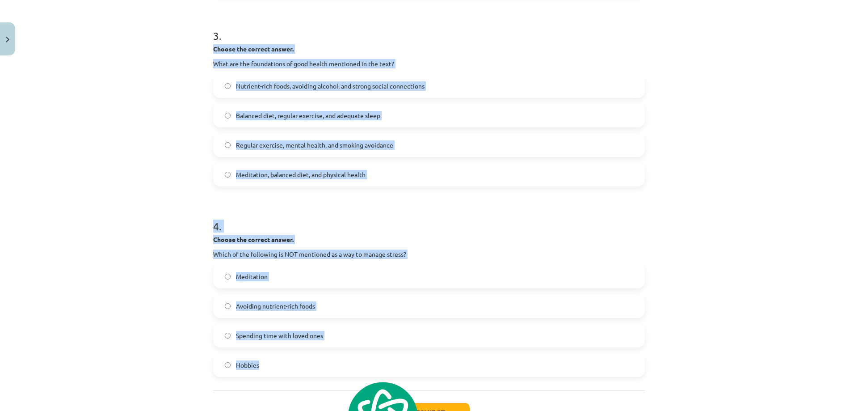
copy form "Choose the correct answer. What are the foundations of good health mentioned in…"
click at [430, 103] on div "Nutrient-rich foods, avoiding alcohol, and strong social connections Balanced d…" at bounding box center [429, 130] width 432 height 113
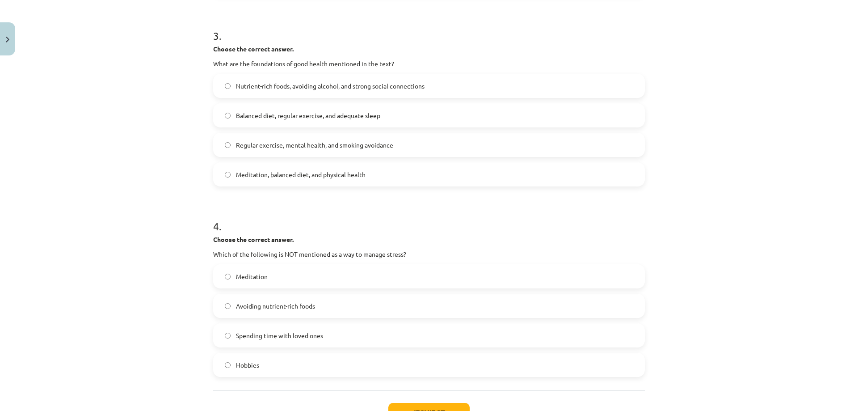
click at [417, 120] on label "Balanced diet, regular exercise, and adequate sleep" at bounding box center [429, 115] width 430 height 22
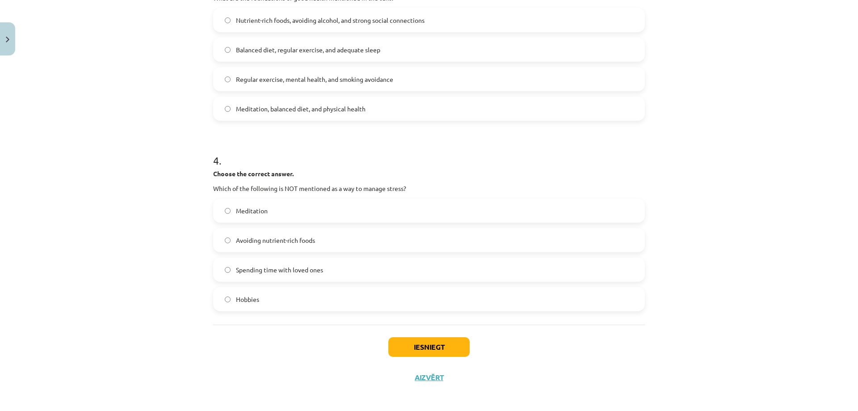
scroll to position [497, 0]
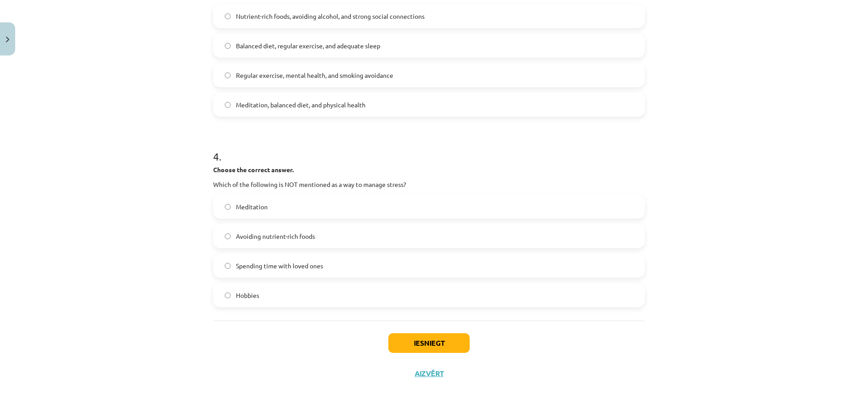
click at [284, 227] on label "Avoiding nutrient-rich foods" at bounding box center [429, 236] width 430 height 22
click at [426, 345] on button "Iesniegt" at bounding box center [429, 343] width 81 height 20
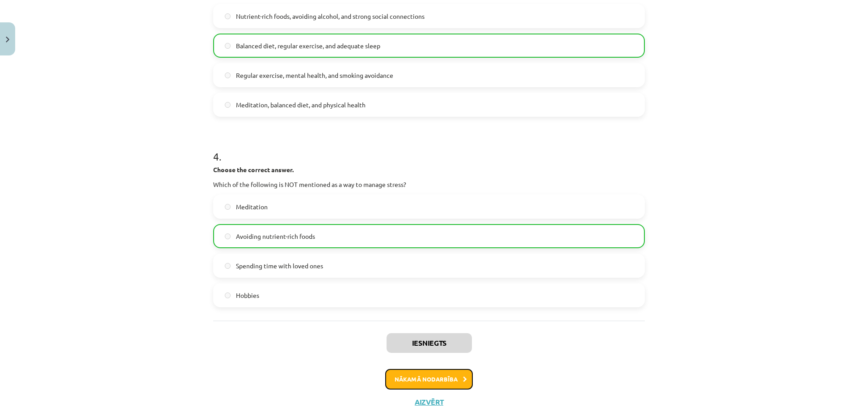
click at [452, 373] on button "Nākamā nodarbība" at bounding box center [429, 379] width 88 height 21
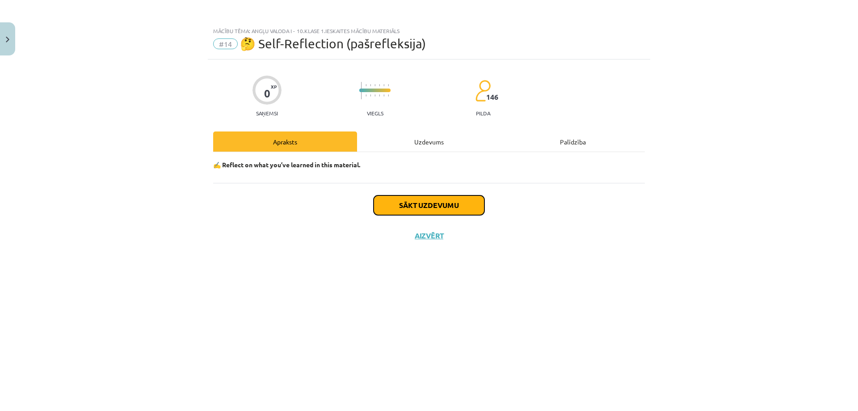
click at [422, 196] on button "Sākt uzdevumu" at bounding box center [429, 205] width 111 height 20
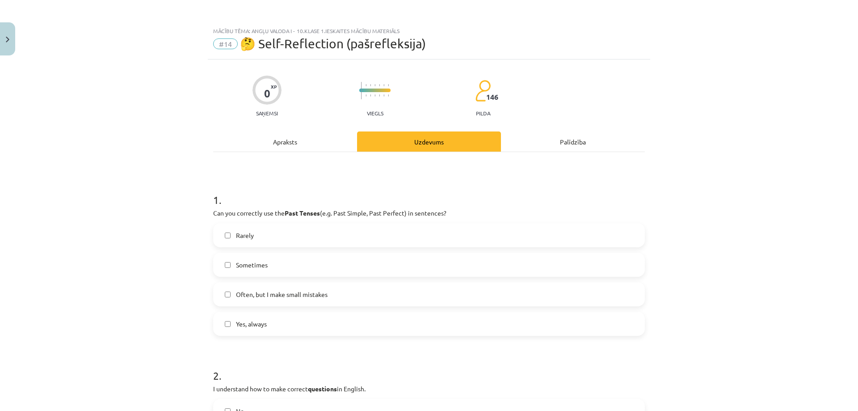
click at [302, 295] on span "Often, but I make small mistakes" at bounding box center [282, 294] width 92 height 9
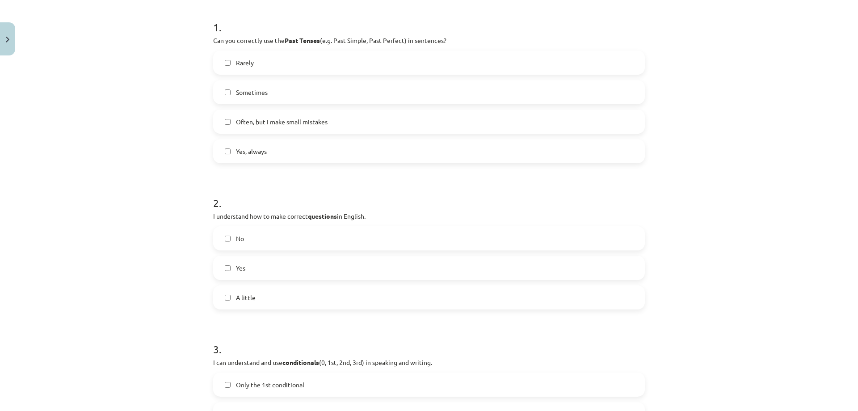
scroll to position [209, 0]
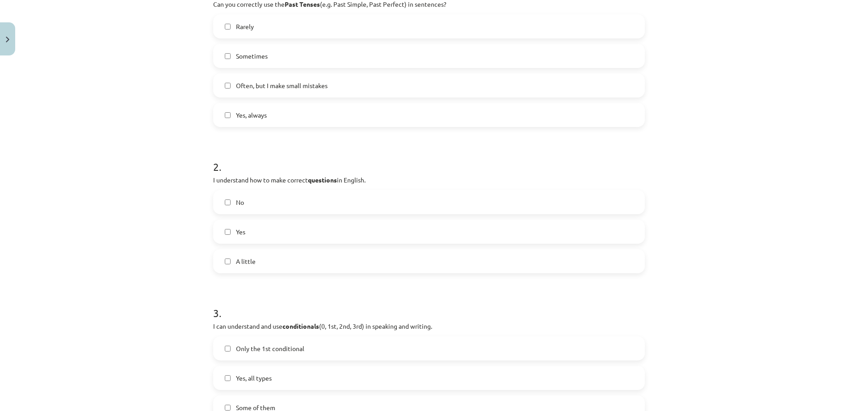
click at [316, 232] on label "Yes" at bounding box center [429, 231] width 430 height 22
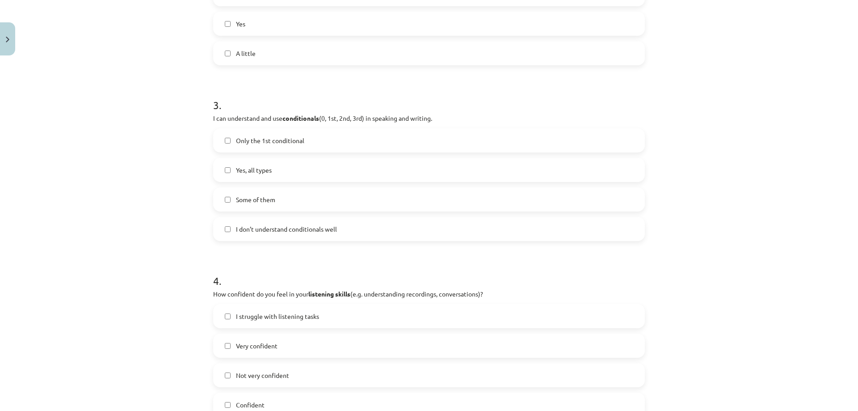
scroll to position [417, 0]
click at [253, 200] on span "Some of them" at bounding box center [255, 199] width 39 height 9
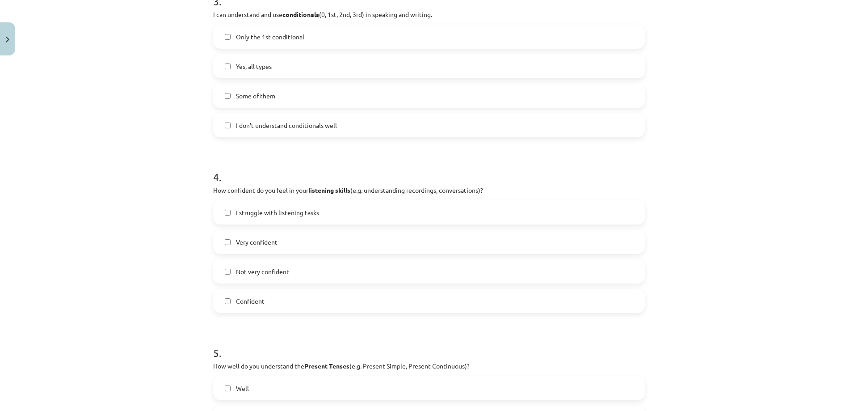
scroll to position [522, 0]
click at [256, 240] on span "Very confident" at bounding box center [257, 240] width 42 height 9
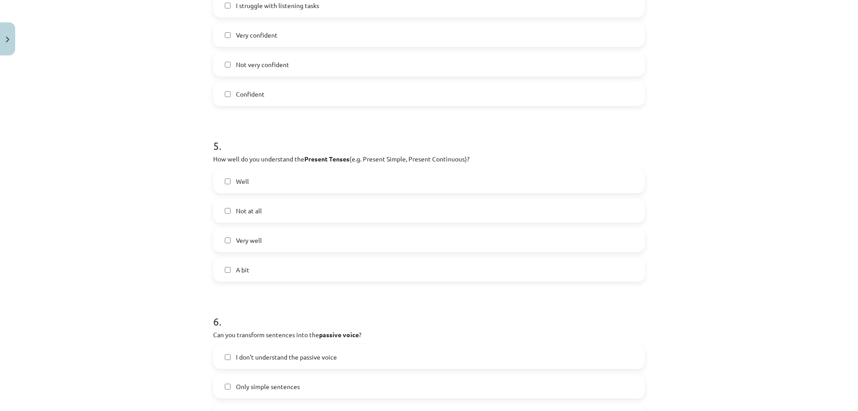
scroll to position [730, 0]
click at [282, 169] on label "Well" at bounding box center [429, 178] width 430 height 22
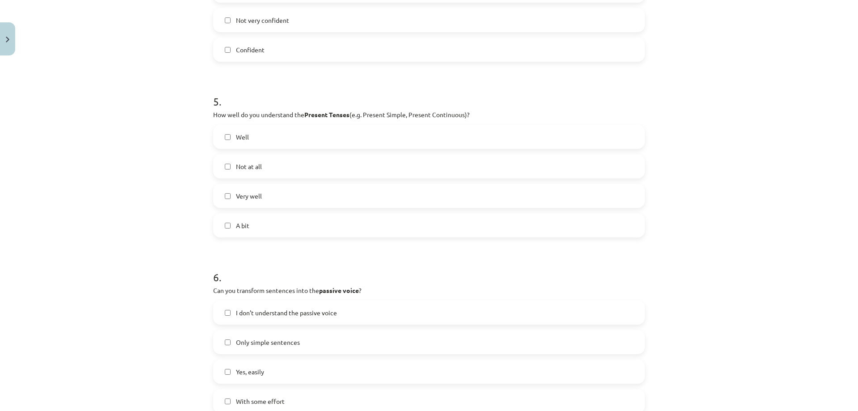
scroll to position [835, 0]
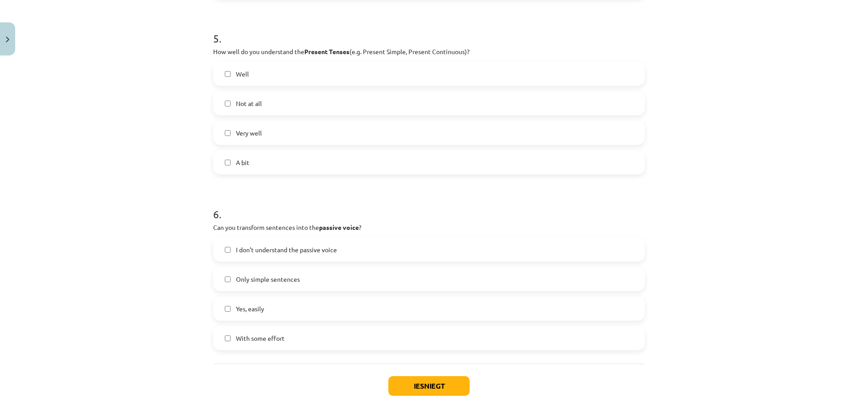
click at [271, 331] on label "With some effort" at bounding box center [429, 338] width 430 height 22
click at [407, 385] on button "Iesniegt" at bounding box center [429, 386] width 81 height 20
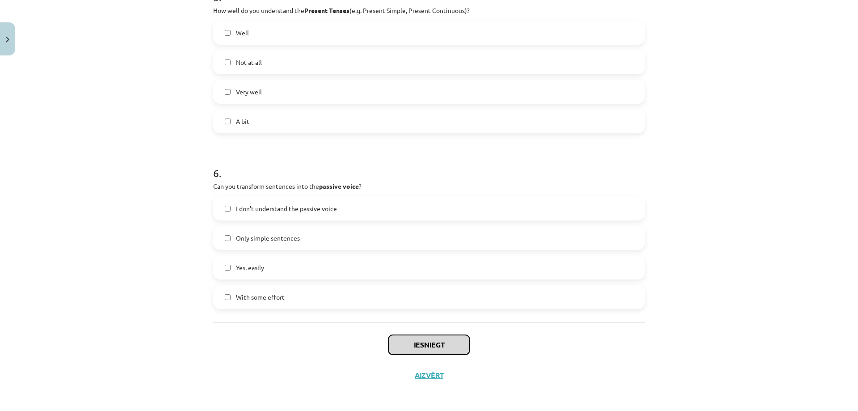
scroll to position [878, 0]
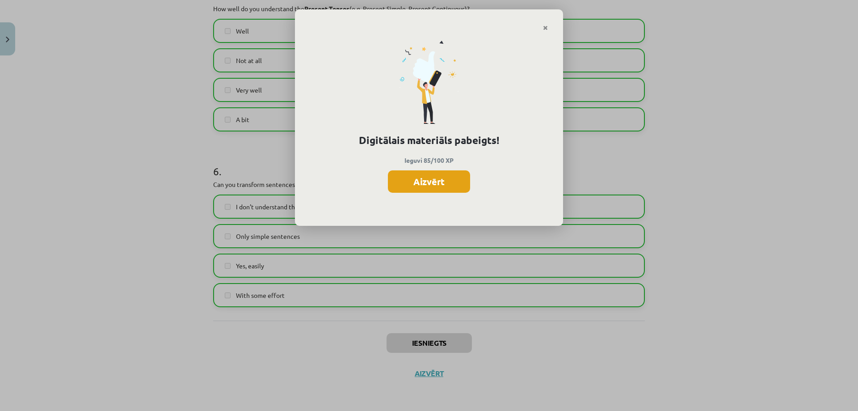
click at [449, 178] on button "Aizvērt" at bounding box center [429, 181] width 82 height 22
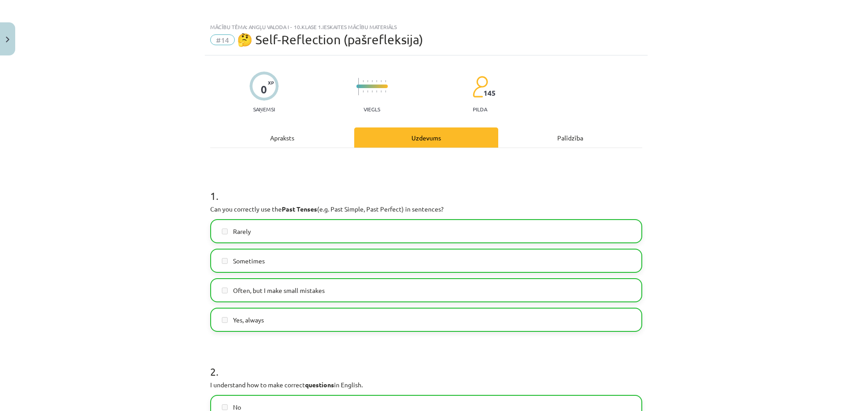
scroll to position [0, 0]
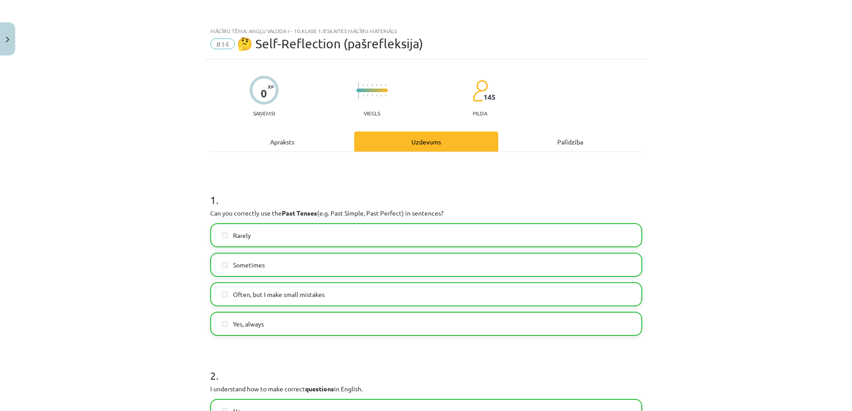
click at [265, 41] on span "🤔 Self-Reflection (pašrefleksija)" at bounding box center [330, 43] width 186 height 15
click at [4, 40] on button "Close" at bounding box center [7, 38] width 15 height 33
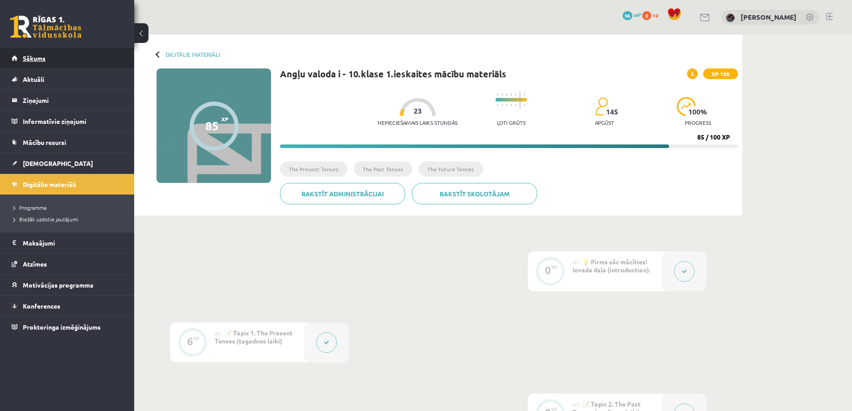
click at [20, 54] on link "Sākums" at bounding box center [67, 58] width 111 height 21
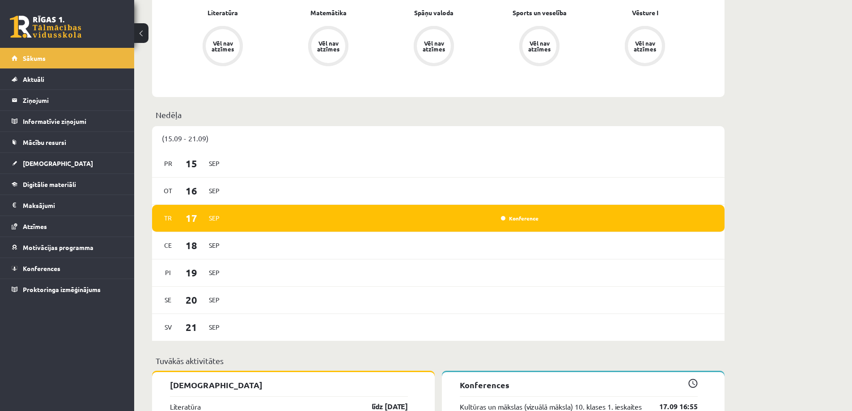
scroll to position [417, 0]
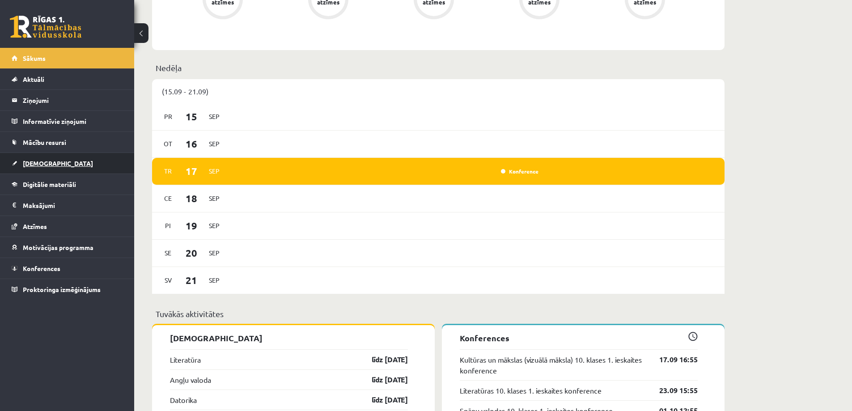
click at [65, 155] on link "[DEMOGRAPHIC_DATA]" at bounding box center [67, 163] width 111 height 21
